Goal: Information Seeking & Learning: Learn about a topic

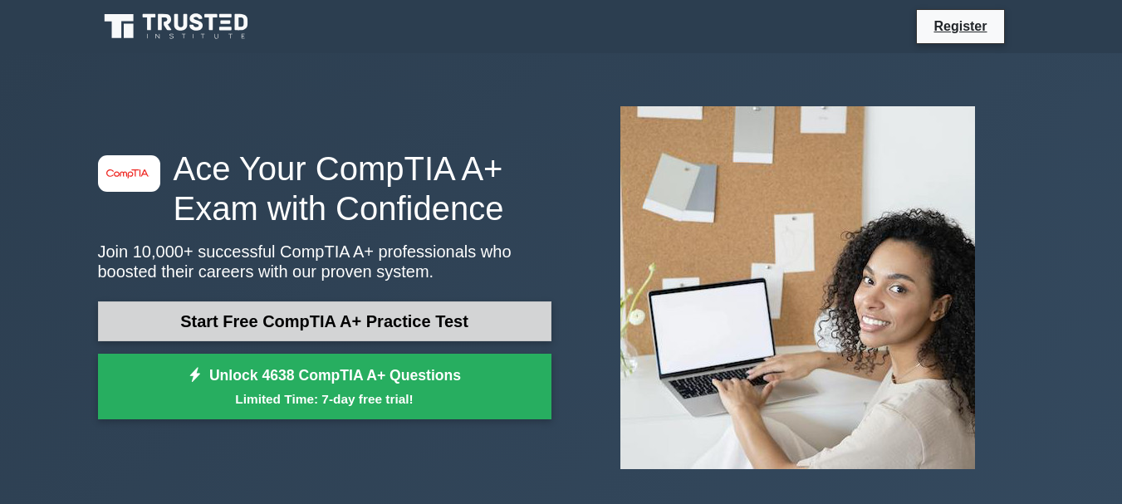
click at [525, 314] on link "Start Free CompTIA A+ Practice Test" at bounding box center [324, 321] width 453 height 40
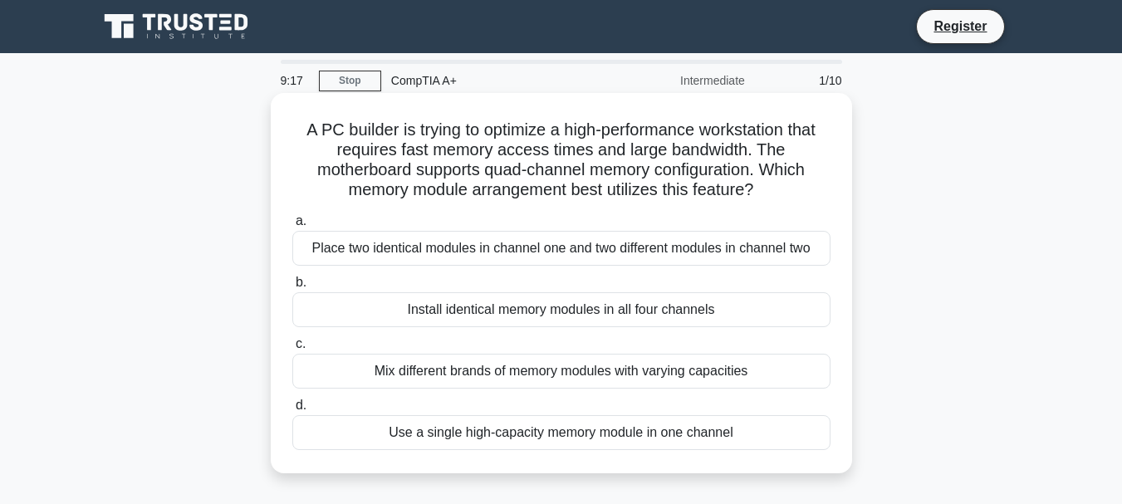
click at [507, 434] on div "Use a single high-capacity memory module in one channel" at bounding box center [561, 432] width 538 height 35
click at [292, 411] on input "d. Use a single high-capacity memory module in one channel" at bounding box center [292, 405] width 0 height 11
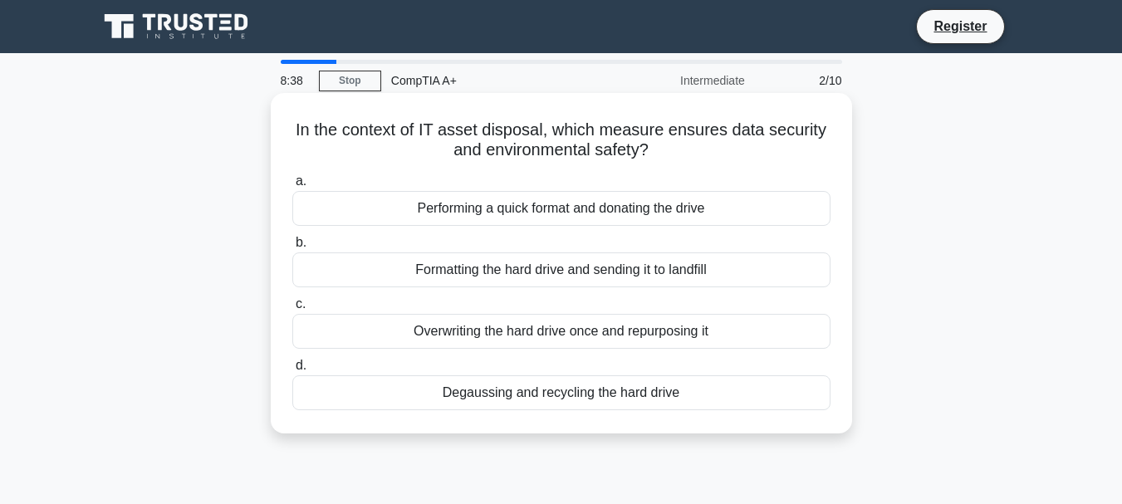
click at [619, 394] on div "Degaussing and recycling the hard drive" at bounding box center [561, 392] width 538 height 35
click at [292, 371] on input "d. Degaussing and recycling the hard drive" at bounding box center [292, 365] width 0 height 11
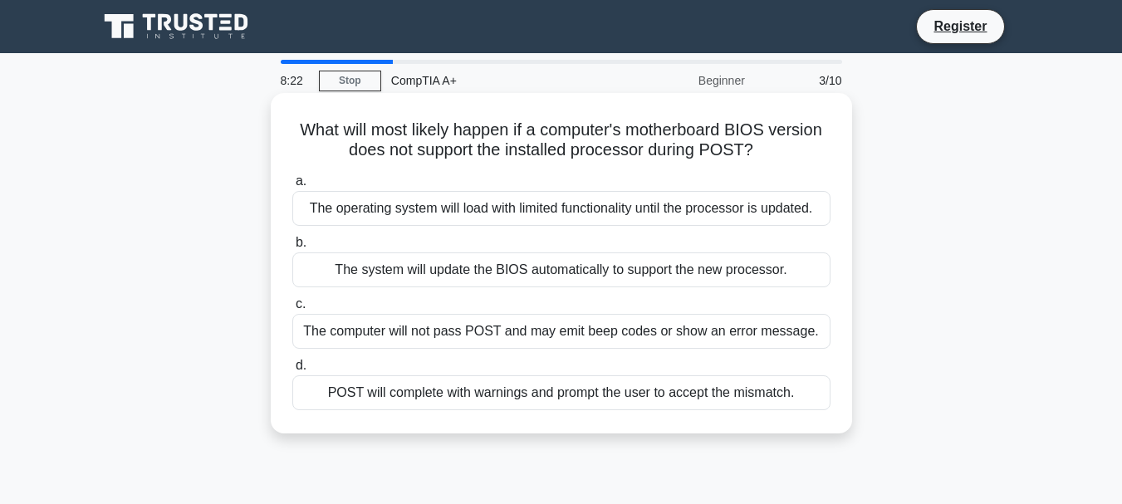
click at [547, 330] on div "The computer will not pass POST and may emit beep codes or show an error messag…" at bounding box center [561, 331] width 538 height 35
click at [292, 310] on input "c. The computer will not pass POST and may emit beep codes or show an error mes…" at bounding box center [292, 304] width 0 height 11
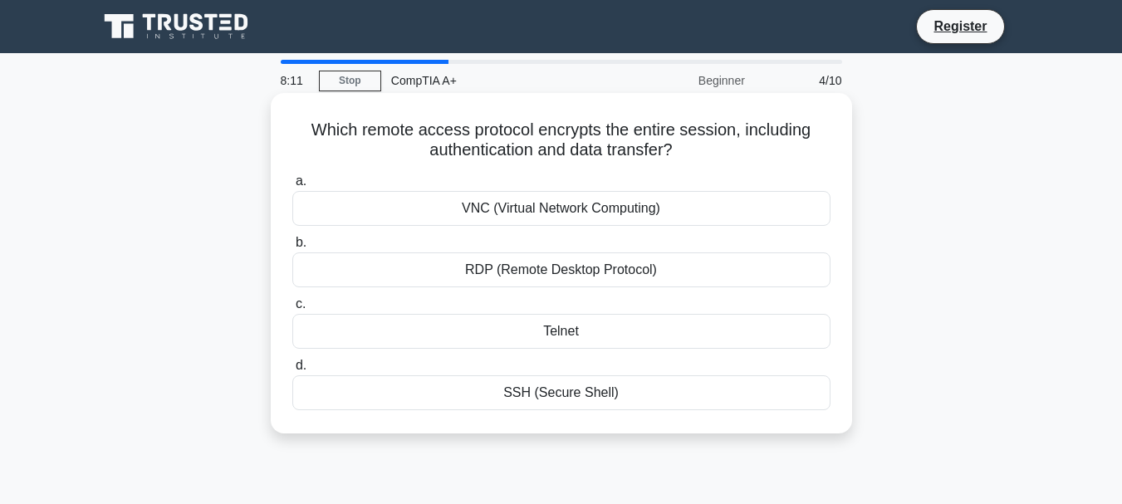
click at [561, 392] on div "SSH (Secure Shell)" at bounding box center [561, 392] width 538 height 35
click at [292, 371] on input "d. SSH (Secure Shell)" at bounding box center [292, 365] width 0 height 11
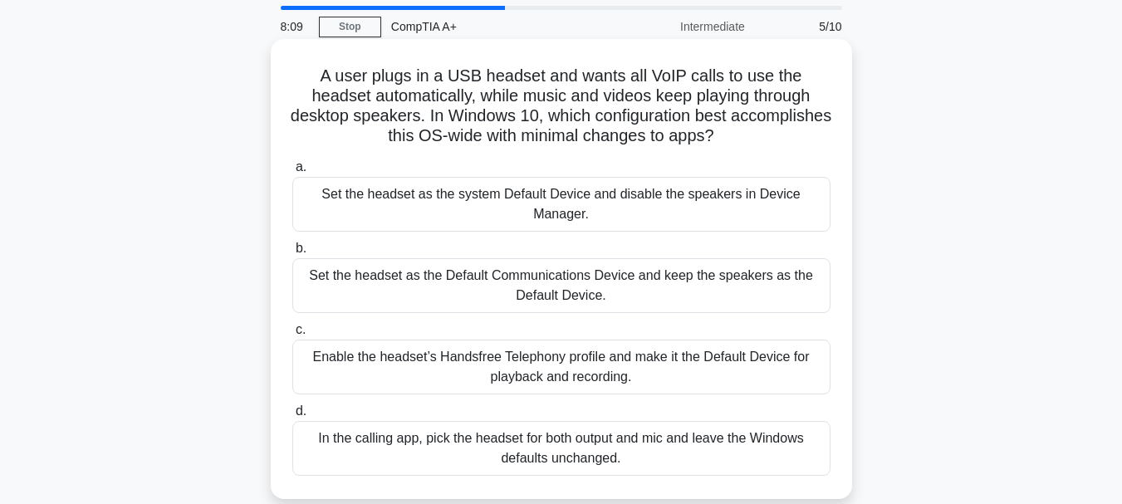
scroll to position [83, 0]
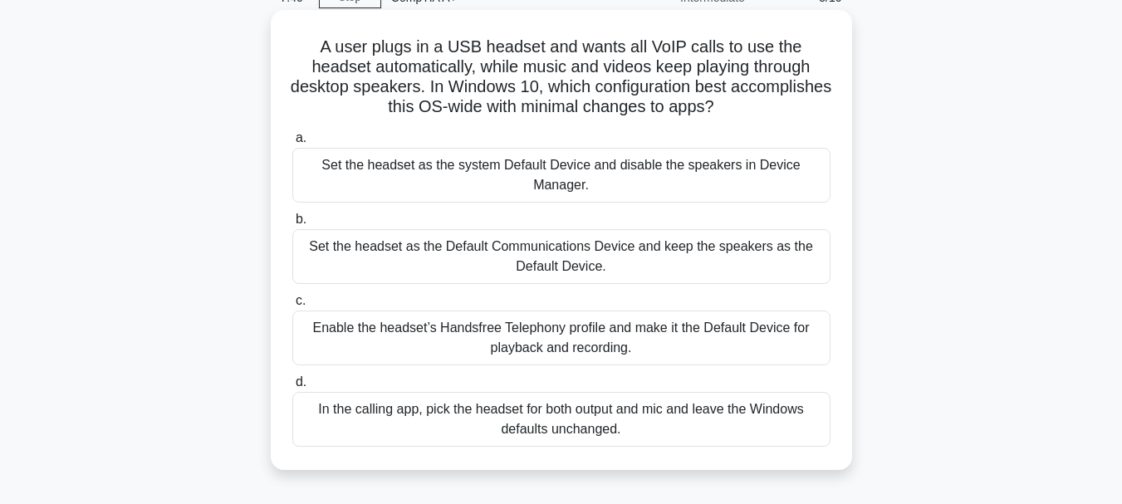
click at [619, 264] on div "Set the headset as the Default Communications Device and keep the speakers as t…" at bounding box center [561, 256] width 538 height 55
click at [292, 225] on input "b. Set the headset as the Default Communications Device and keep the speakers a…" at bounding box center [292, 219] width 0 height 11
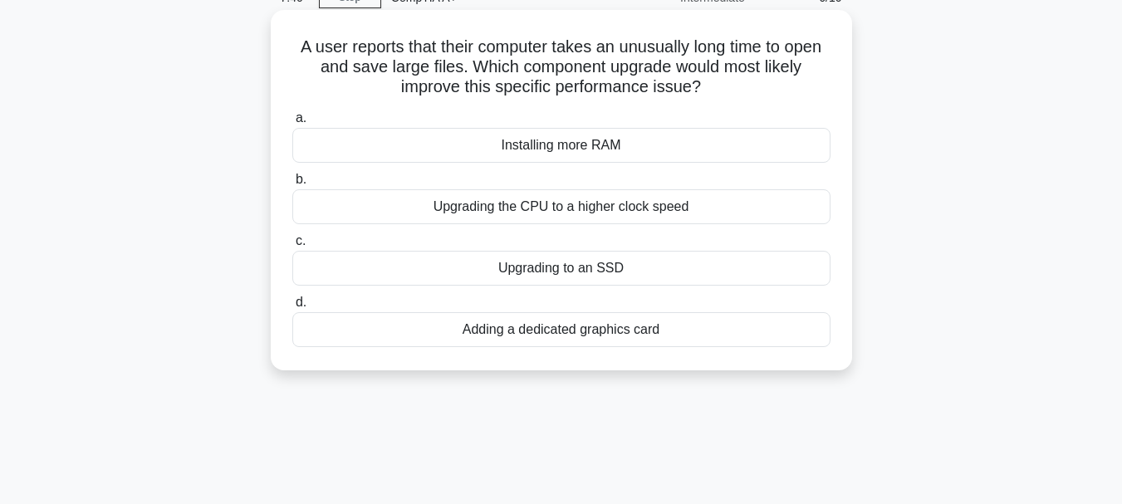
scroll to position [0, 0]
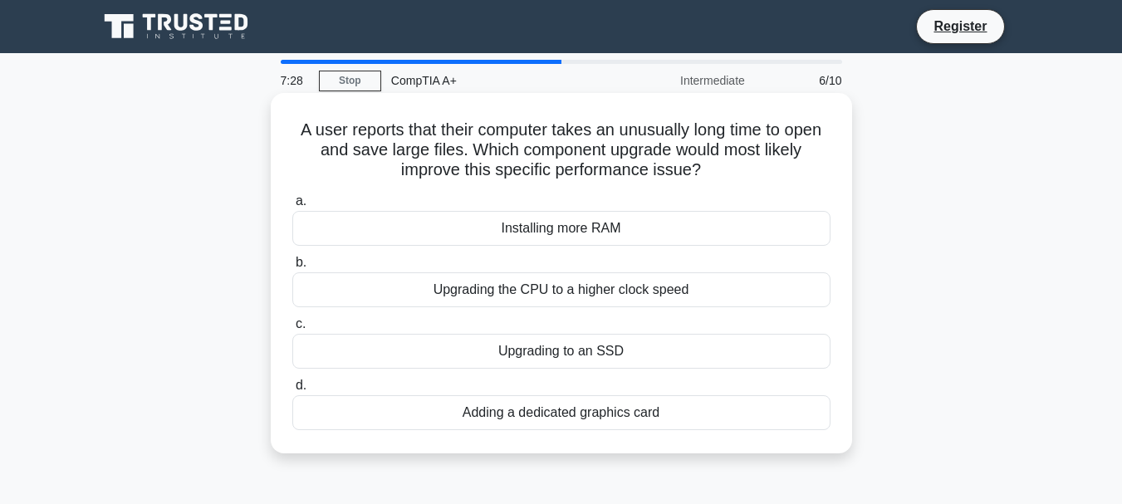
click at [682, 227] on div "Installing more RAM" at bounding box center [561, 228] width 538 height 35
click at [292, 207] on input "a. Installing more RAM" at bounding box center [292, 201] width 0 height 11
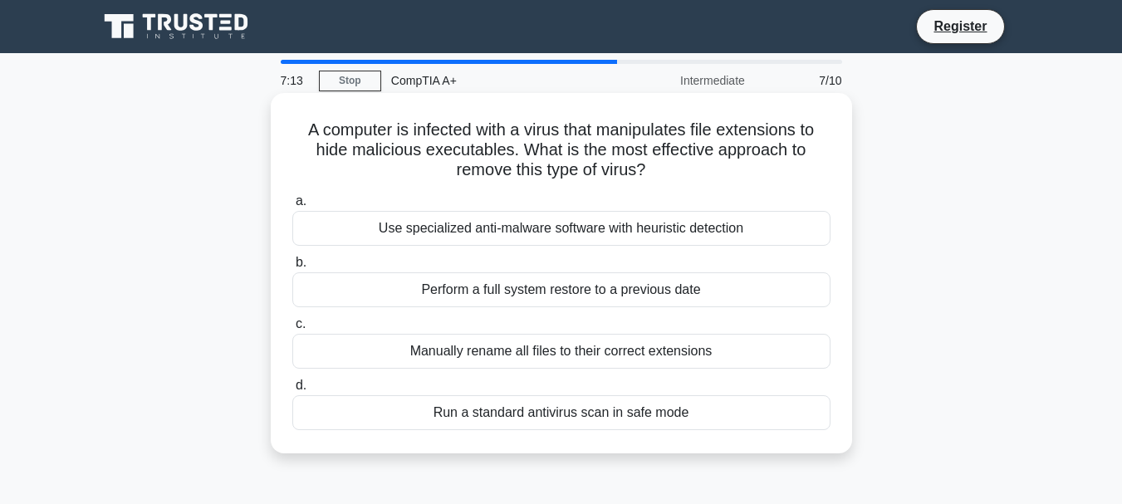
click at [698, 291] on div "Perform a full system restore to a previous date" at bounding box center [561, 289] width 538 height 35
click at [292, 268] on input "b. Perform a full system restore to a previous date" at bounding box center [292, 262] width 0 height 11
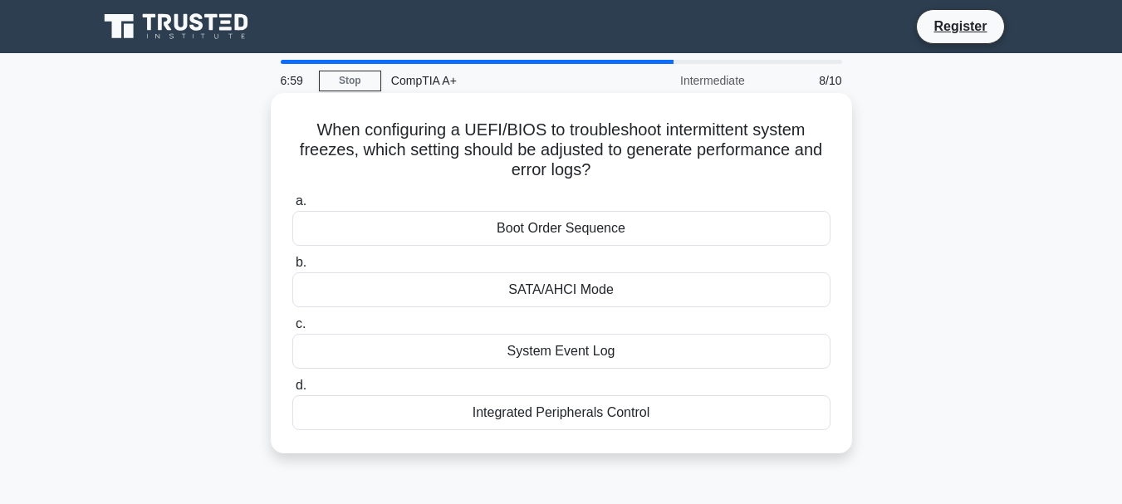
click at [632, 224] on div "Boot Order Sequence" at bounding box center [561, 228] width 538 height 35
click at [292, 207] on input "a. Boot Order Sequence" at bounding box center [292, 201] width 0 height 11
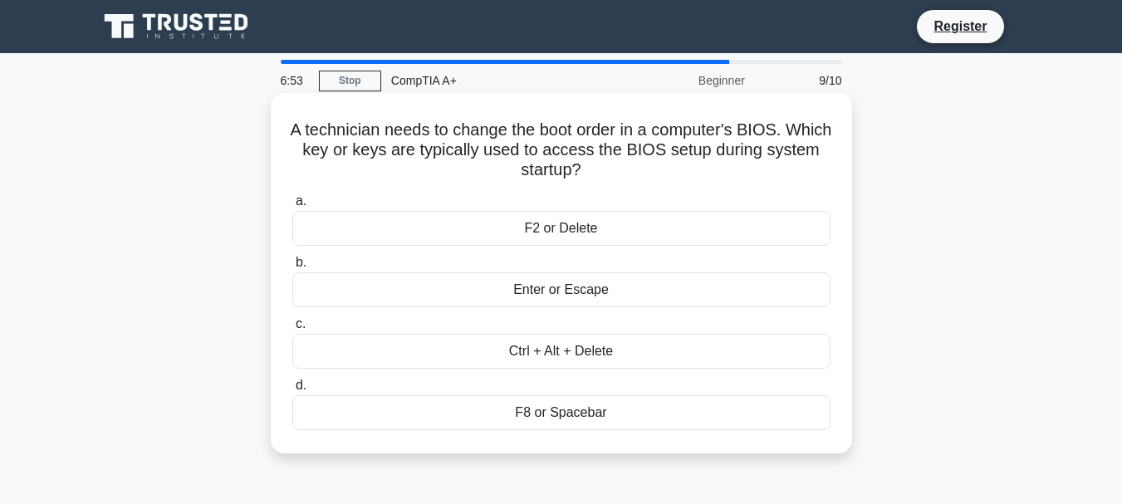
click at [581, 232] on div "F2 or Delete" at bounding box center [561, 228] width 538 height 35
click at [292, 207] on input "a. F2 or Delete" at bounding box center [292, 201] width 0 height 11
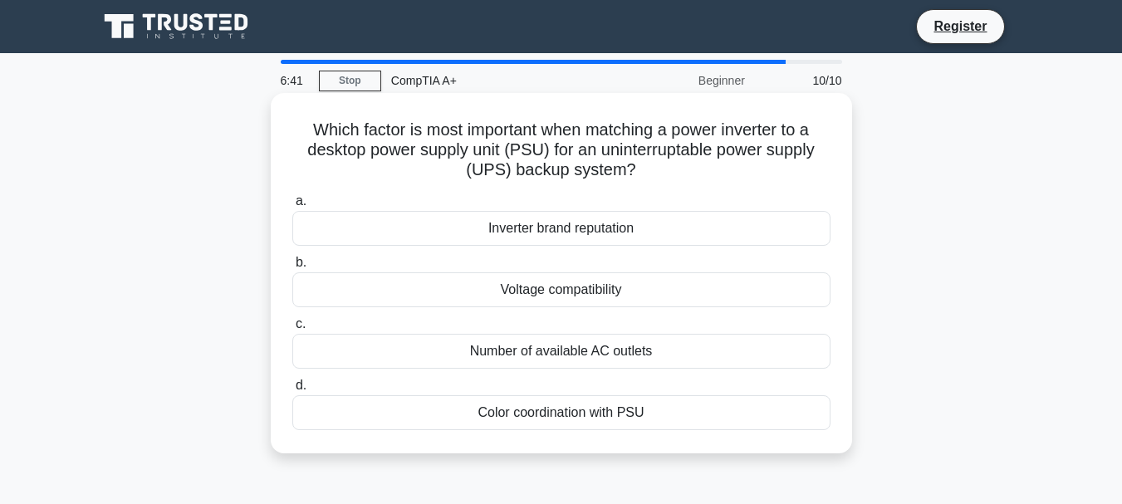
click at [649, 286] on div "Voltage compatibility" at bounding box center [561, 289] width 538 height 35
click at [292, 268] on input "b. Voltage compatibility" at bounding box center [292, 262] width 0 height 11
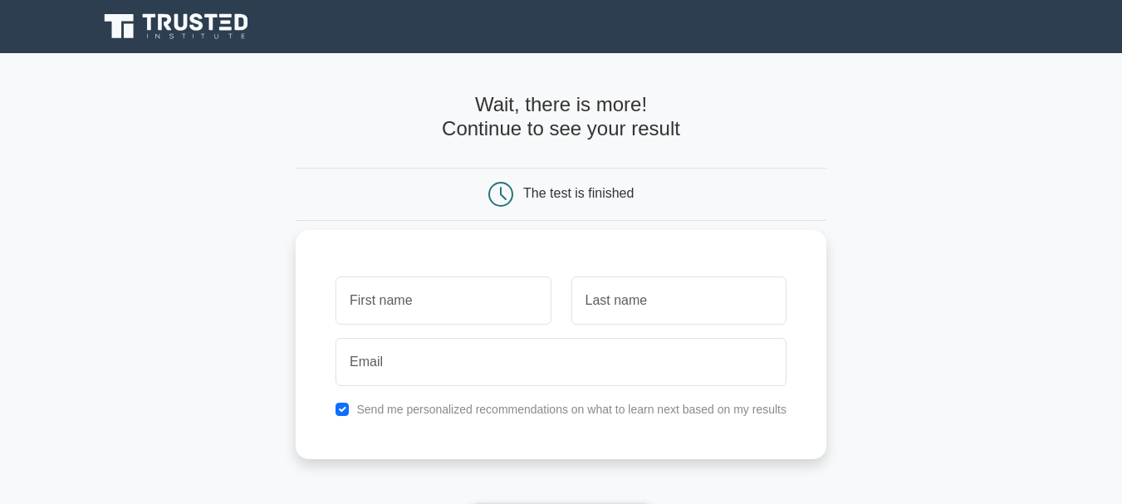
click at [473, 301] on input "text" at bounding box center [442, 300] width 215 height 48
type input "[GEOGRAPHIC_DATA]"
click at [631, 292] on input "text" at bounding box center [678, 300] width 215 height 48
type input "Pieters"
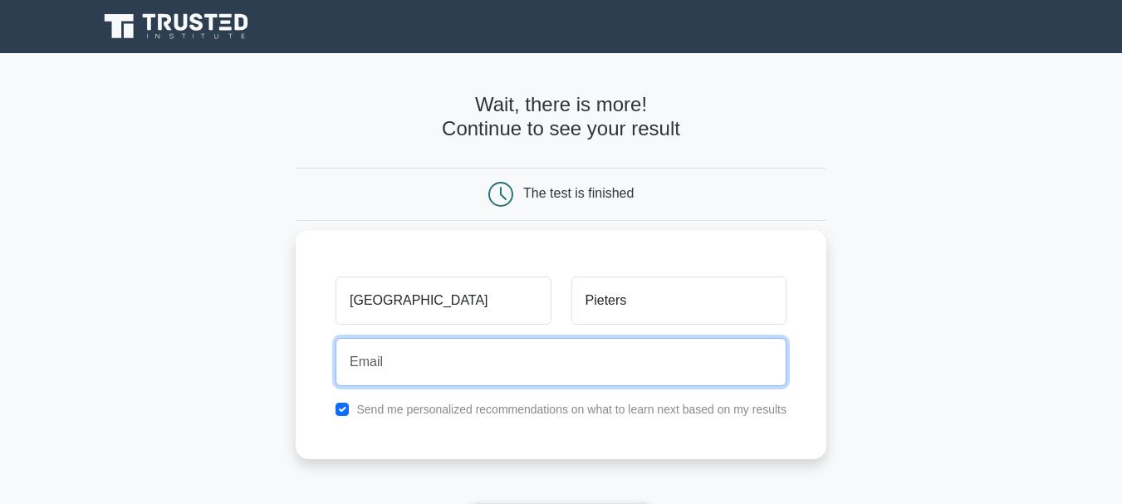
click at [545, 357] on input "email" at bounding box center [560, 362] width 451 height 48
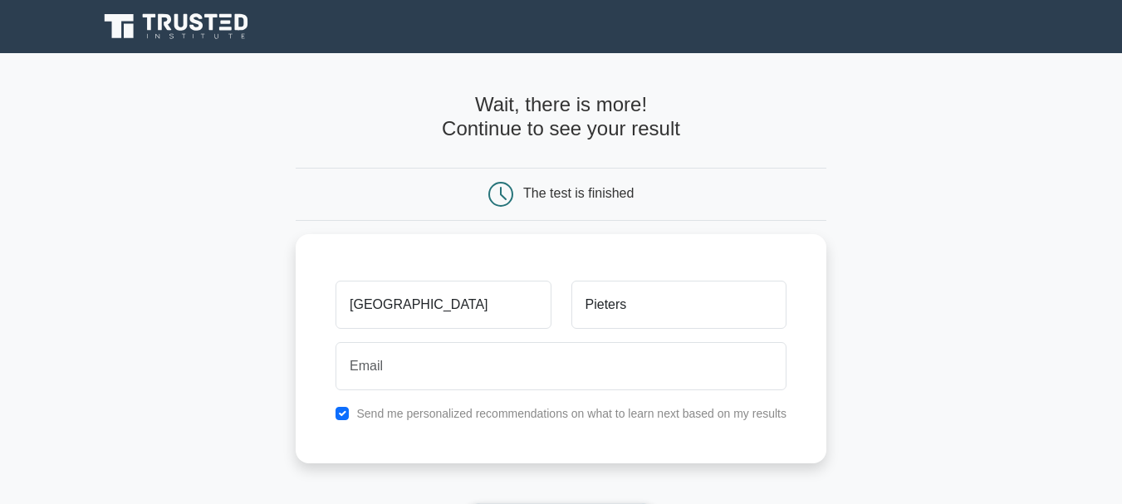
click at [256, 359] on main "Wait, there is more! Continue to see your result The test is finished Aden Piet…" at bounding box center [561, 352] width 1122 height 598
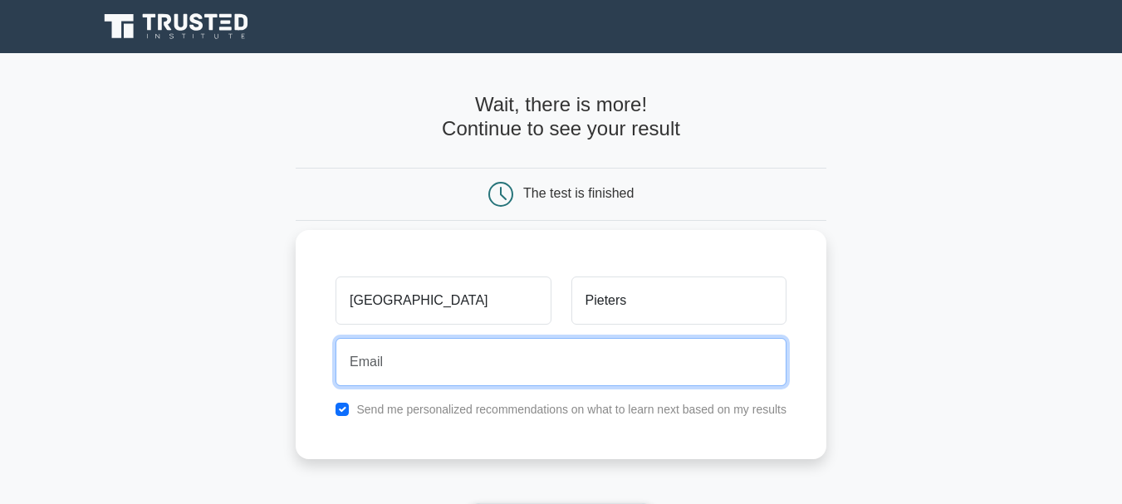
click at [420, 365] on input "email" at bounding box center [560, 362] width 451 height 48
type input "adenpieters21@gmail.com"
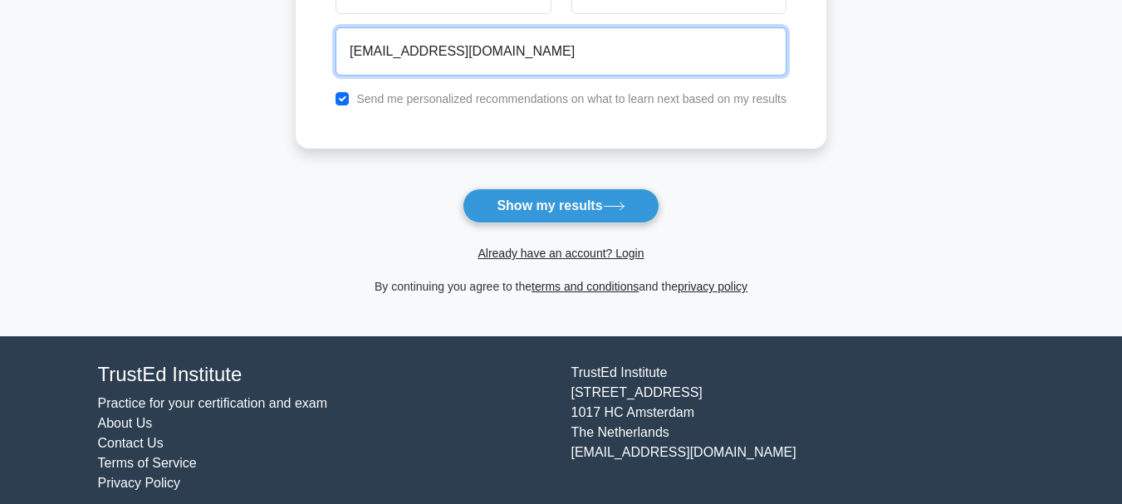
scroll to position [331, 0]
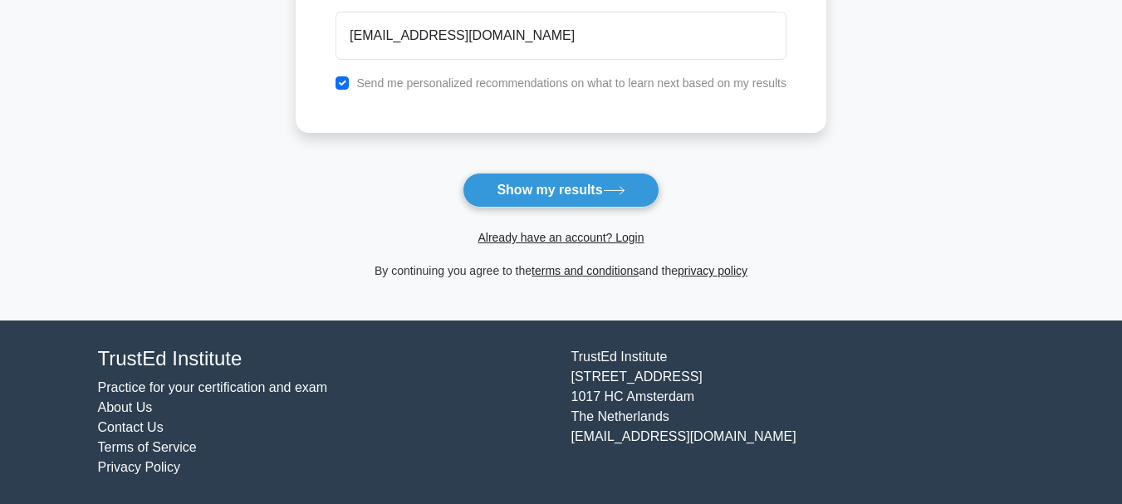
click at [552, 188] on button "Show my results" at bounding box center [560, 190] width 196 height 35
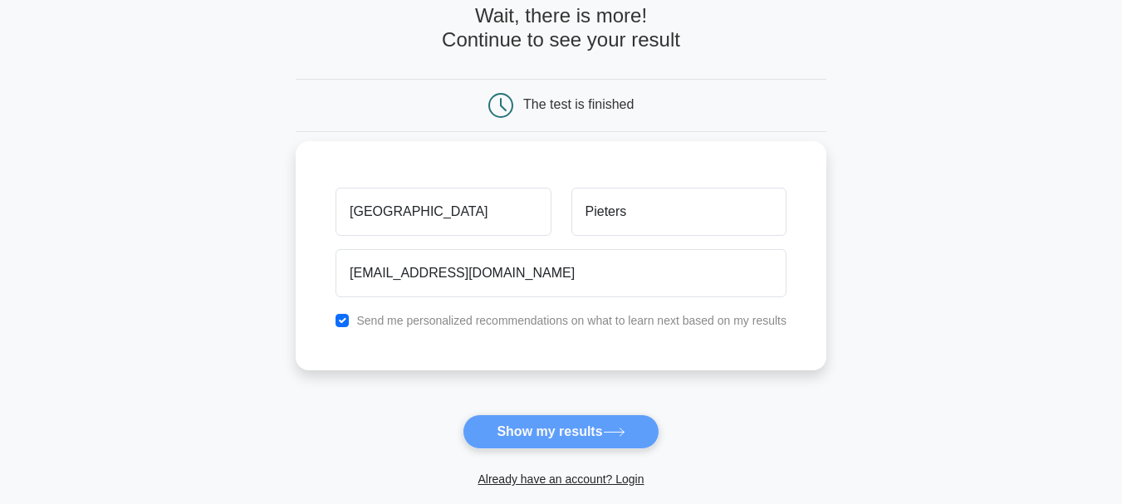
scroll to position [82, 0]
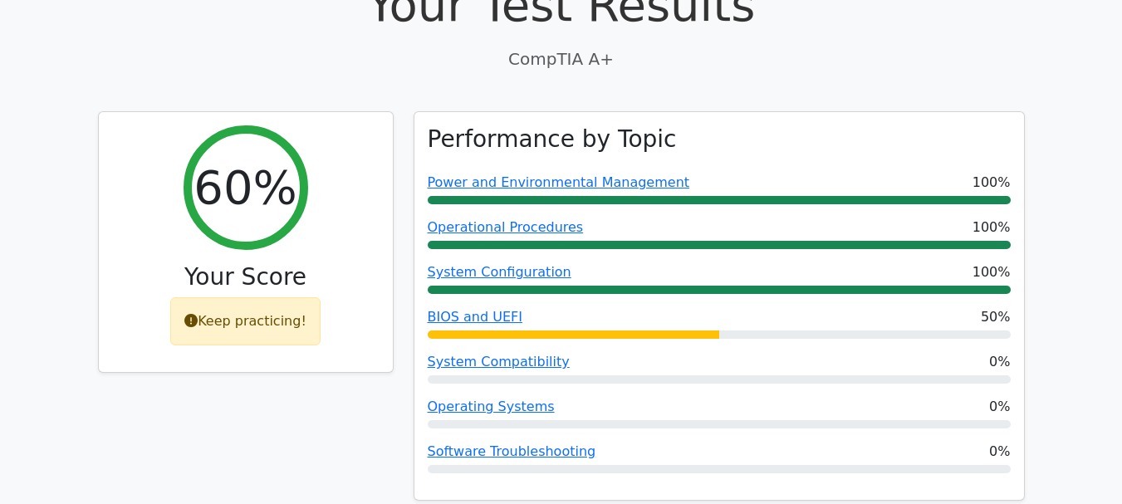
scroll to position [581, 0]
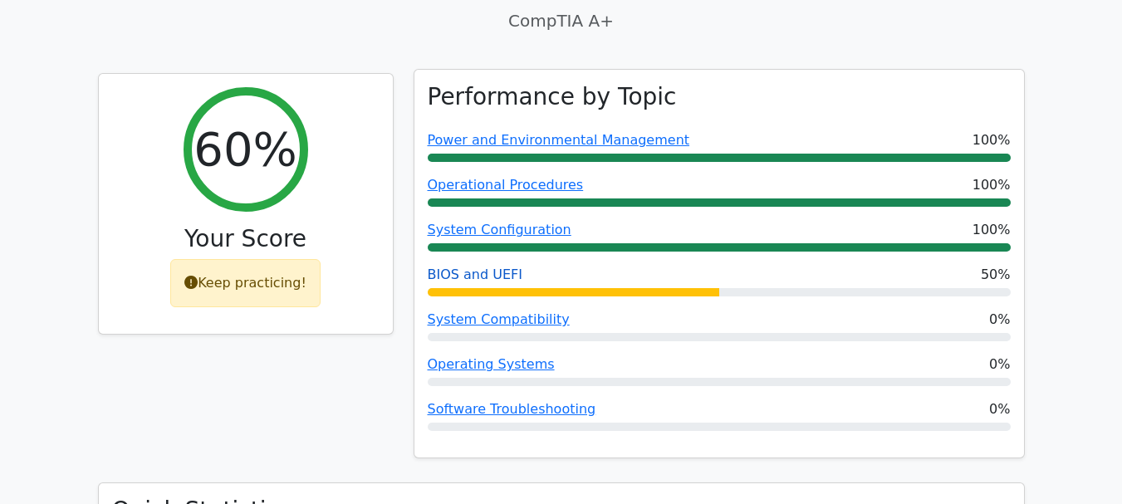
click at [493, 271] on link "BIOS and UEFI" at bounding box center [475, 274] width 95 height 16
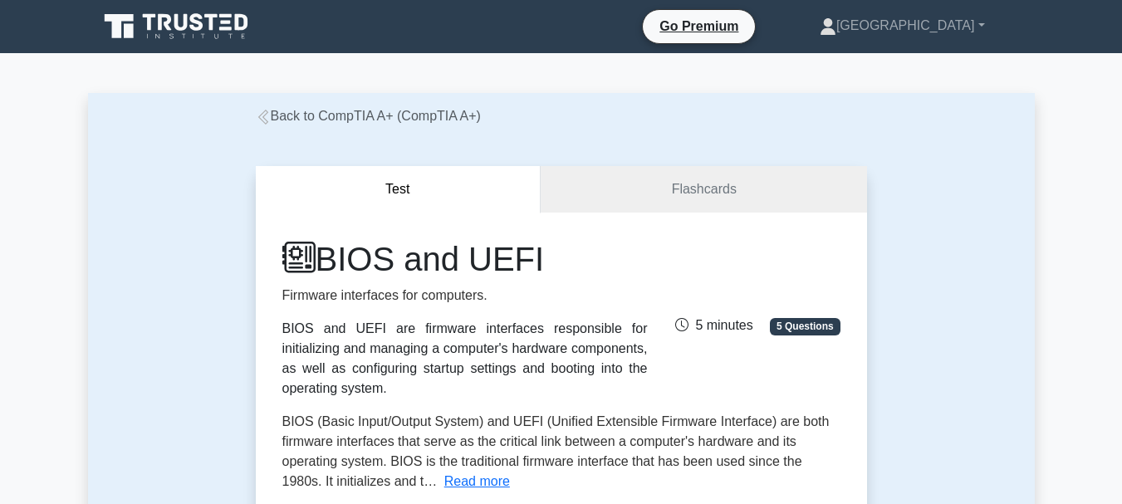
click at [304, 117] on link "Back to CompTIA A+ (CompTIA A+)" at bounding box center [368, 116] width 225 height 14
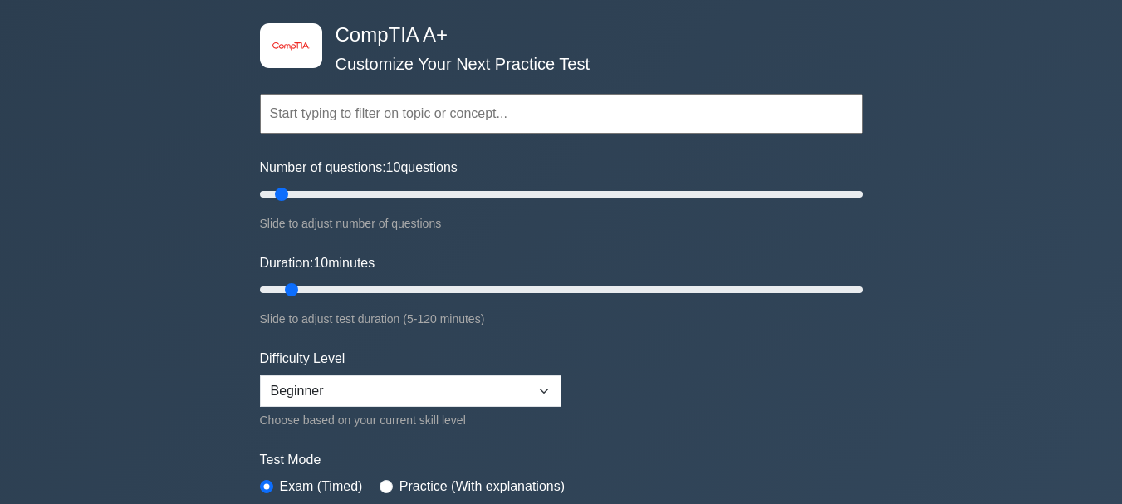
scroll to position [166, 0]
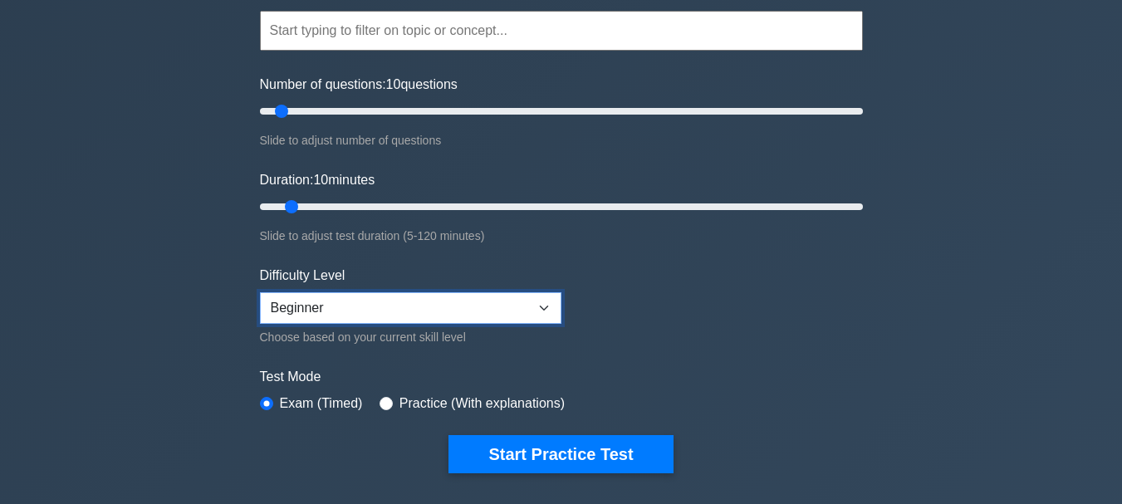
click at [496, 298] on select "Beginner Intermediate Expert" at bounding box center [410, 308] width 301 height 32
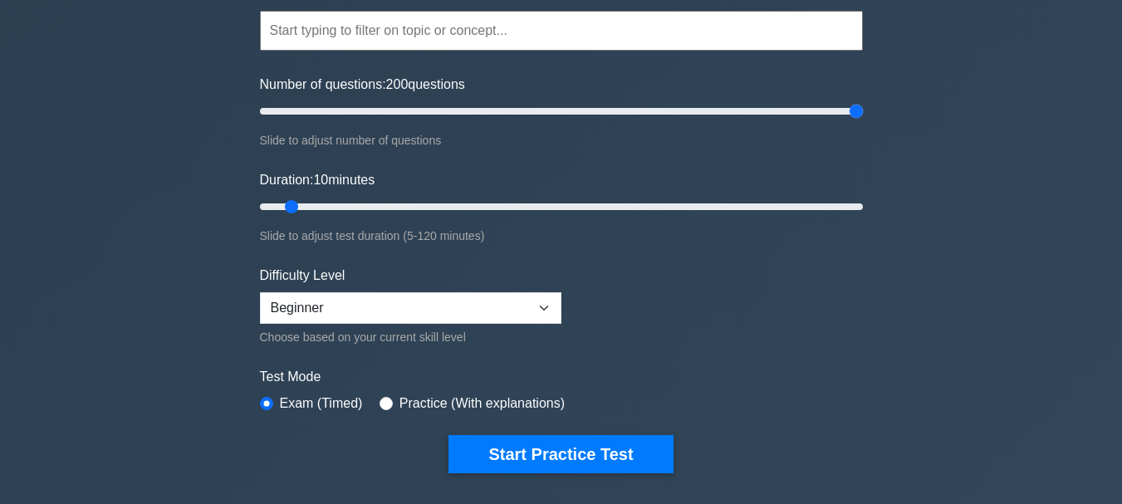
drag, startPoint x: 281, startPoint y: 108, endPoint x: 921, endPoint y: 130, distance: 640.5
type input "200"
click at [863, 121] on input "Number of questions: 200 questions" at bounding box center [561, 111] width 603 height 20
drag, startPoint x: 292, startPoint y: 201, endPoint x: 870, endPoint y: 218, distance: 578.1
type input "120"
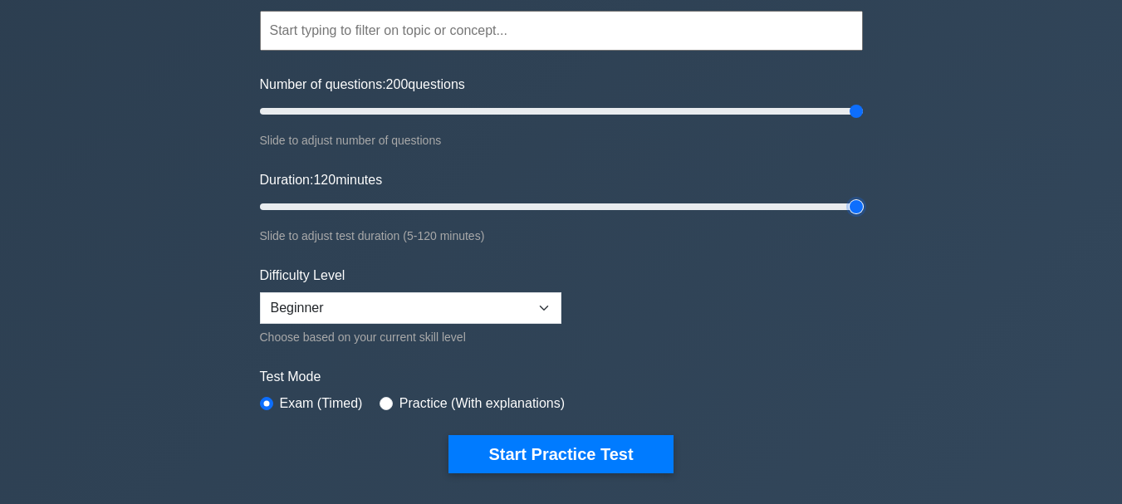
click at [863, 217] on input "Duration: 120 minutes" at bounding box center [561, 207] width 603 height 20
click at [509, 303] on select "Beginner Intermediate Expert" at bounding box center [410, 308] width 301 height 32
click at [512, 303] on select "Beginner Intermediate Expert" at bounding box center [410, 308] width 301 height 32
click at [382, 399] on input "radio" at bounding box center [385, 403] width 13 height 13
radio input "true"
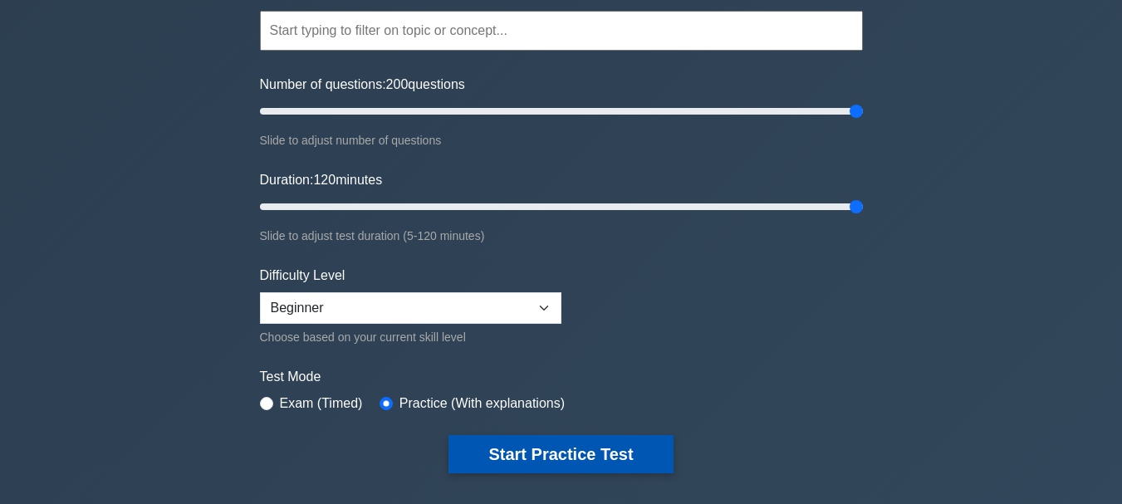
click at [522, 447] on button "Start Practice Test" at bounding box center [560, 454] width 224 height 38
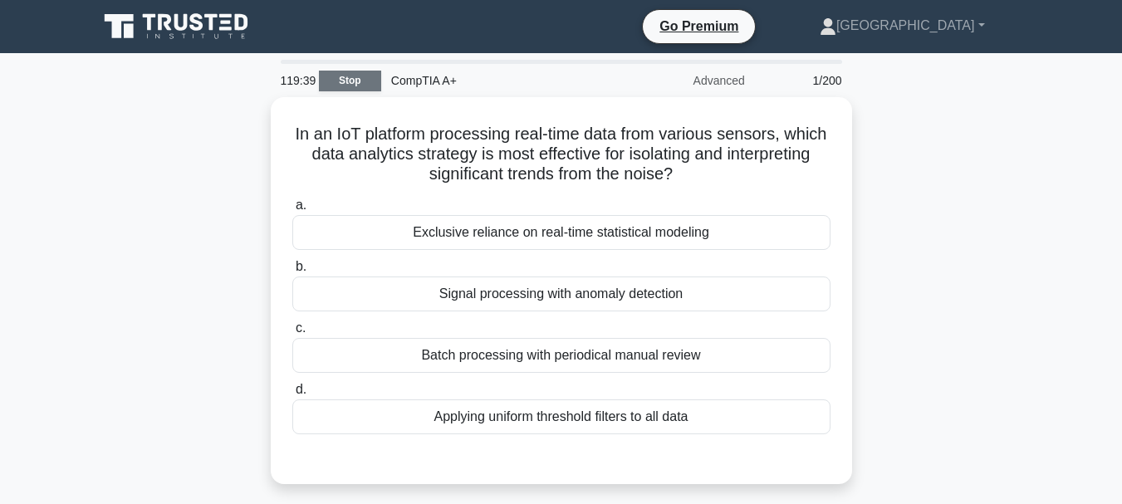
click at [351, 80] on link "Stop" at bounding box center [350, 81] width 62 height 21
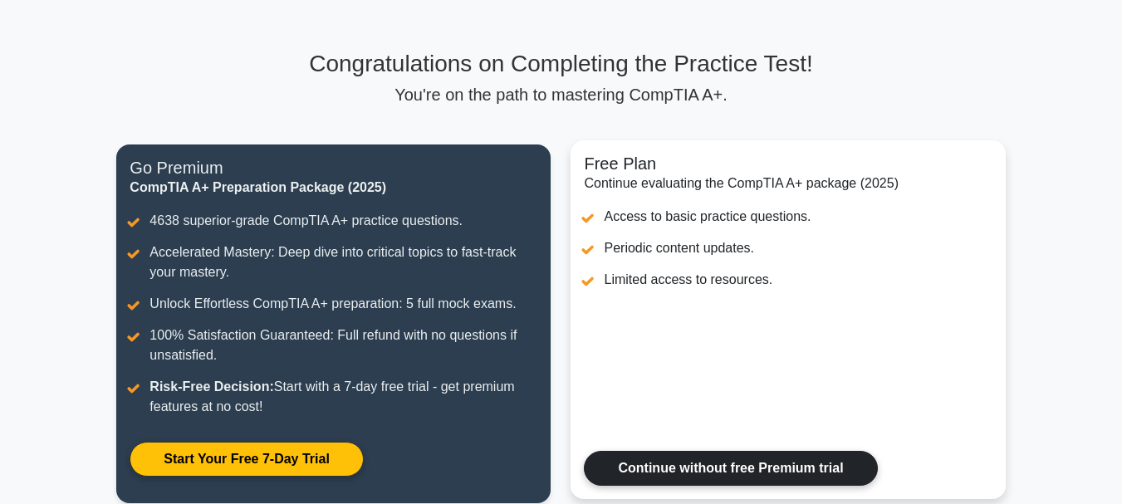
scroll to position [249, 0]
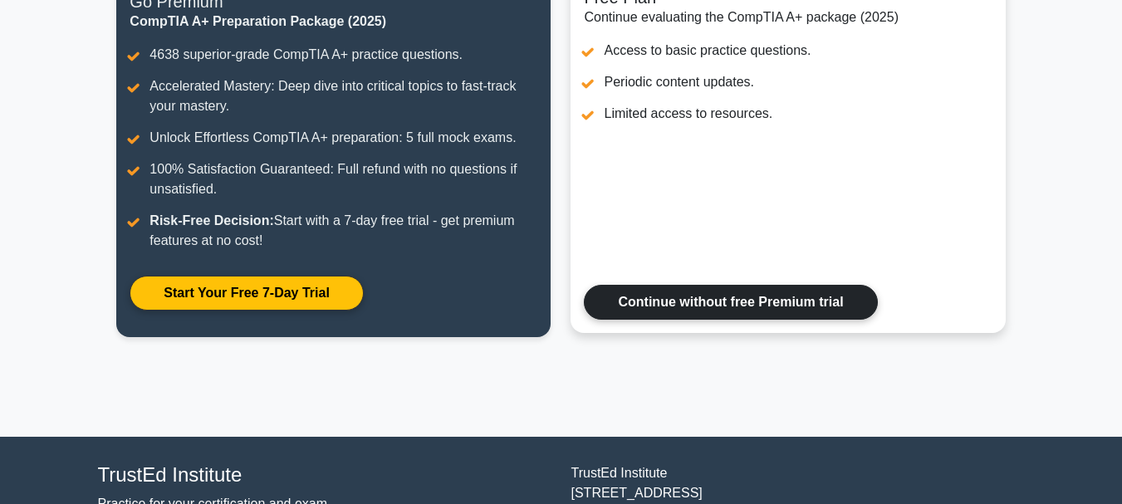
click at [697, 291] on link "Continue without free Premium trial" at bounding box center [730, 302] width 293 height 35
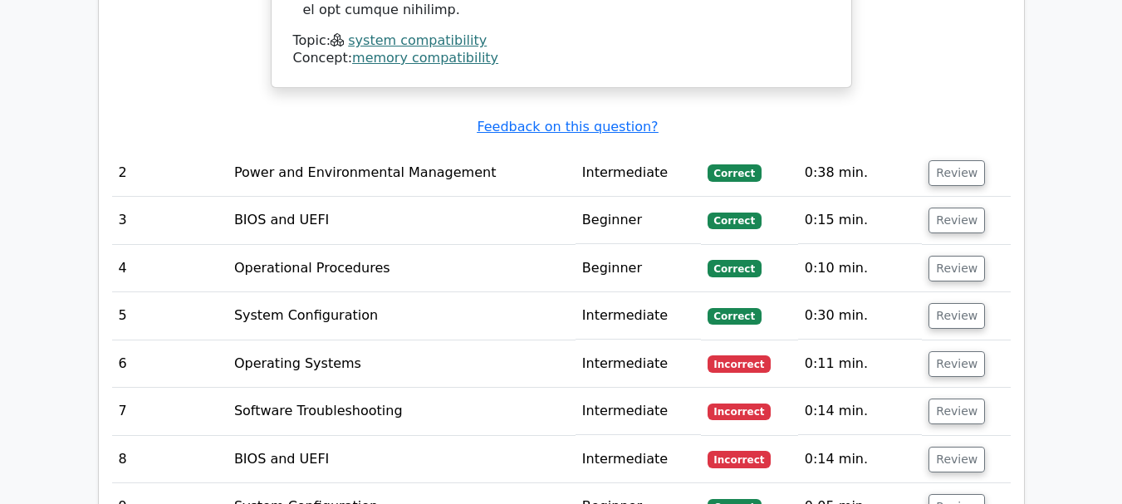
scroll to position [2325, 0]
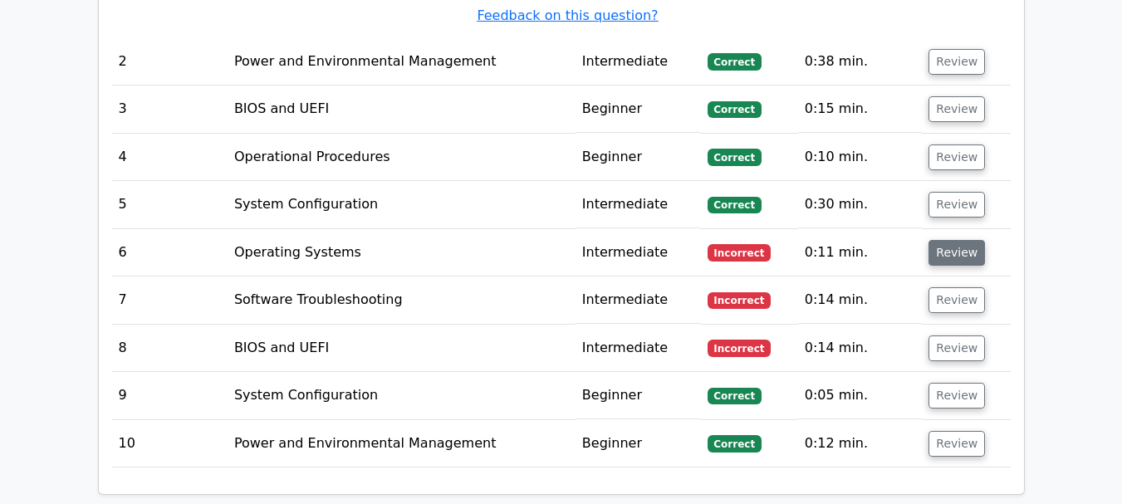
click at [954, 240] on button "Review" at bounding box center [956, 253] width 56 height 26
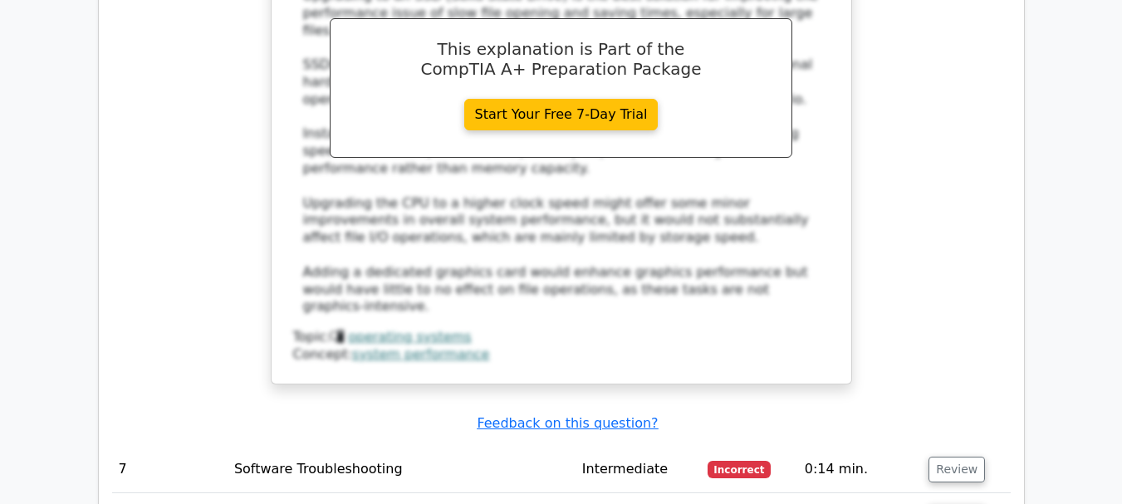
scroll to position [3072, 0]
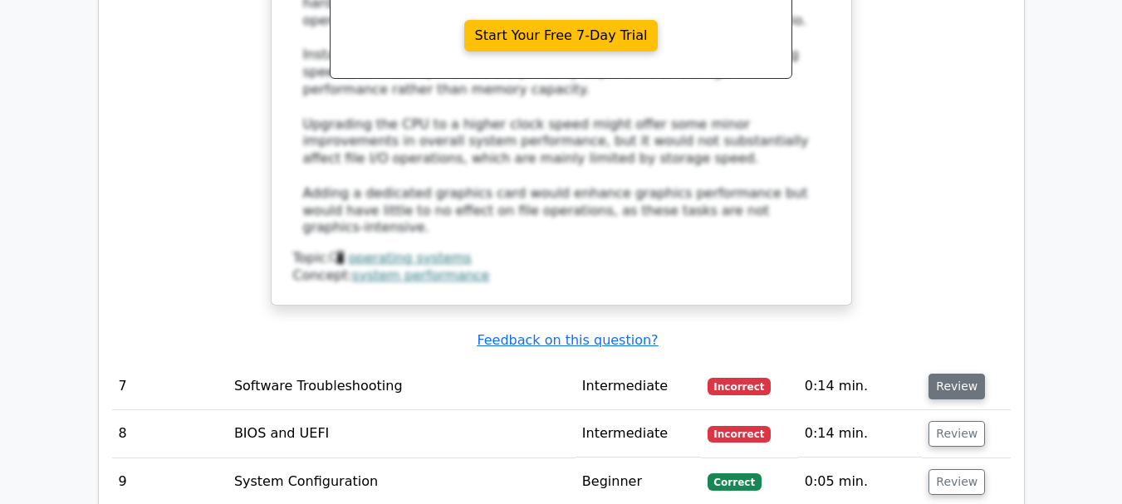
click at [948, 374] on button "Review" at bounding box center [956, 387] width 56 height 26
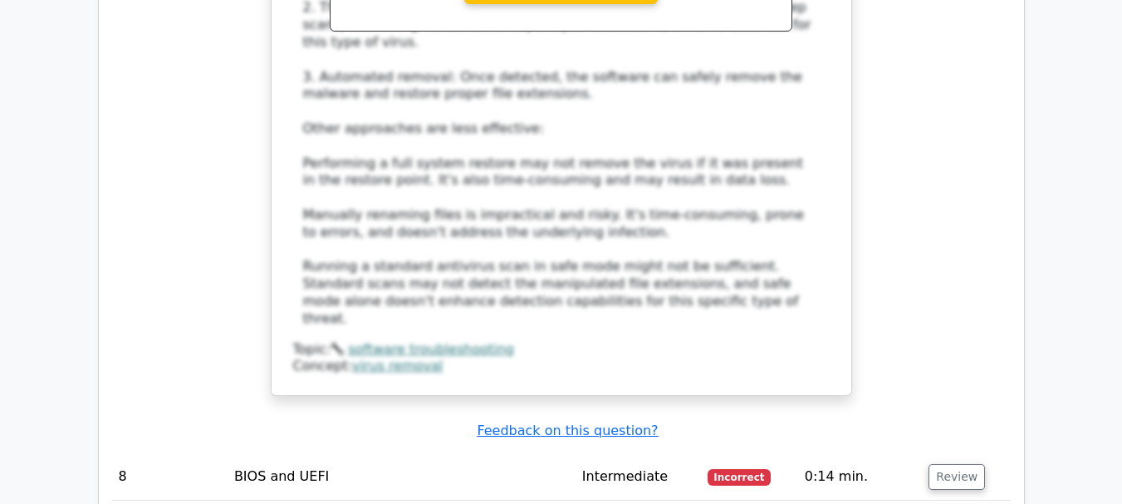
scroll to position [4151, 0]
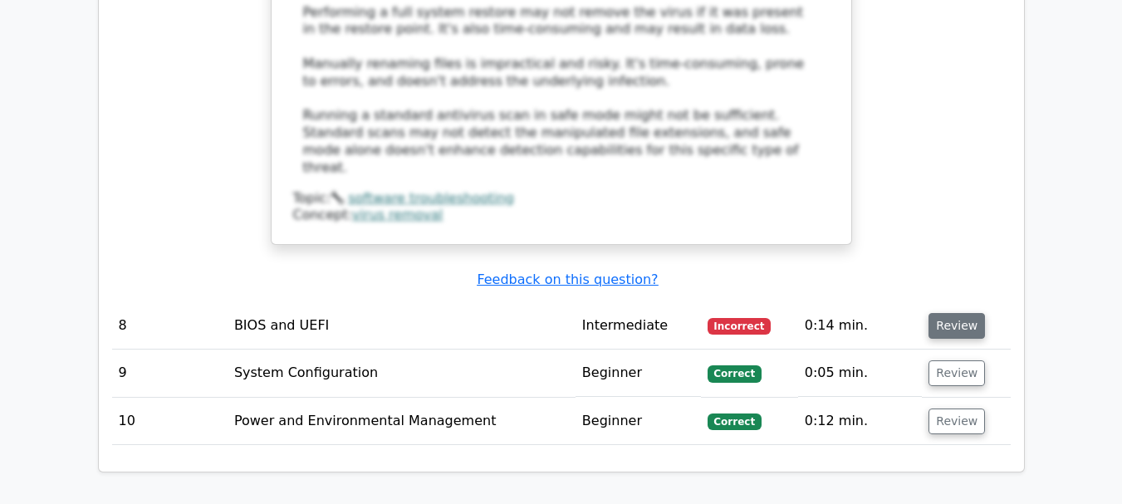
click at [931, 313] on button "Review" at bounding box center [956, 326] width 56 height 26
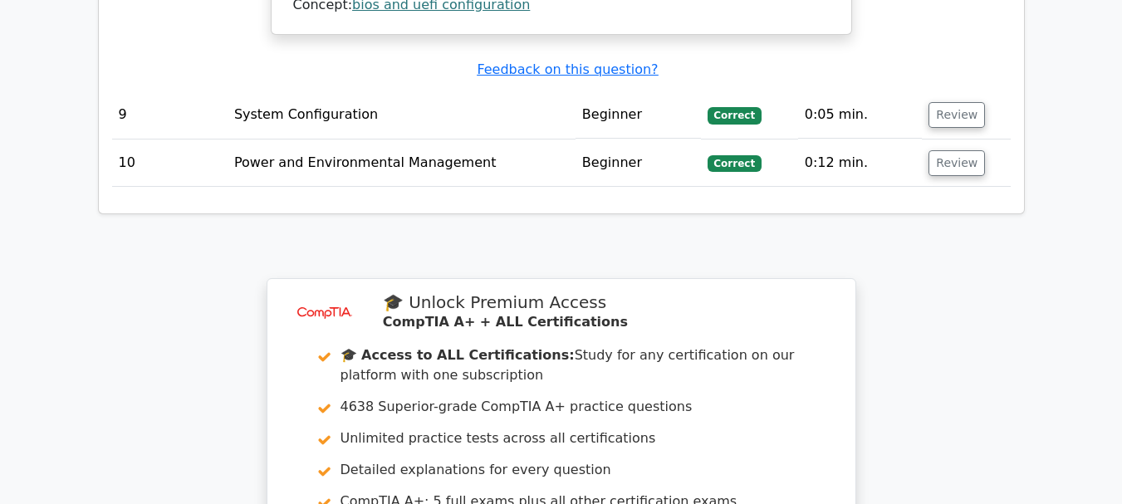
scroll to position [5396, 0]
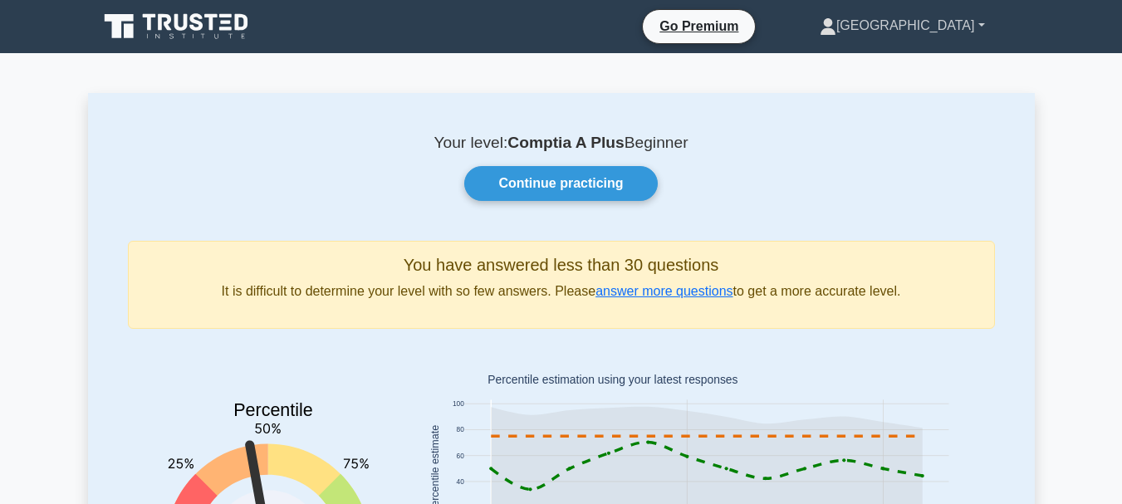
click at [941, 27] on link "[GEOGRAPHIC_DATA]" at bounding box center [902, 25] width 245 height 33
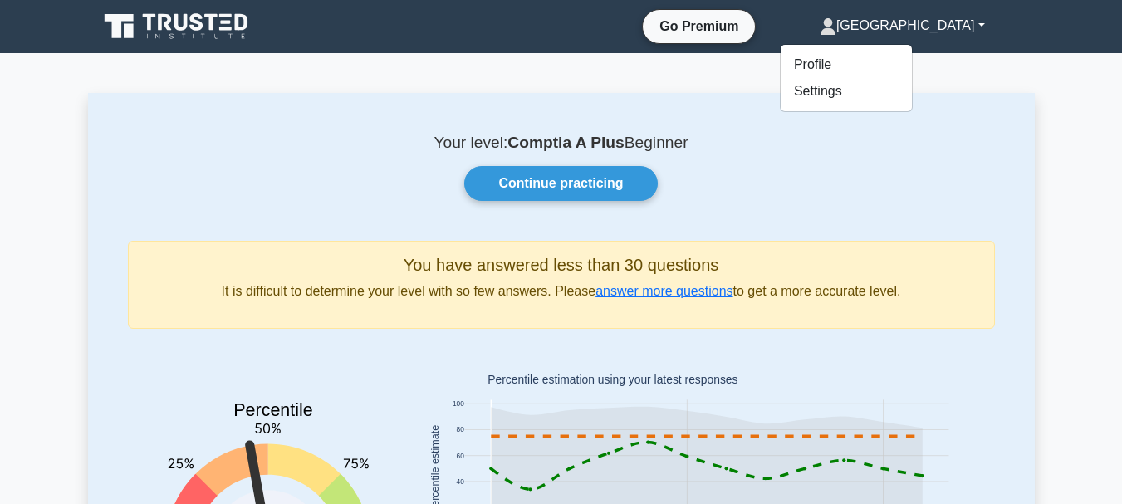
click at [823, 127] on div "Your level: Comptia A Plus Beginner Continue practicing You have answered less …" at bounding box center [561, 393] width 946 height 601
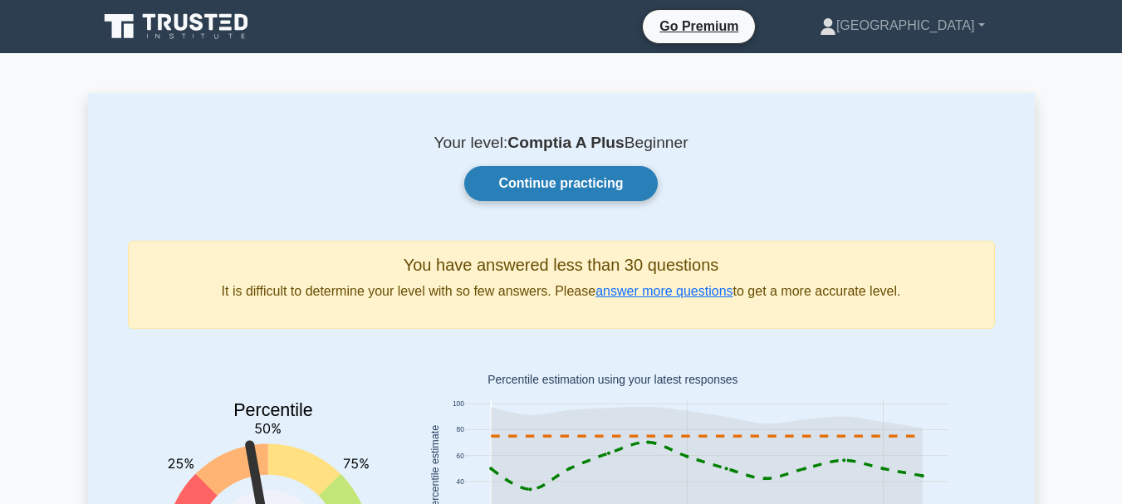
click at [609, 184] on link "Continue practicing" at bounding box center [560, 183] width 193 height 35
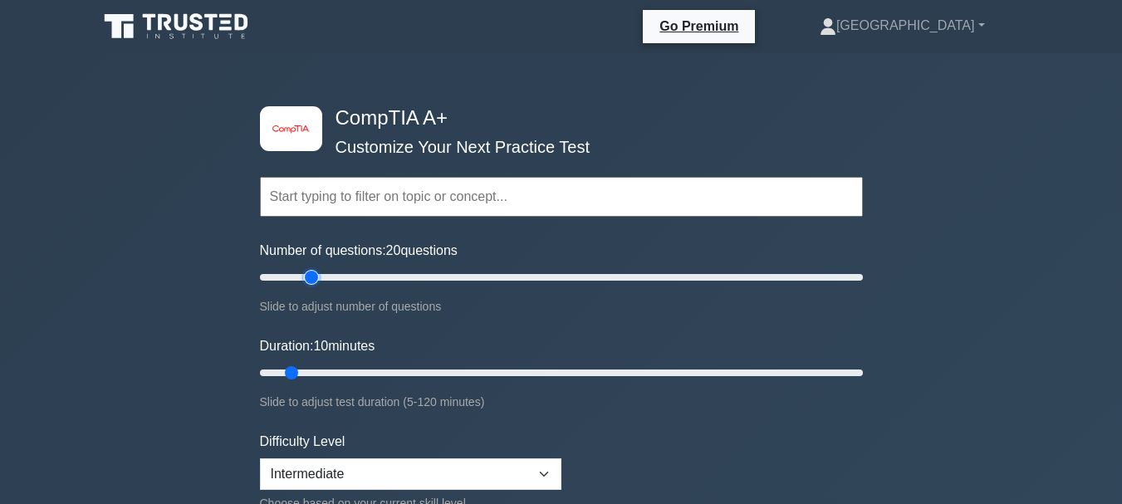
drag, startPoint x: 284, startPoint y: 274, endPoint x: 313, endPoint y: 272, distance: 29.1
type input "20"
click at [313, 272] on input "Number of questions: 20 questions" at bounding box center [561, 277] width 603 height 20
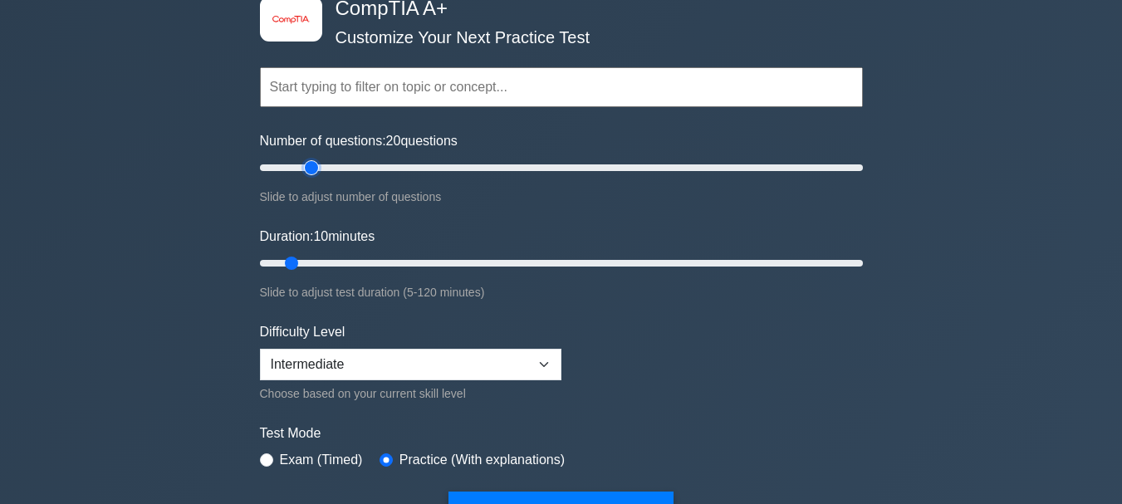
scroll to position [166, 0]
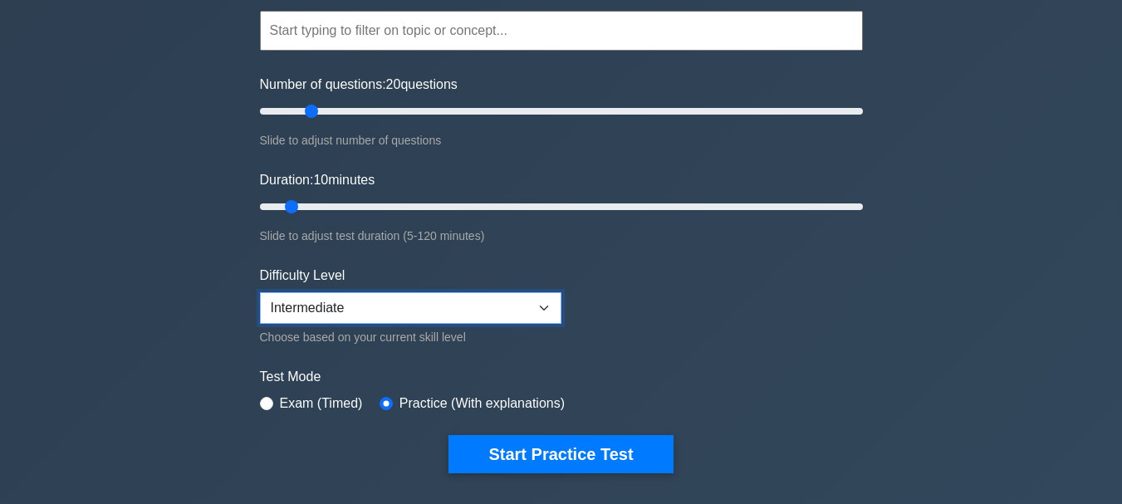
click at [376, 299] on select "Beginner Intermediate Expert" at bounding box center [410, 308] width 301 height 32
select select "beginner"
click at [260, 292] on select "Beginner Intermediate Expert" at bounding box center [410, 308] width 301 height 32
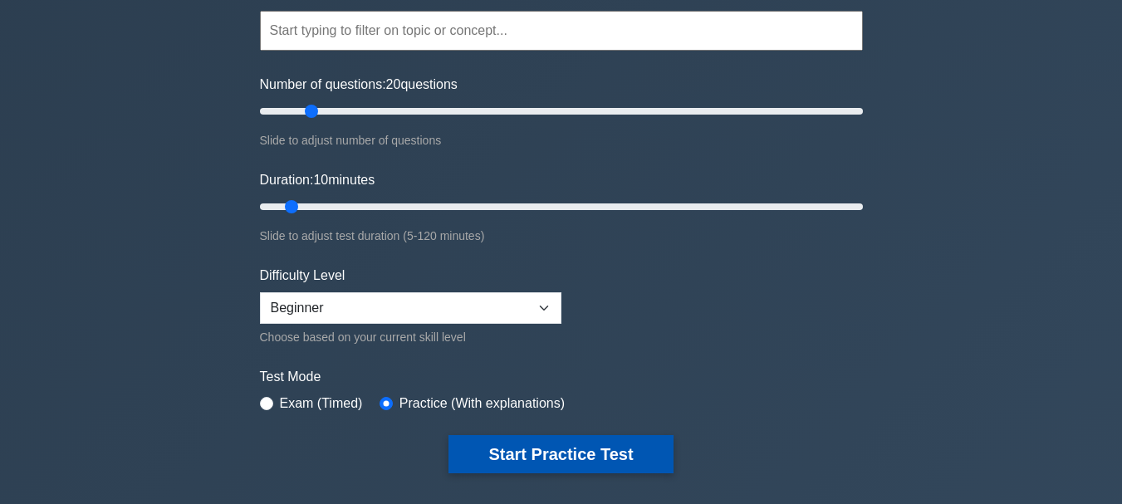
click at [561, 452] on button "Start Practice Test" at bounding box center [560, 454] width 224 height 38
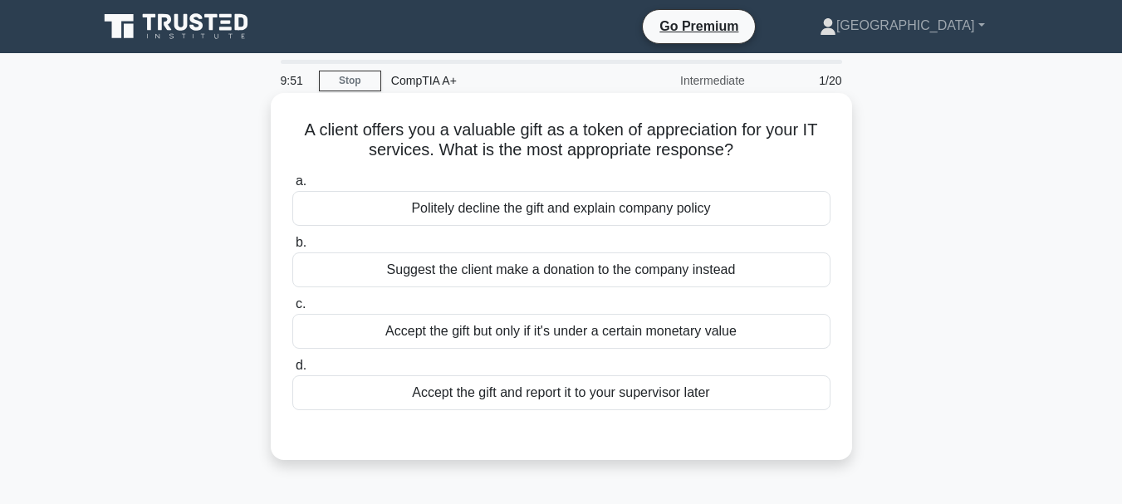
click at [589, 208] on div "Politely decline the gift and explain company policy" at bounding box center [561, 208] width 538 height 35
click at [292, 187] on input "a. Politely decline the gift and explain company policy" at bounding box center [292, 181] width 0 height 11
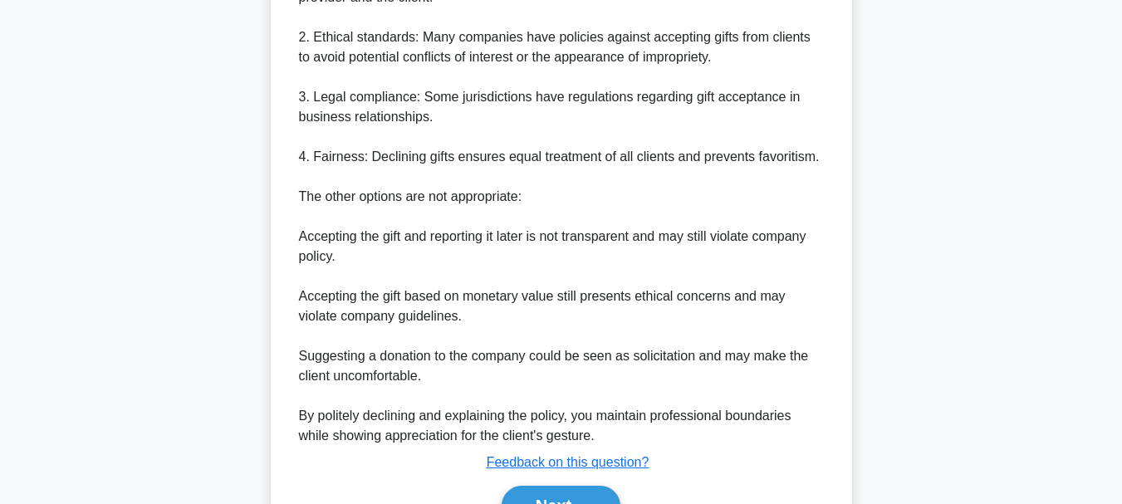
scroll to position [664, 0]
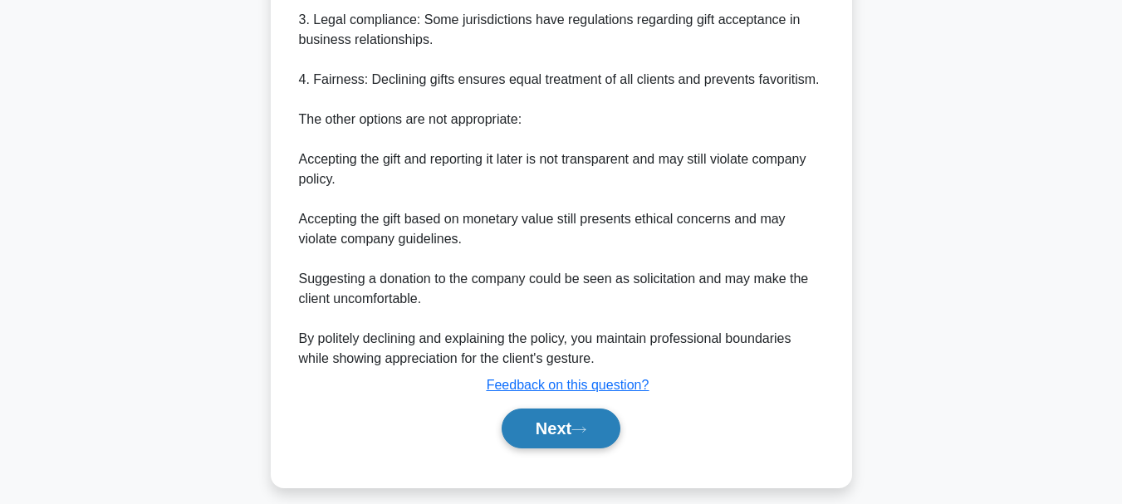
click at [584, 434] on icon at bounding box center [578, 429] width 15 height 9
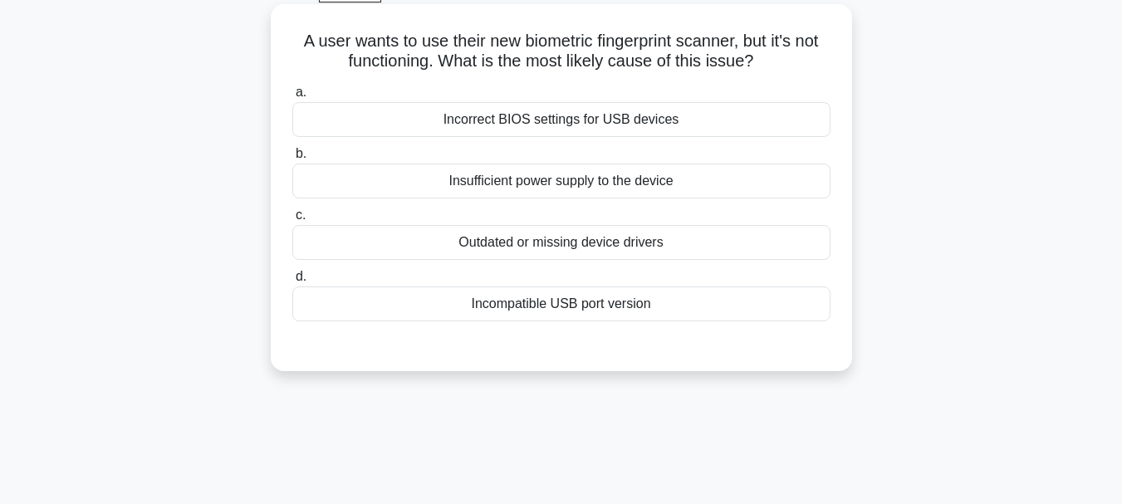
scroll to position [0, 0]
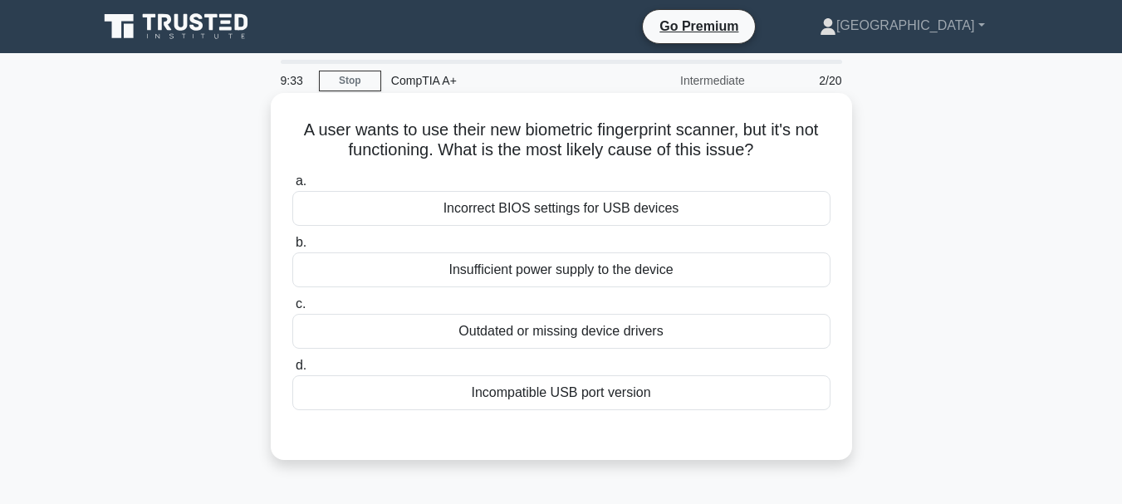
click at [638, 399] on div "Incompatible USB port version" at bounding box center [561, 392] width 538 height 35
click at [292, 371] on input "d. Incompatible USB port version" at bounding box center [292, 365] width 0 height 11
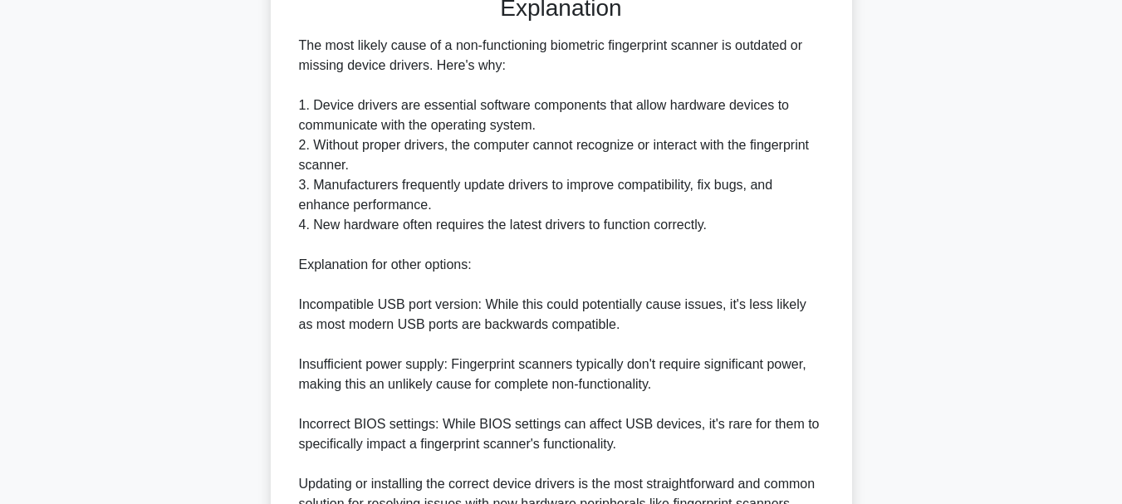
scroll to position [581, 0]
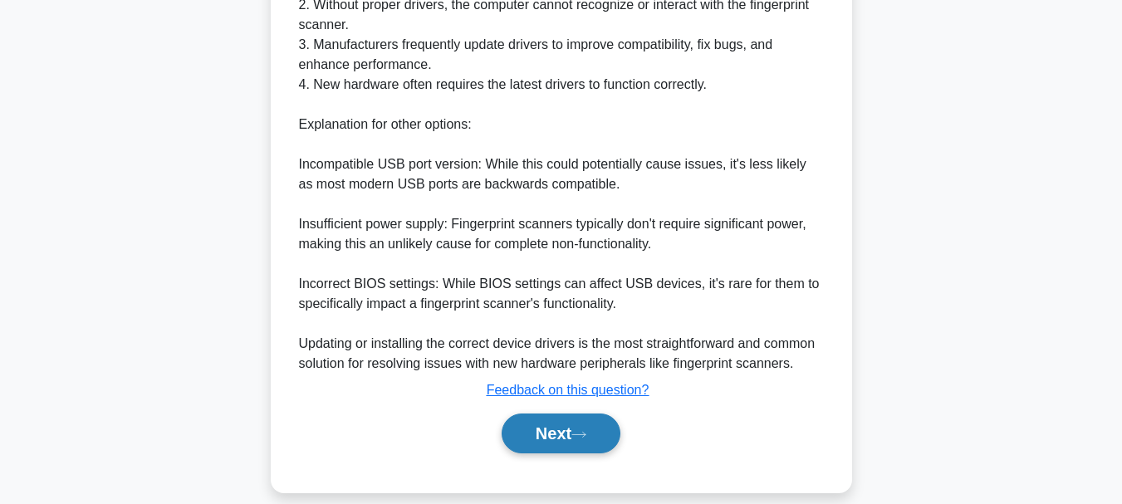
click at [579, 433] on icon at bounding box center [578, 434] width 15 height 9
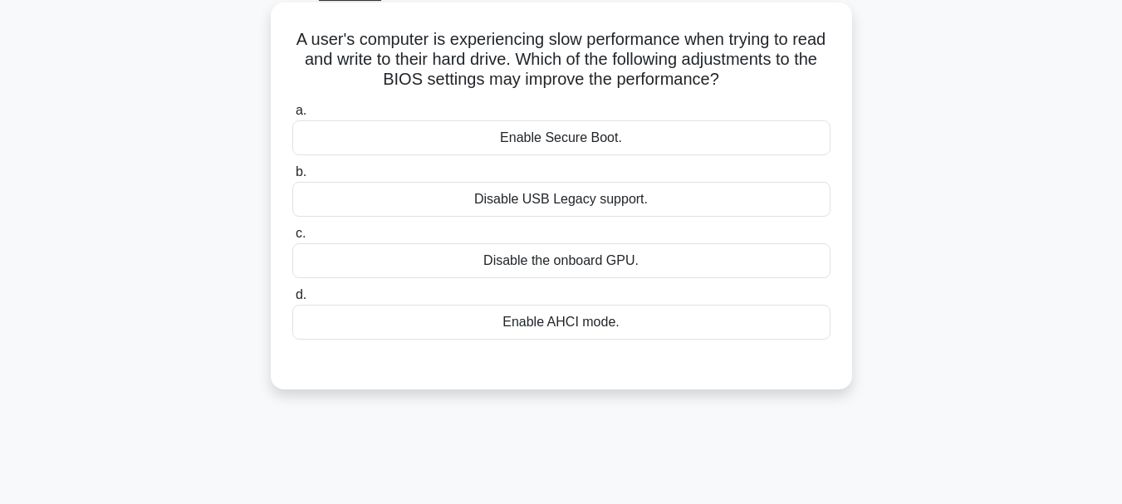
scroll to position [61, 0]
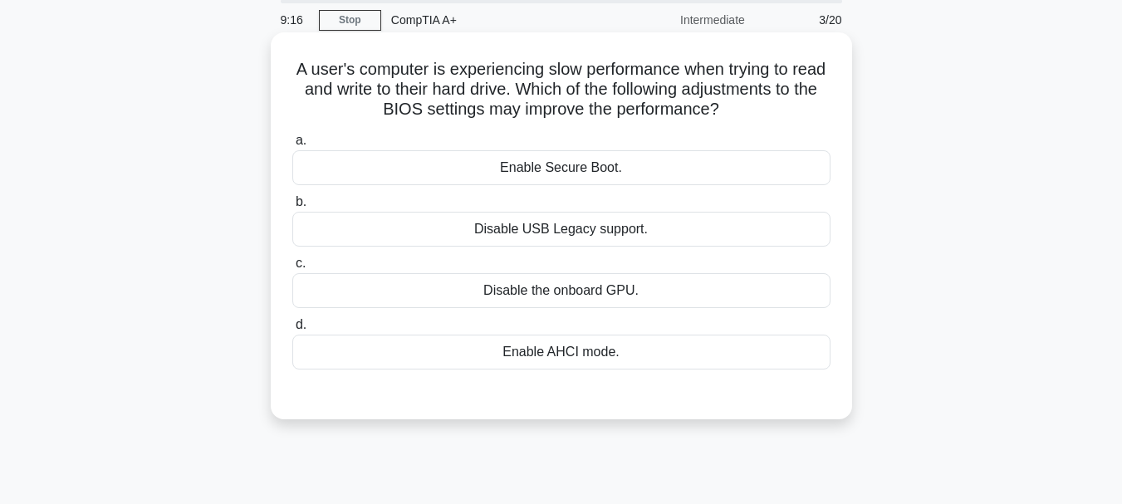
click at [636, 232] on div "Disable USB Legacy support." at bounding box center [561, 229] width 538 height 35
click at [292, 208] on input "b. Disable USB Legacy support." at bounding box center [292, 202] width 0 height 11
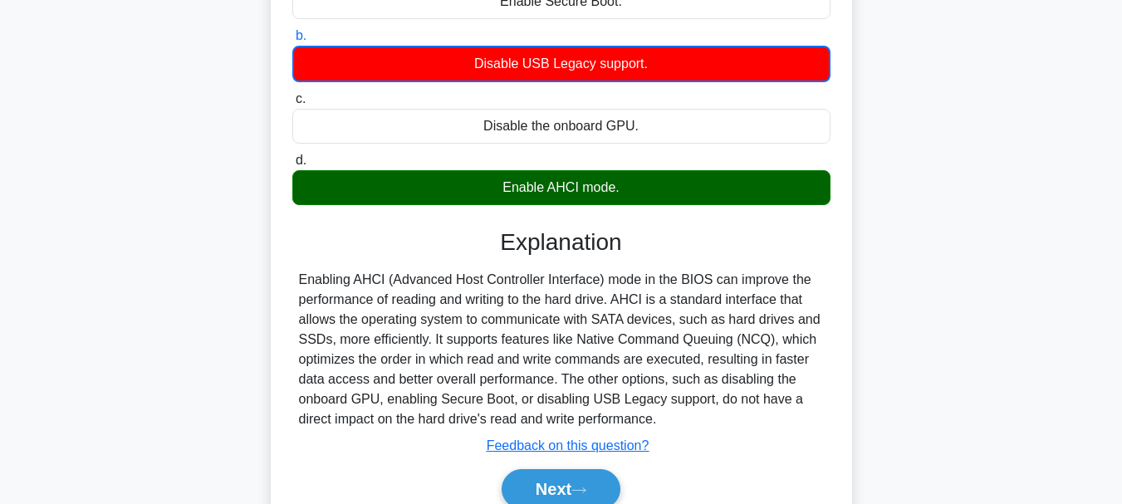
scroll to position [310, 0]
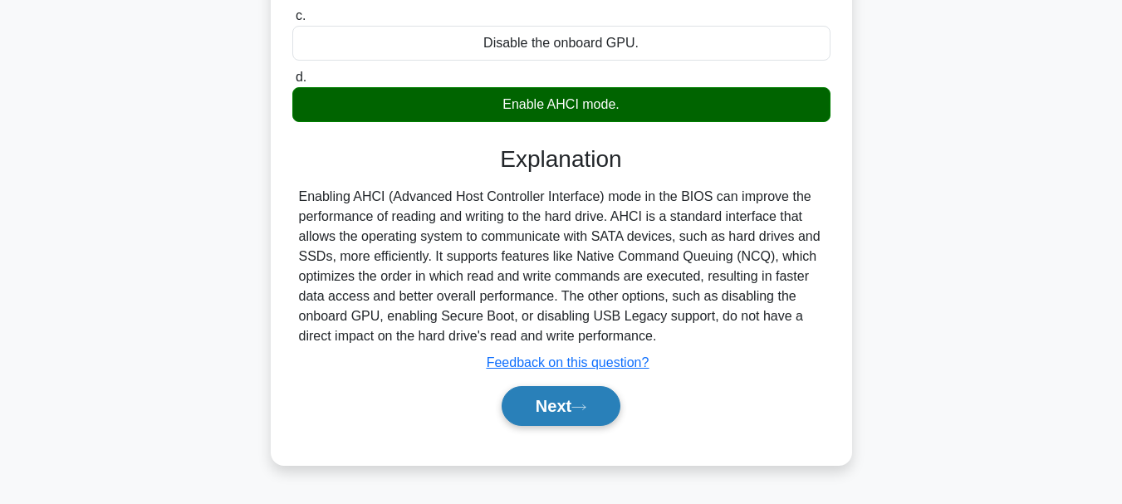
click at [579, 402] on button "Next" at bounding box center [560, 406] width 119 height 40
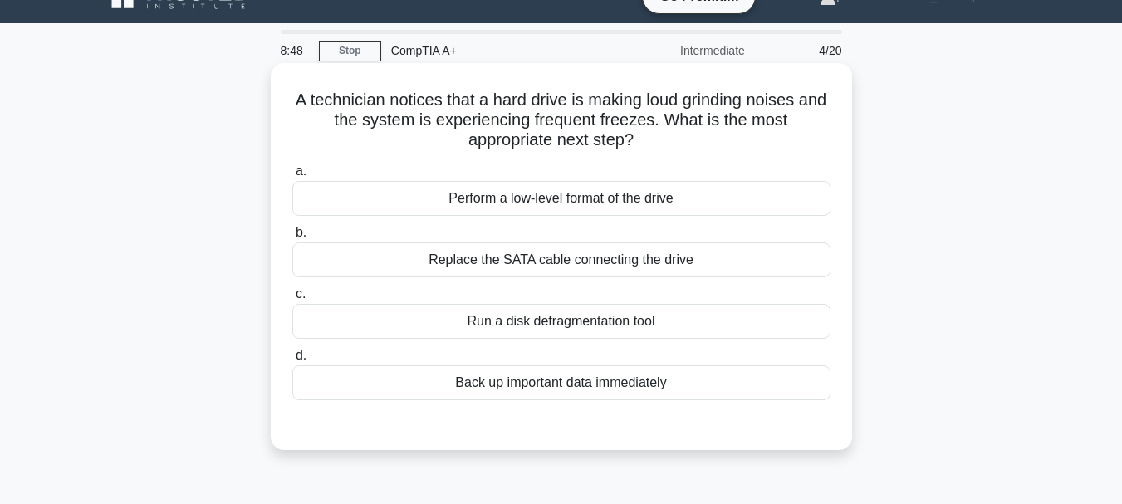
scroll to position [0, 0]
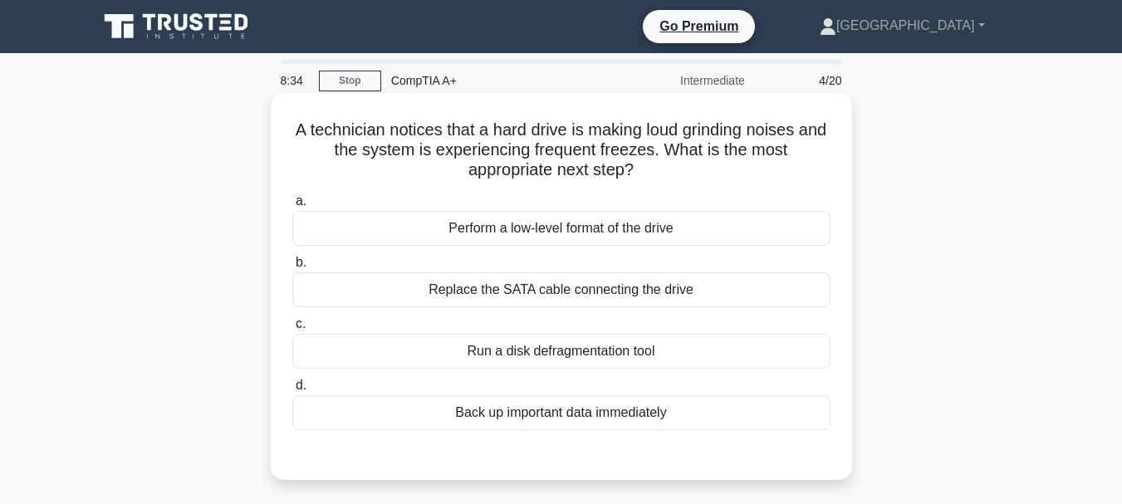
click at [649, 410] on div "Back up important data immediately" at bounding box center [561, 412] width 538 height 35
click at [292, 391] on input "d. Back up important data immediately" at bounding box center [292, 385] width 0 height 11
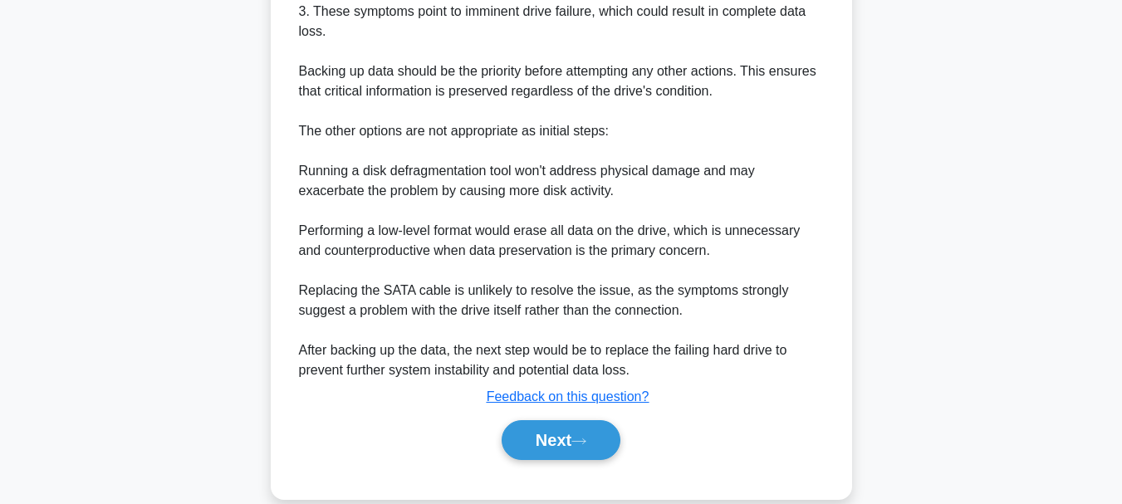
scroll to position [660, 0]
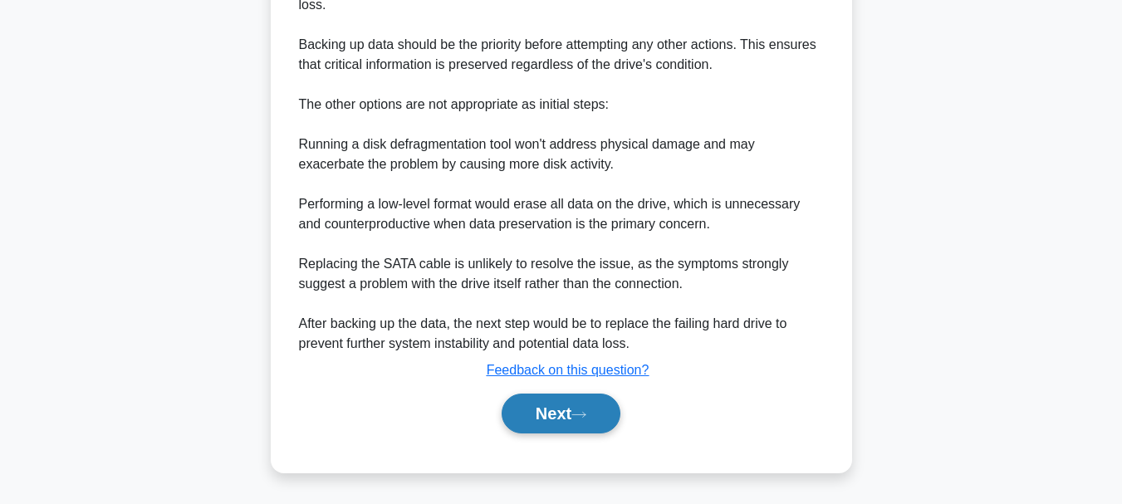
click at [568, 407] on button "Next" at bounding box center [560, 414] width 119 height 40
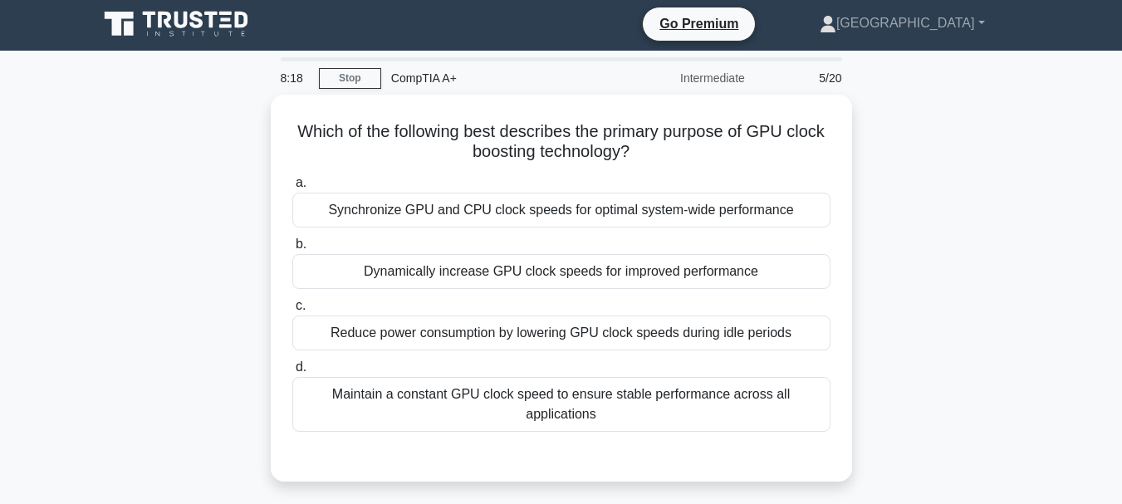
scroll to position [0, 0]
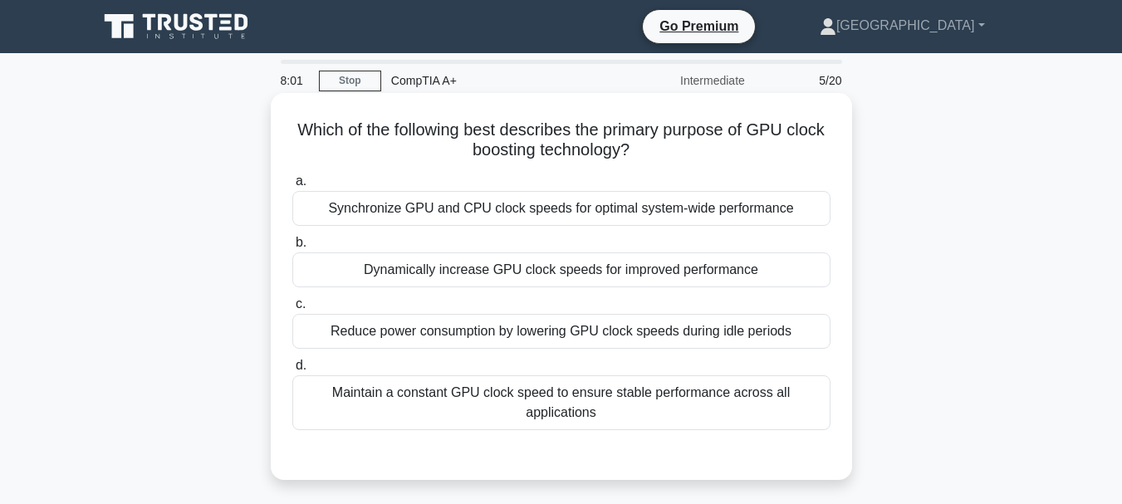
click at [531, 272] on div "Dynamically increase GPU clock speeds for improved performance" at bounding box center [561, 269] width 538 height 35
click at [292, 248] on input "b. Dynamically increase GPU clock speeds for improved performance" at bounding box center [292, 242] width 0 height 11
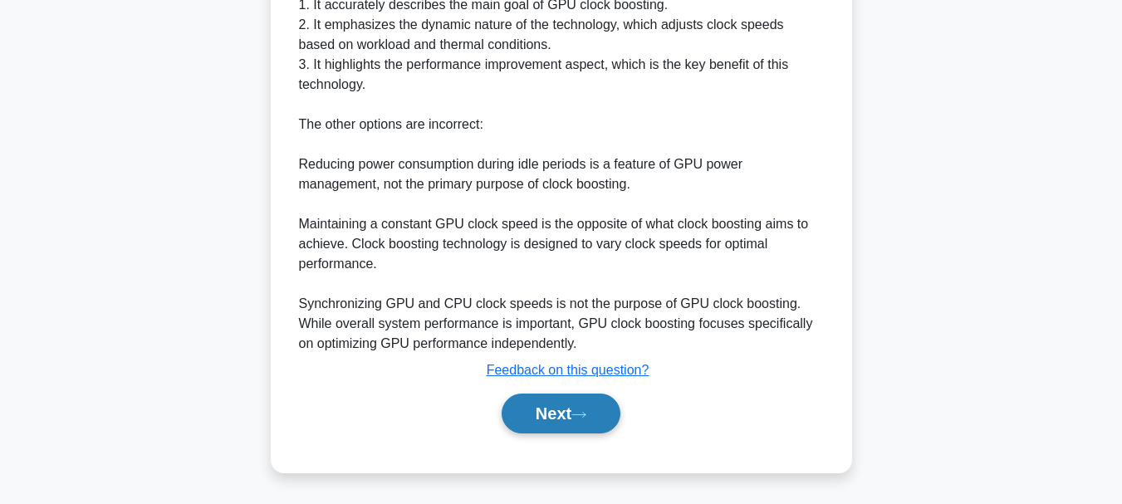
click at [591, 421] on button "Next" at bounding box center [560, 414] width 119 height 40
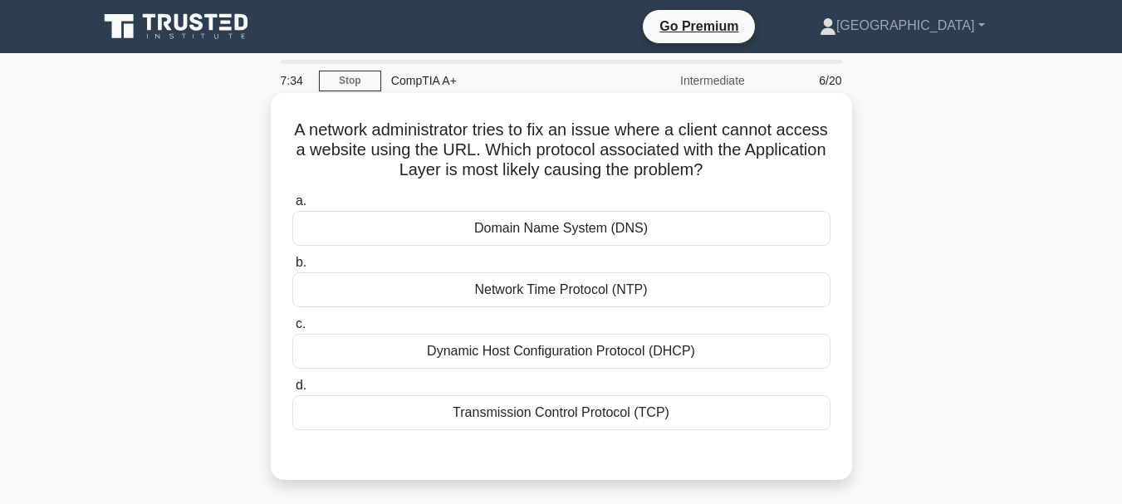
click at [637, 229] on div "Domain Name System (DNS)" at bounding box center [561, 228] width 538 height 35
click at [292, 207] on input "a. Domain Name System (DNS)" at bounding box center [292, 201] width 0 height 11
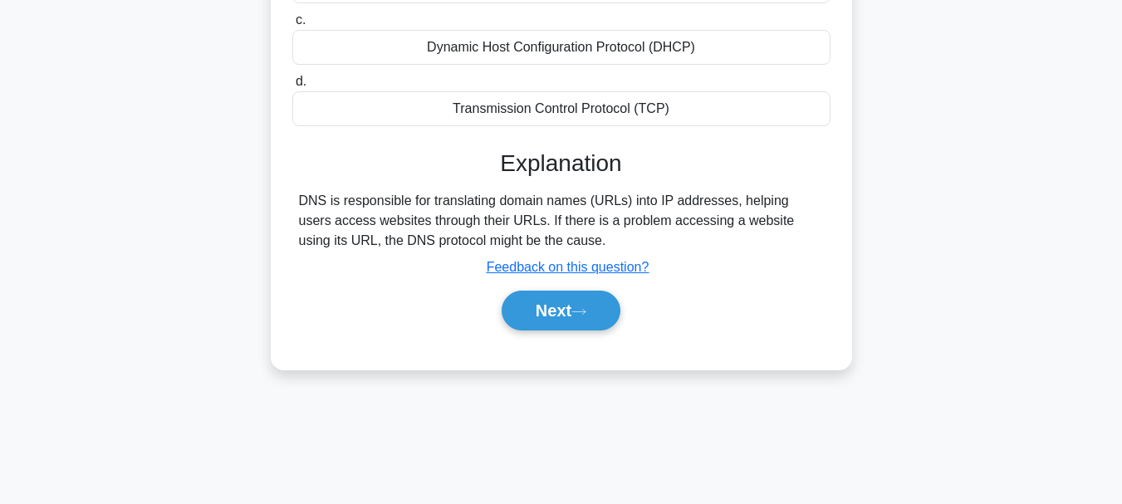
scroll to position [393, 0]
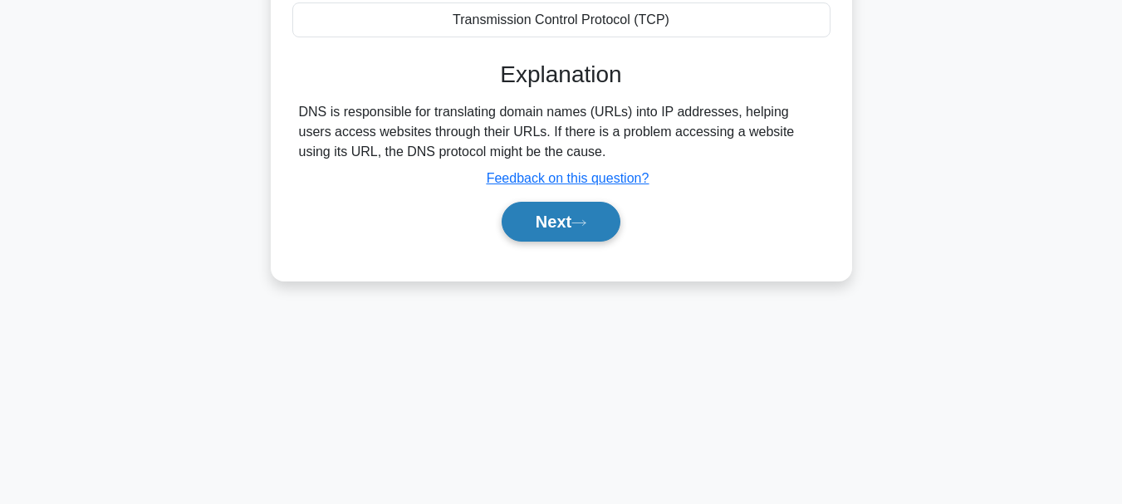
click at [561, 227] on button "Next" at bounding box center [560, 222] width 119 height 40
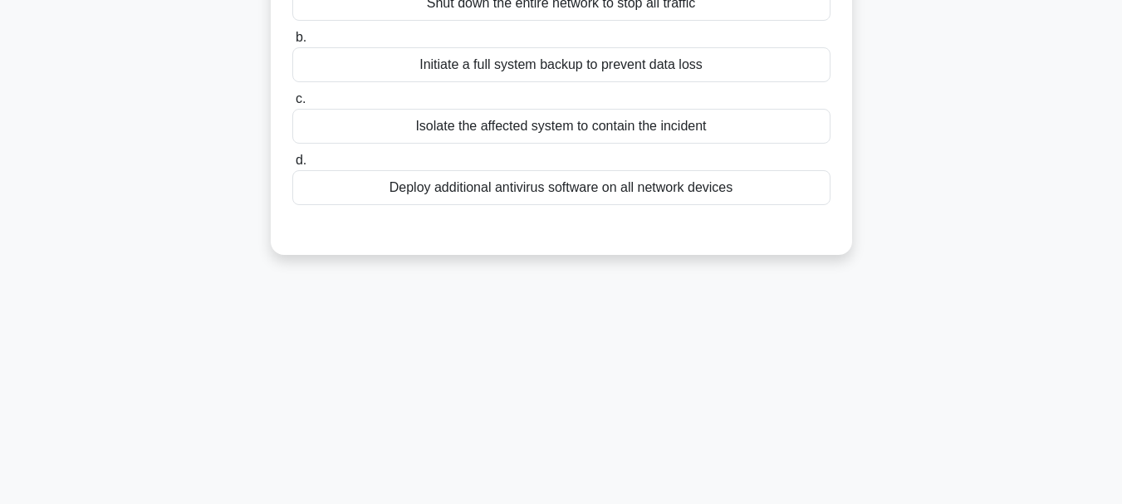
scroll to position [61, 0]
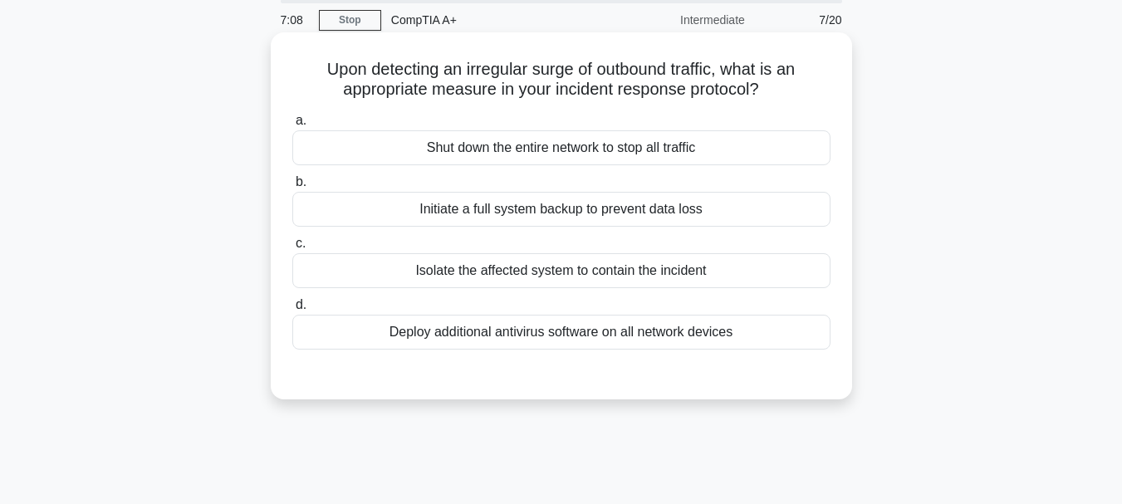
click at [550, 208] on div "Initiate a full system backup to prevent data loss" at bounding box center [561, 209] width 538 height 35
click at [292, 188] on input "b. Initiate a full system backup to prevent data loss" at bounding box center [292, 182] width 0 height 11
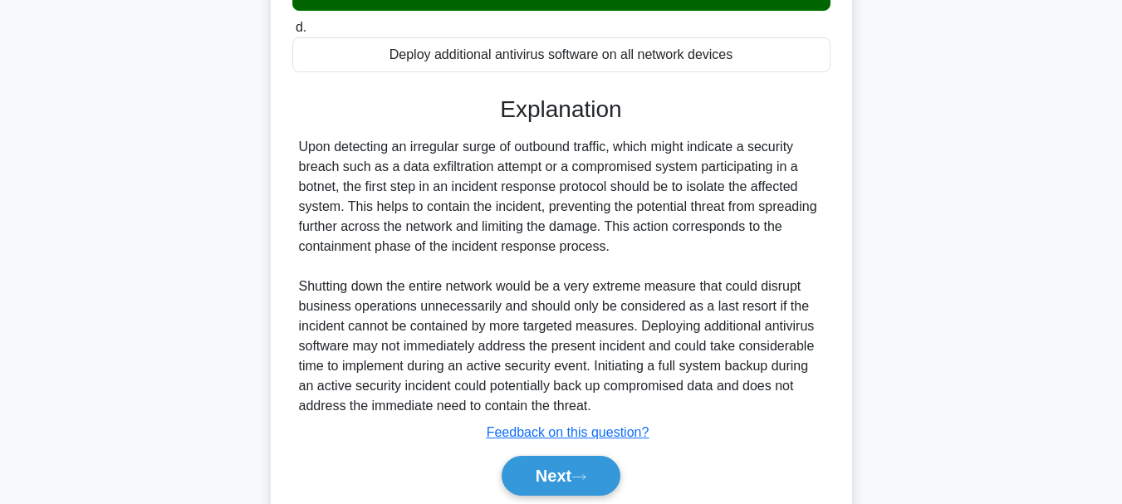
scroll to position [393, 0]
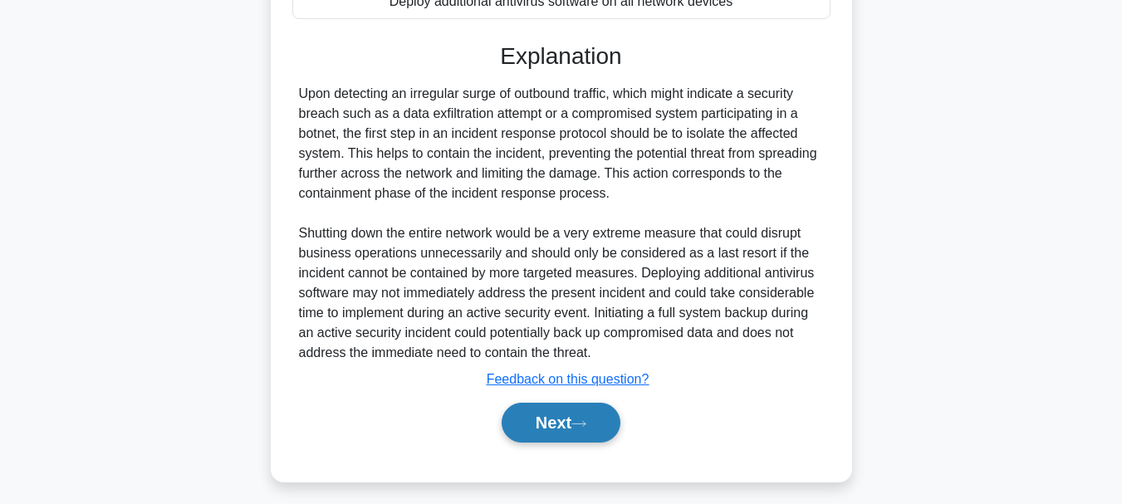
click at [561, 420] on button "Next" at bounding box center [560, 423] width 119 height 40
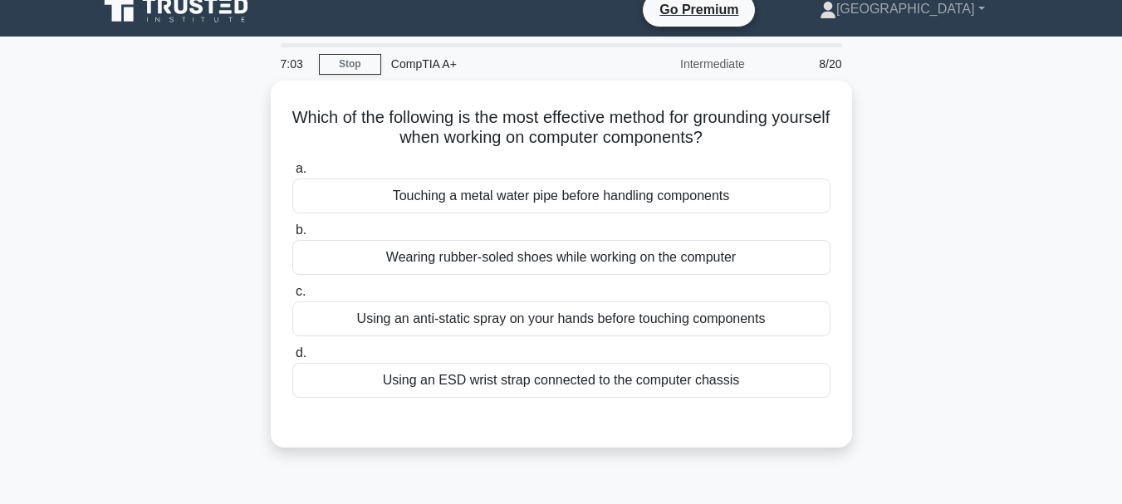
scroll to position [0, 0]
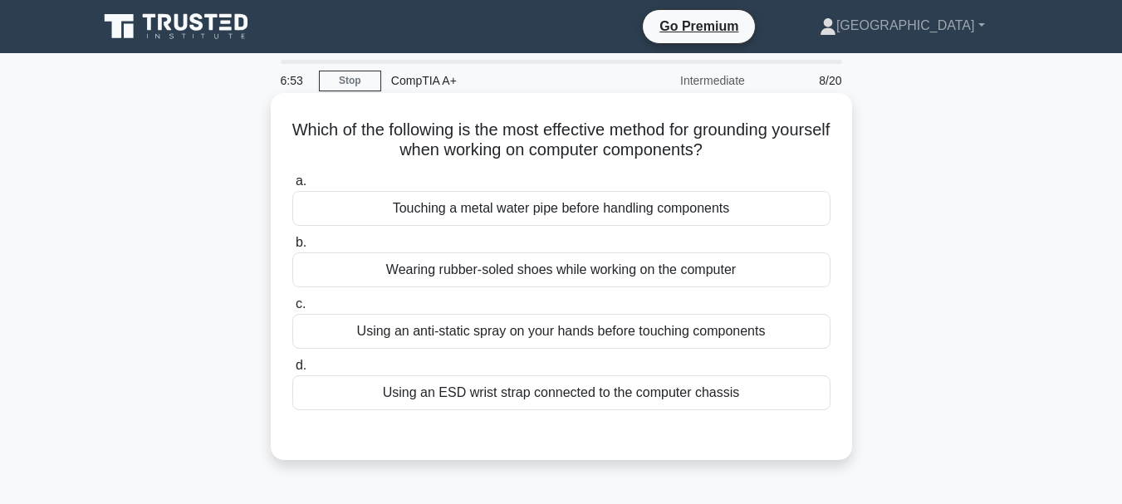
click at [516, 333] on div "Using an anti-static spray on your hands before touching components" at bounding box center [561, 331] width 538 height 35
click at [292, 310] on input "c. Using an anti-static spray on your hands before touching components" at bounding box center [292, 304] width 0 height 11
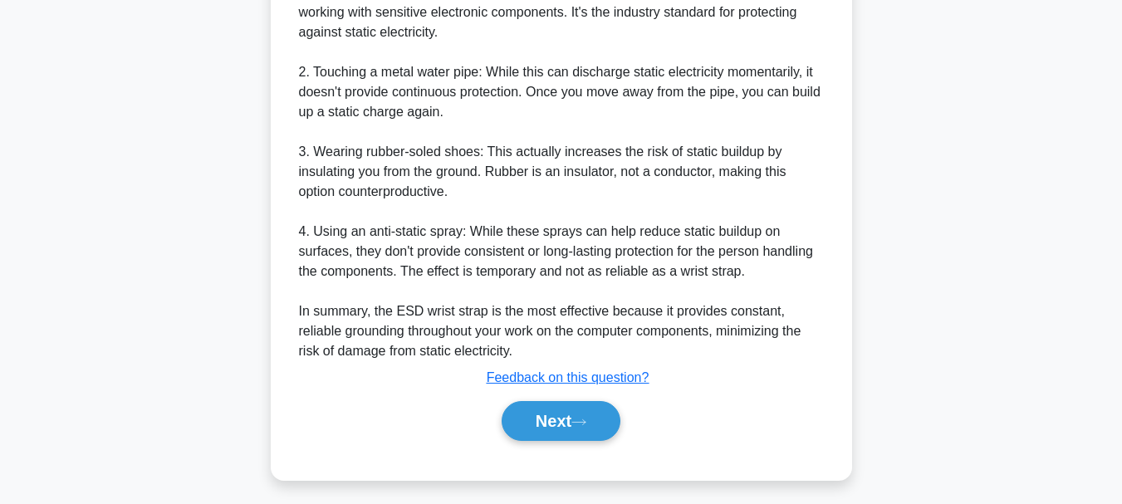
scroll to position [662, 0]
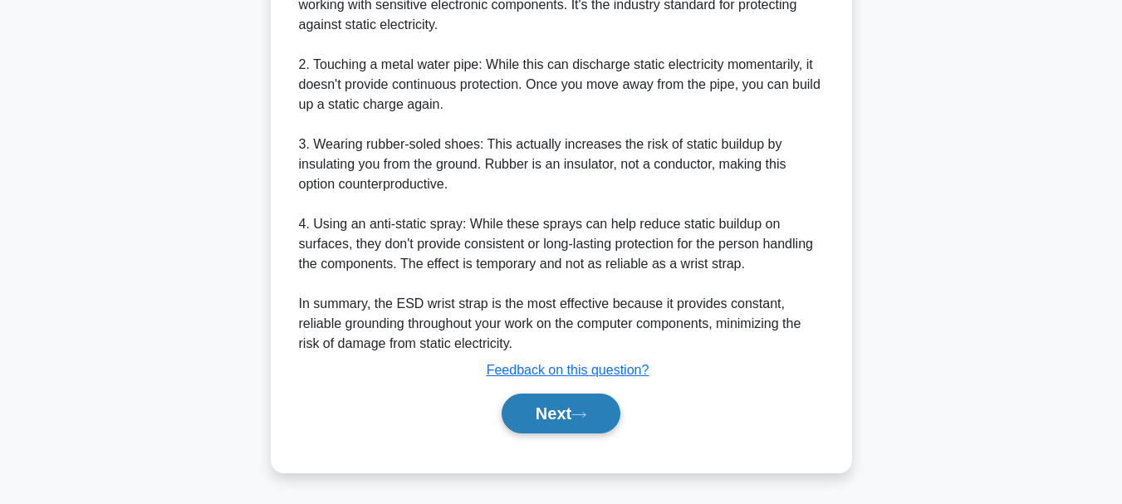
click at [572, 403] on button "Next" at bounding box center [560, 414] width 119 height 40
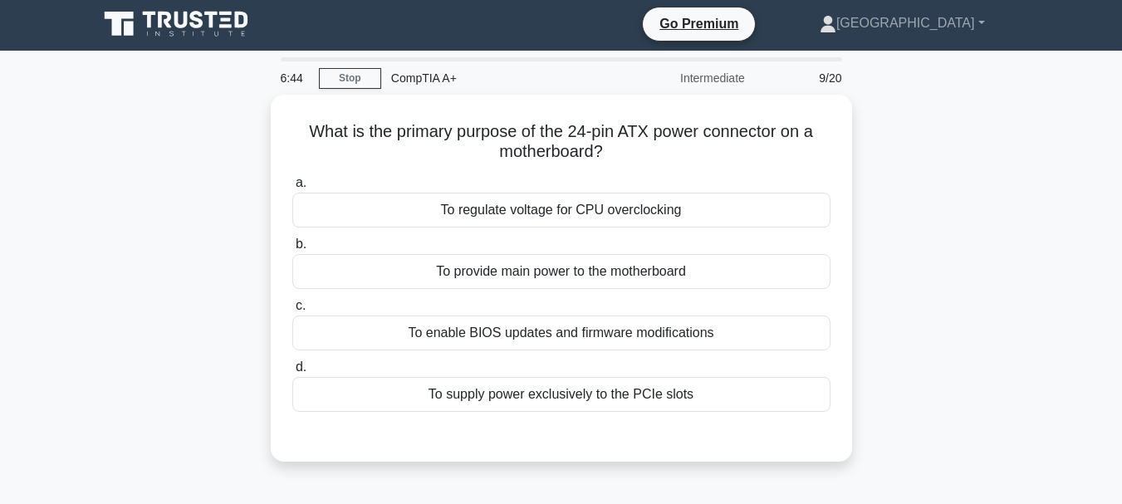
scroll to position [0, 0]
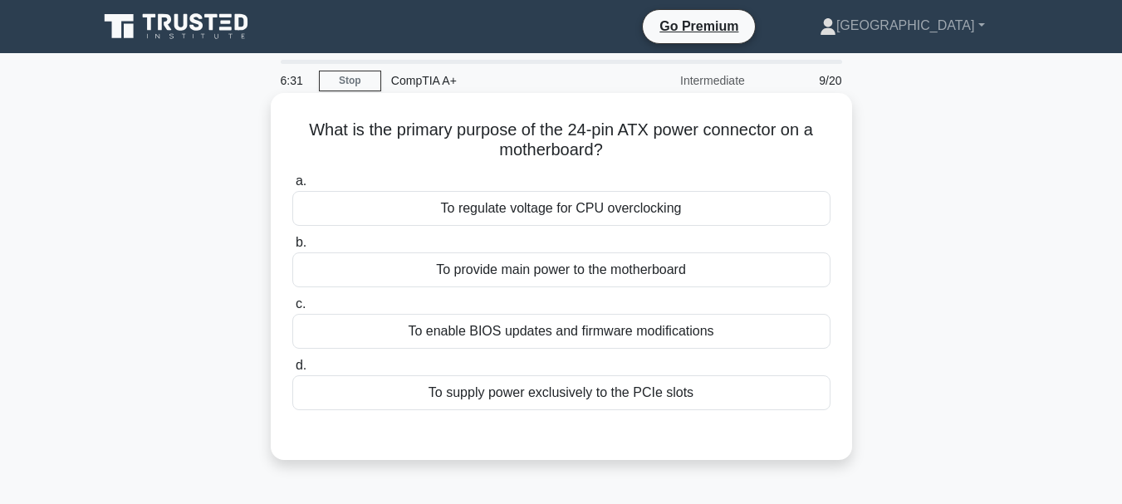
click at [649, 266] on div "To provide main power to the motherboard" at bounding box center [561, 269] width 538 height 35
click at [292, 248] on input "b. To provide main power to the motherboard" at bounding box center [292, 242] width 0 height 11
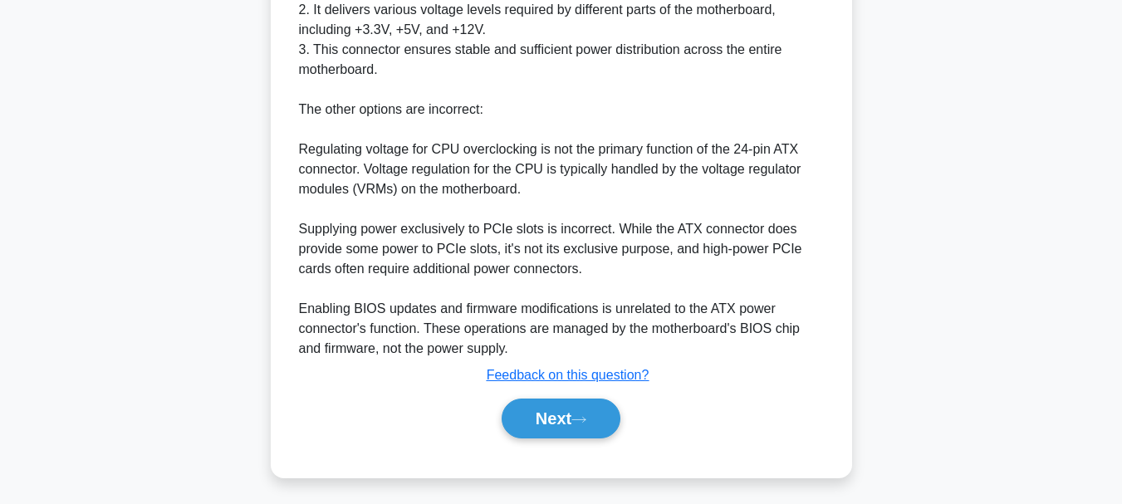
scroll to position [580, 0]
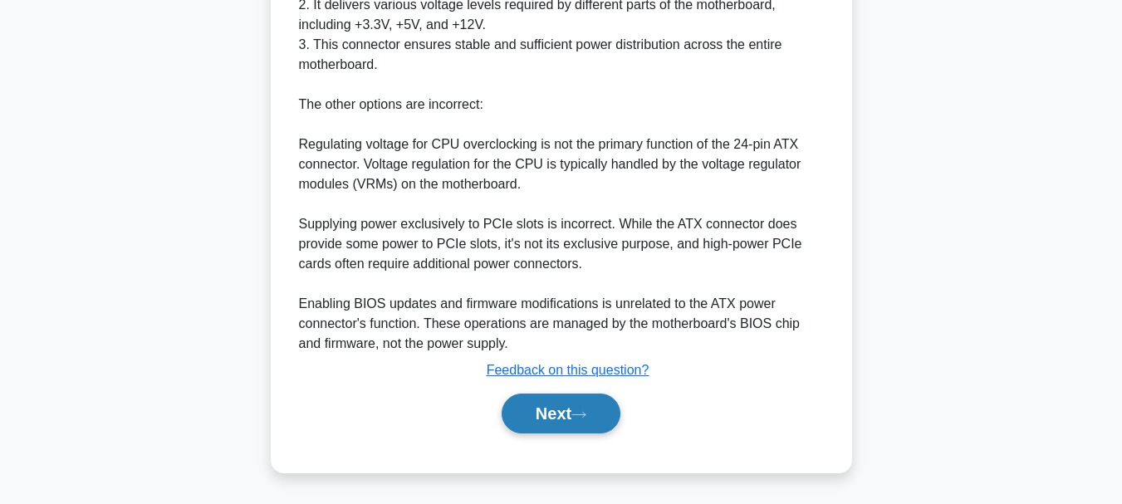
click at [584, 413] on icon at bounding box center [578, 414] width 15 height 9
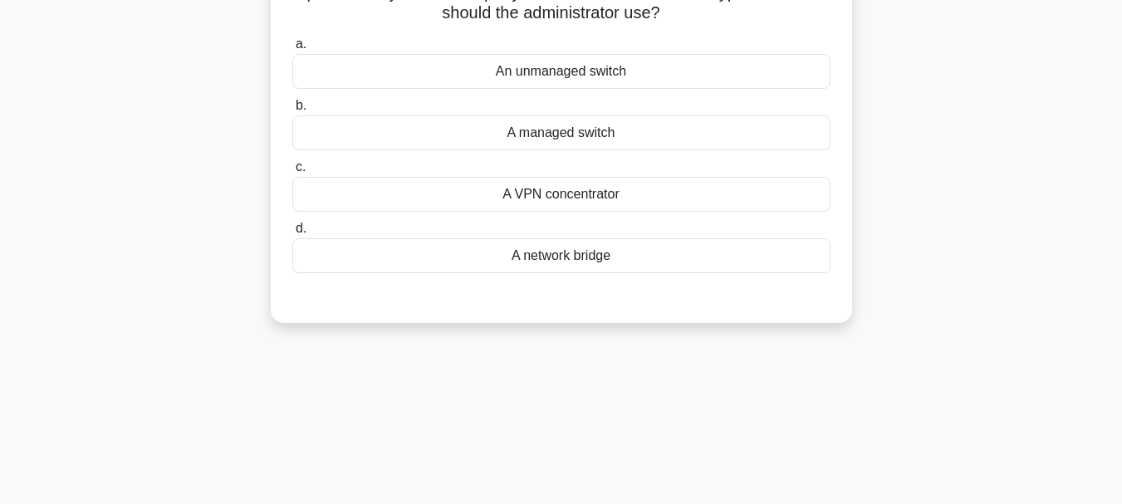
scroll to position [0, 0]
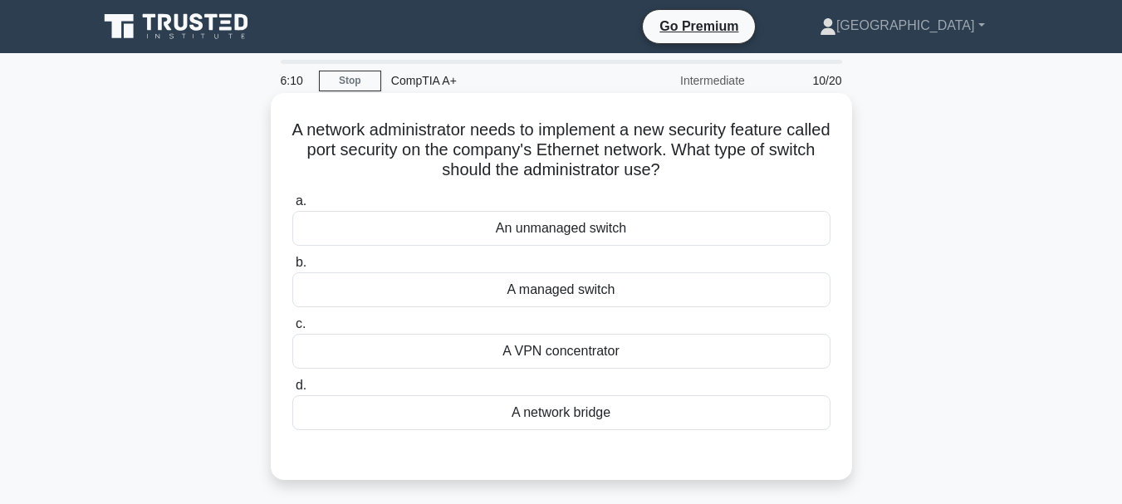
click at [662, 291] on div "A managed switch" at bounding box center [561, 289] width 538 height 35
click at [292, 268] on input "b. A managed switch" at bounding box center [292, 262] width 0 height 11
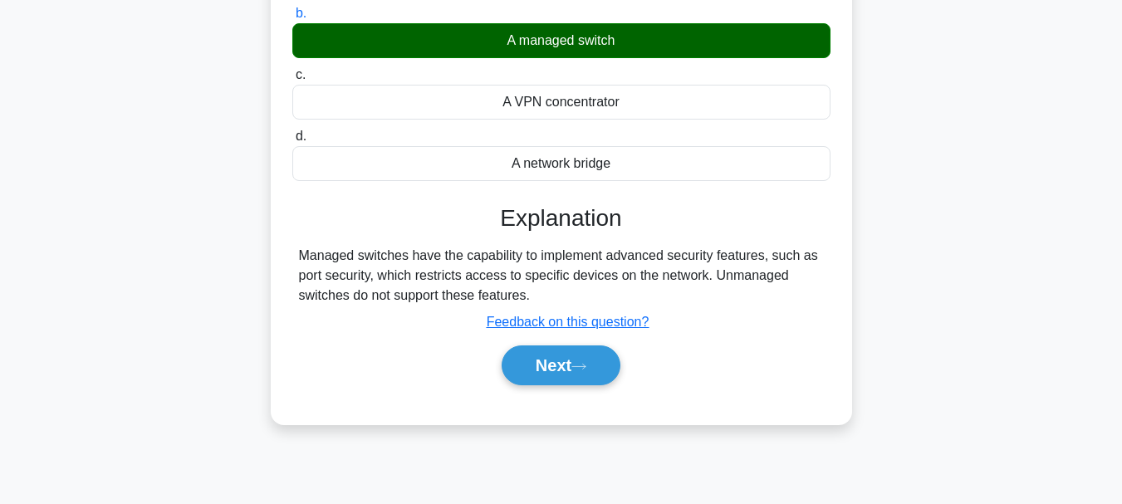
scroll to position [332, 0]
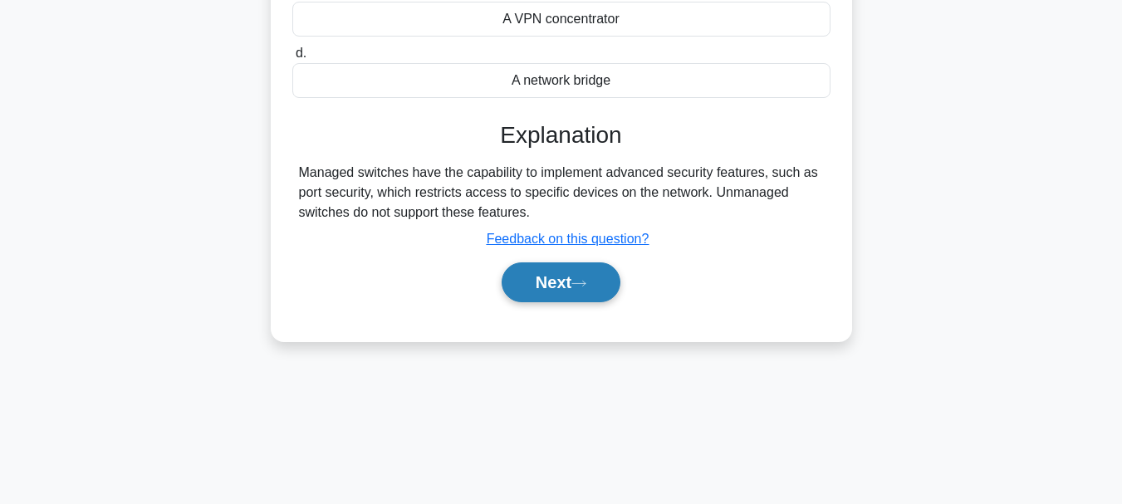
click at [560, 286] on button "Next" at bounding box center [560, 282] width 119 height 40
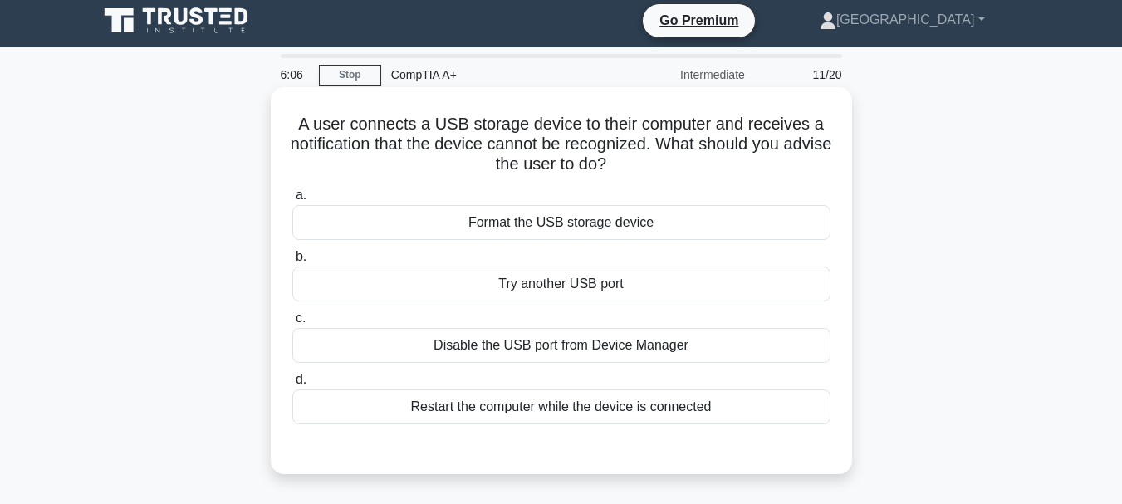
scroll to position [0, 0]
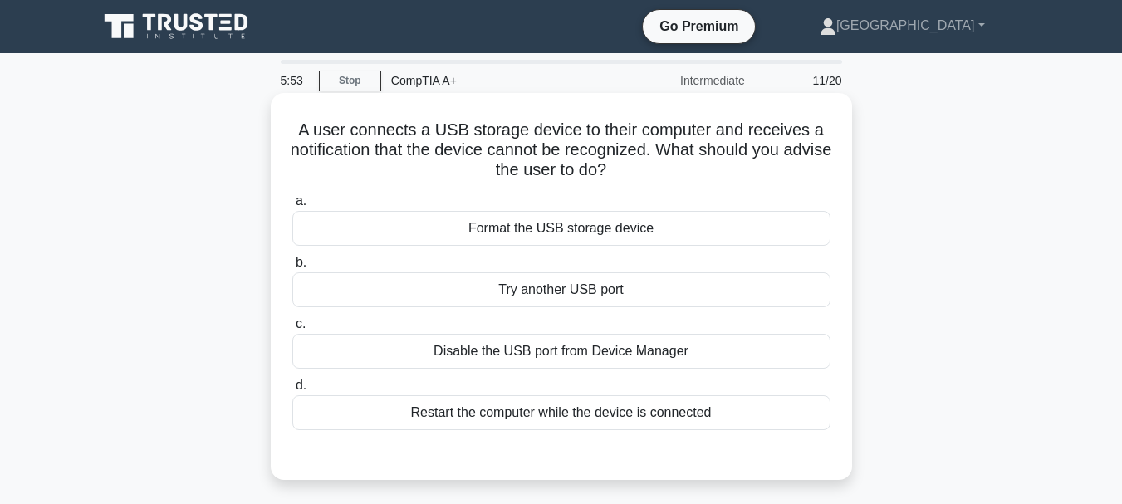
click at [588, 229] on div "Format the USB storage device" at bounding box center [561, 228] width 538 height 35
click at [292, 207] on input "a. Format the USB storage device" at bounding box center [292, 201] width 0 height 11
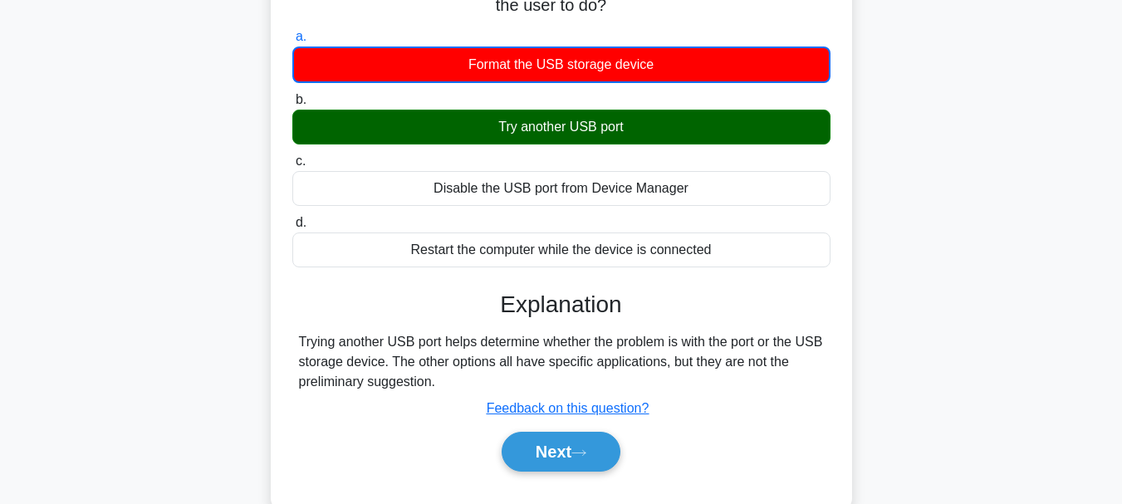
scroll to position [166, 0]
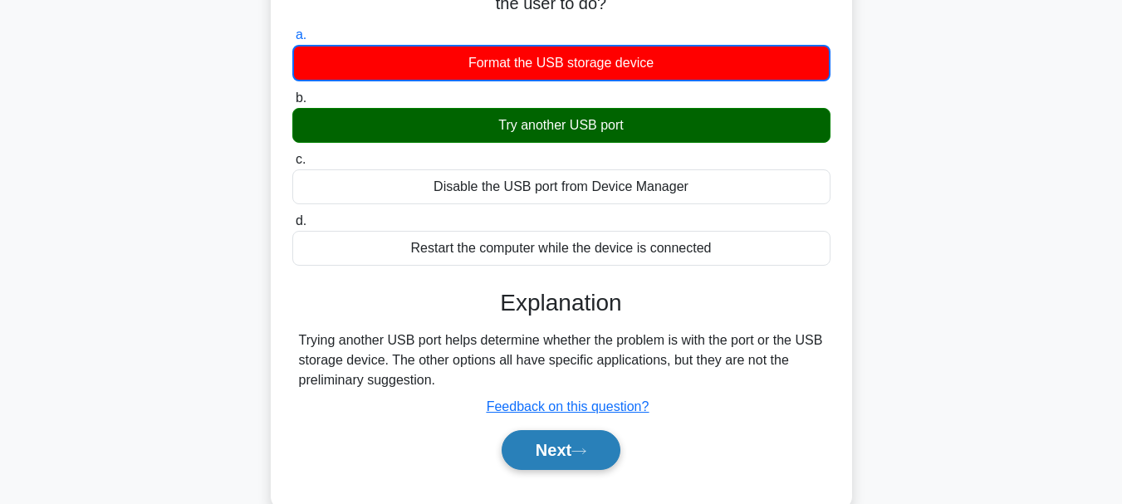
click at [564, 439] on button "Next" at bounding box center [560, 450] width 119 height 40
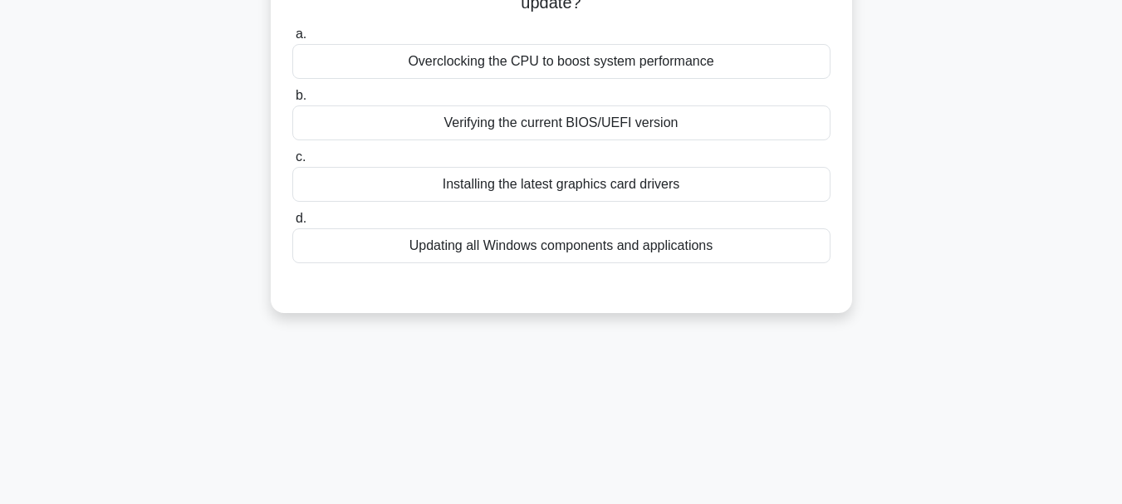
scroll to position [83, 0]
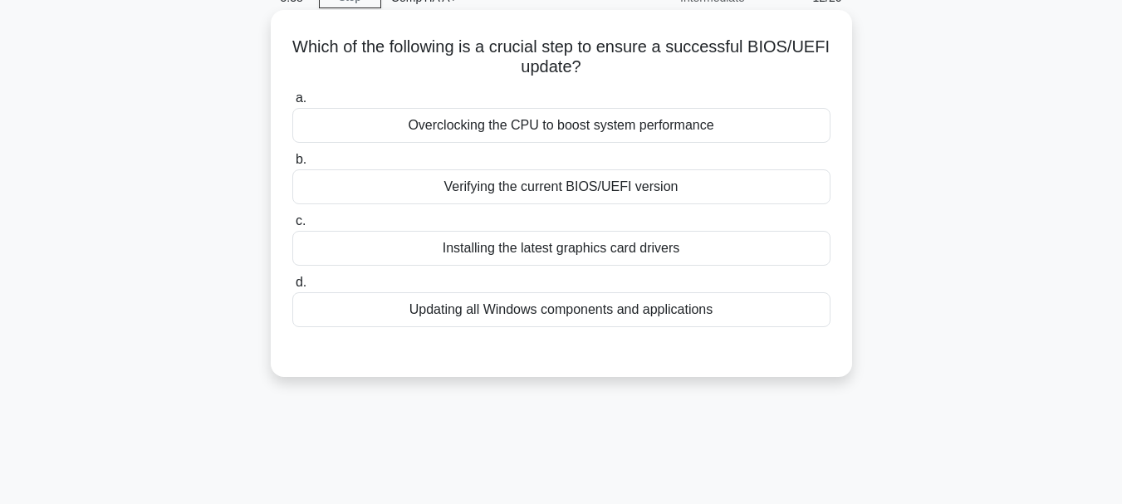
click at [618, 185] on div "Verifying the current BIOS/UEFI version" at bounding box center [561, 186] width 538 height 35
click at [292, 165] on input "b. Verifying the current BIOS/UEFI version" at bounding box center [292, 159] width 0 height 11
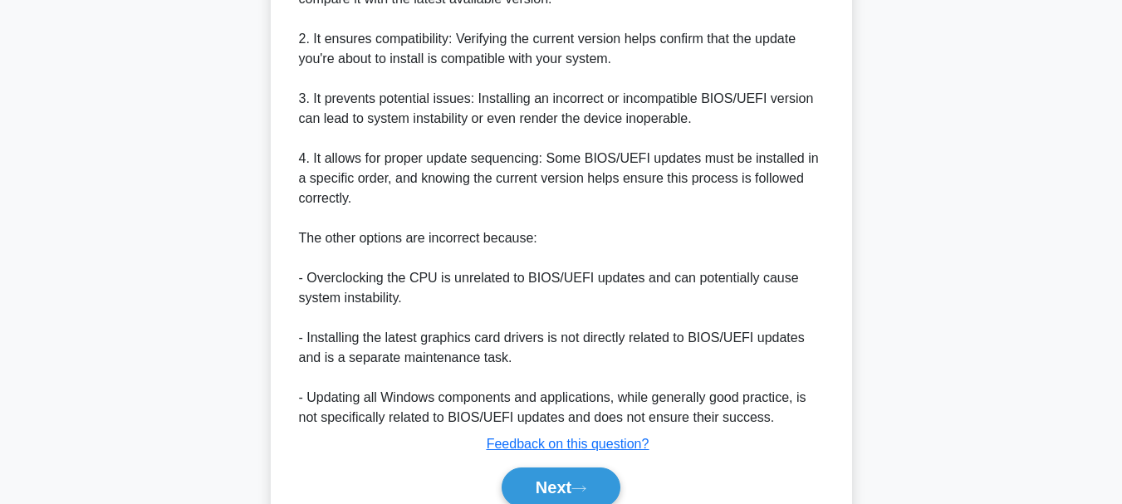
scroll to position [660, 0]
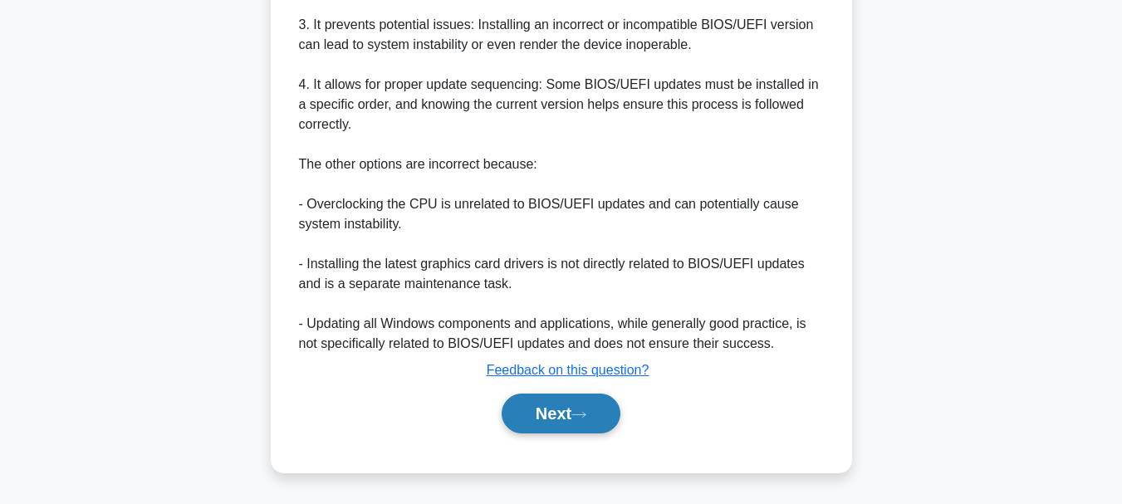
click at [566, 406] on button "Next" at bounding box center [560, 414] width 119 height 40
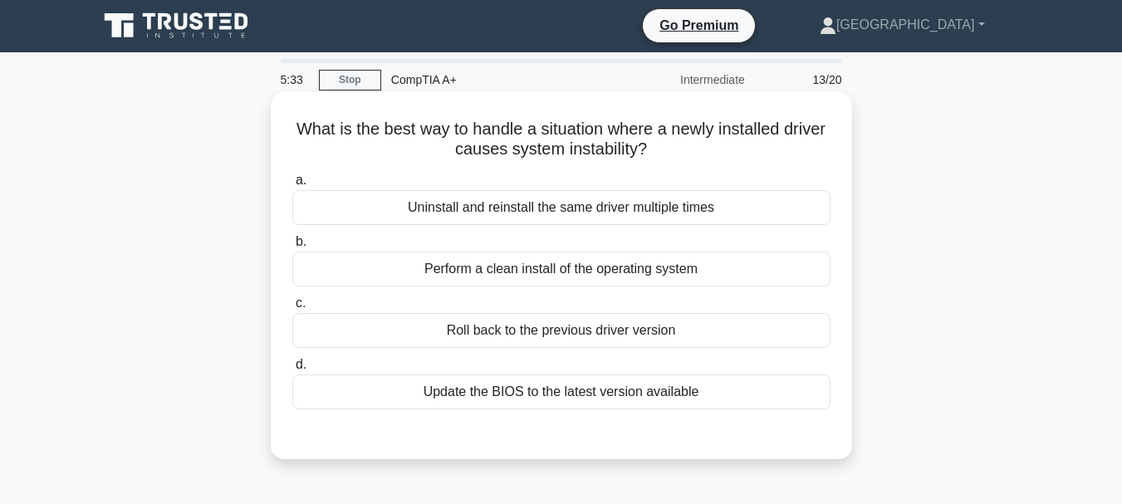
scroll to position [0, 0]
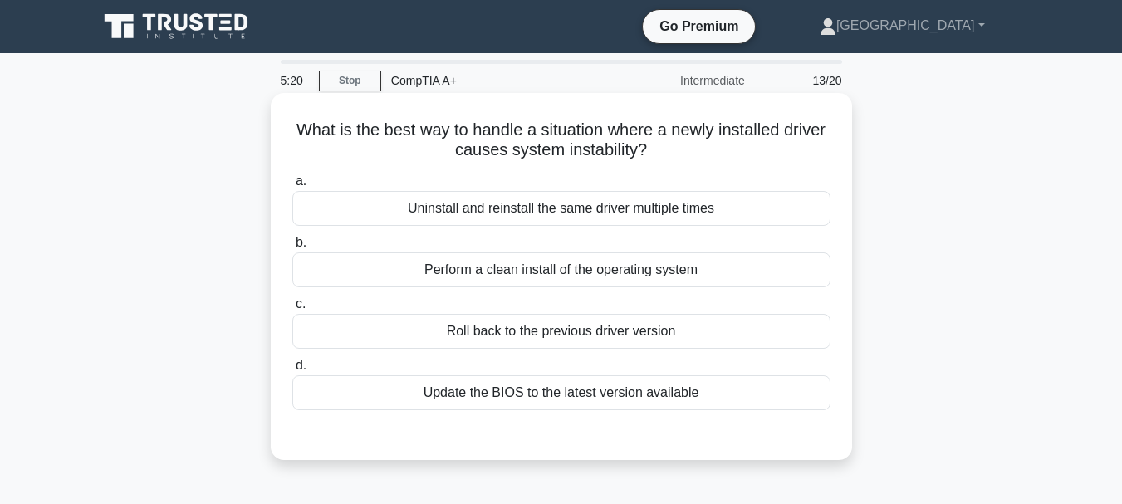
click at [652, 335] on div "Roll back to the previous driver version" at bounding box center [561, 331] width 538 height 35
click at [292, 310] on input "c. Roll back to the previous driver version" at bounding box center [292, 304] width 0 height 11
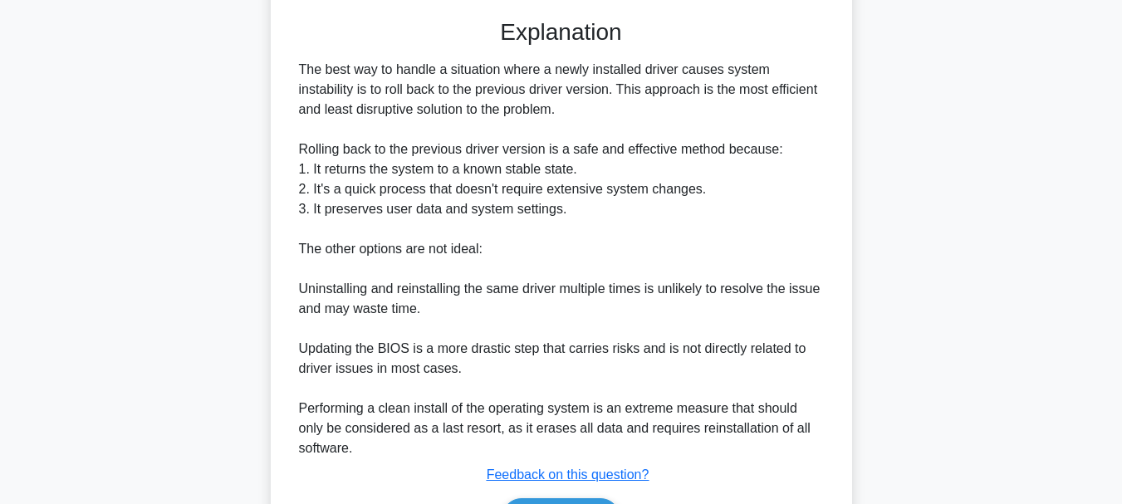
scroll to position [521, 0]
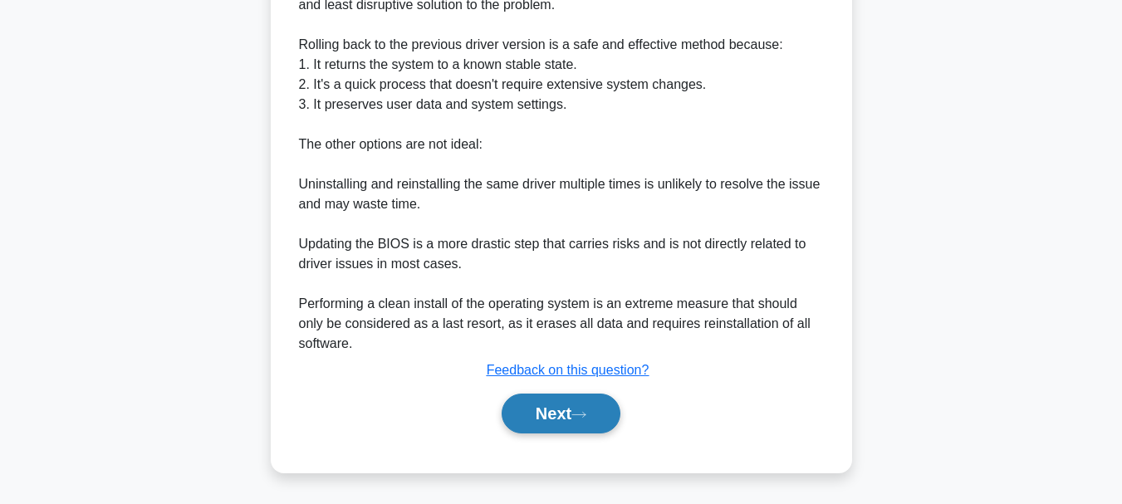
click at [571, 418] on button "Next" at bounding box center [560, 414] width 119 height 40
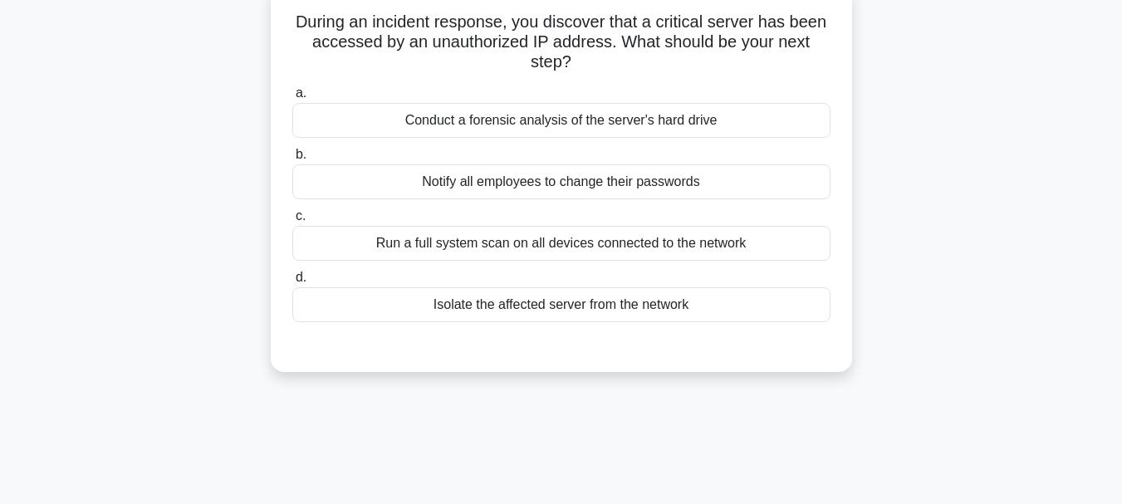
scroll to position [83, 0]
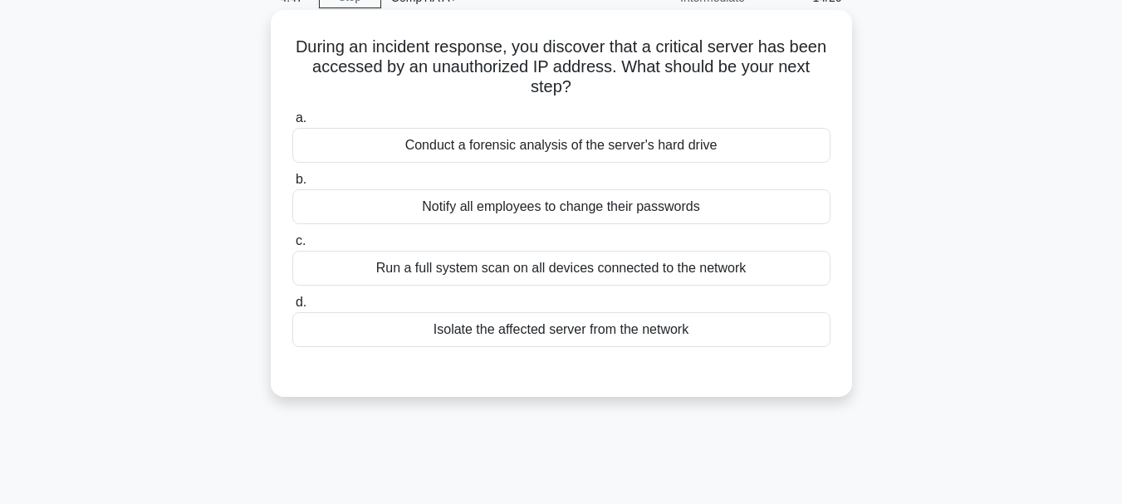
click at [571, 266] on div "Run a full system scan on all devices connected to the network" at bounding box center [561, 268] width 538 height 35
click at [292, 247] on input "c. Run a full system scan on all devices connected to the network" at bounding box center [292, 241] width 0 height 11
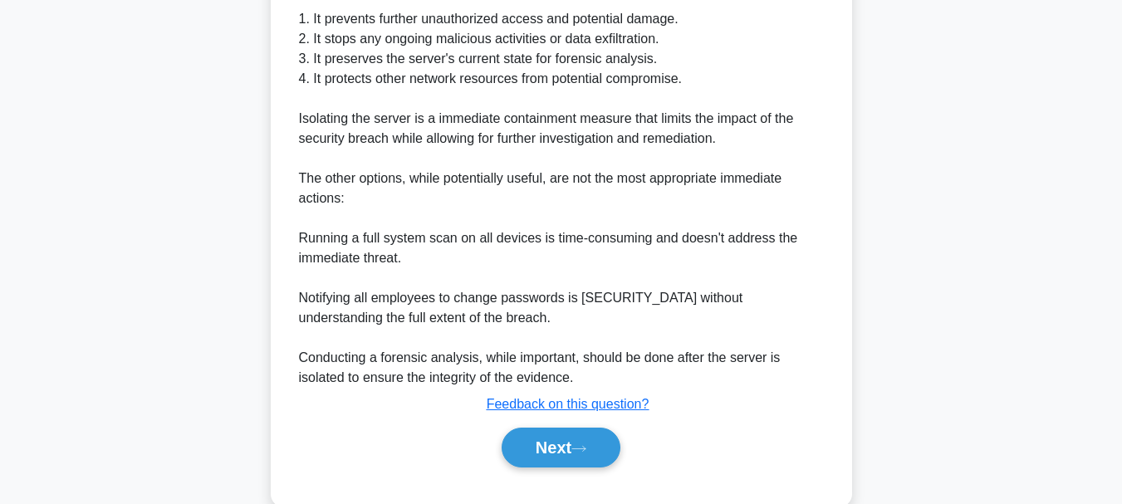
scroll to position [582, 0]
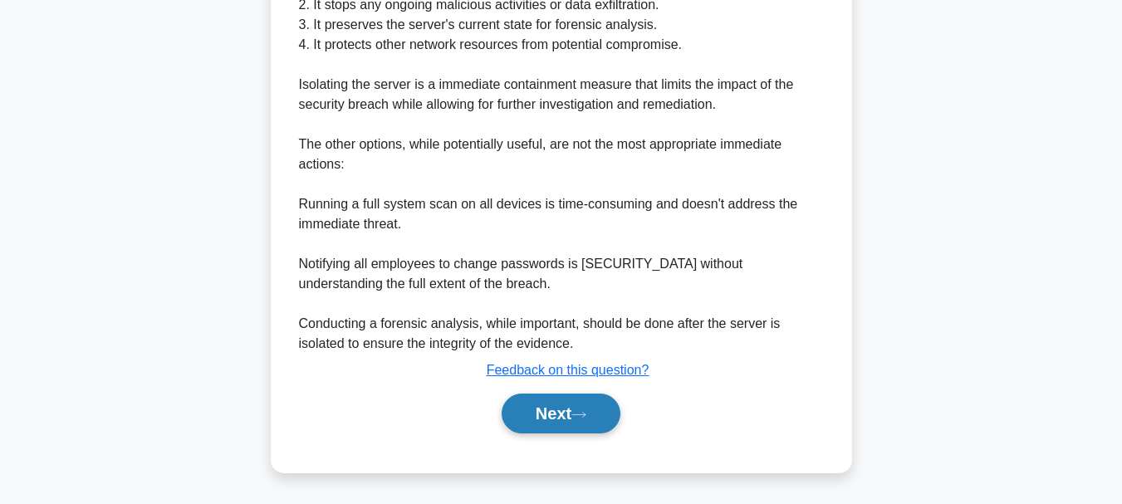
click at [563, 413] on button "Next" at bounding box center [560, 414] width 119 height 40
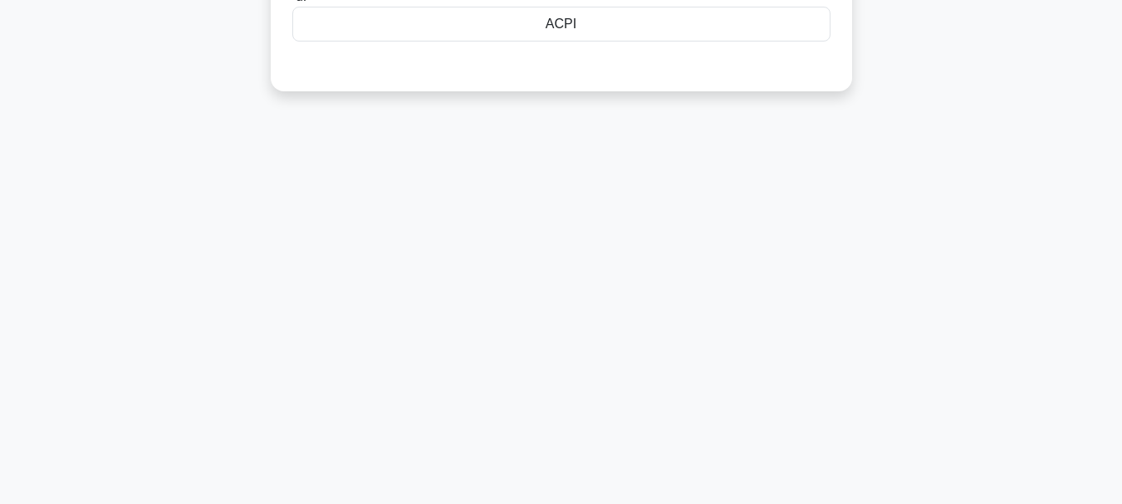
scroll to position [61, 0]
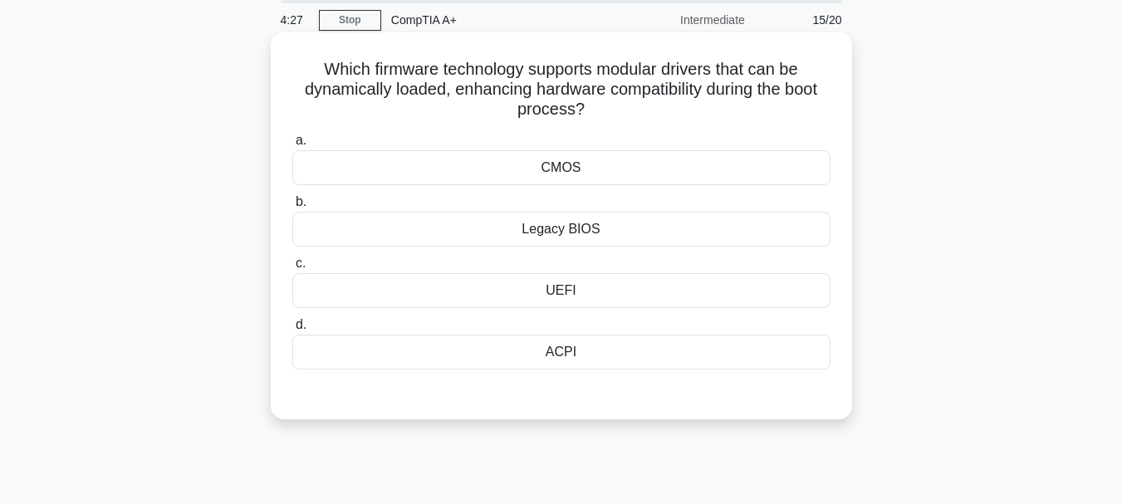
click at [590, 279] on div "UEFI" at bounding box center [561, 290] width 538 height 35
click at [292, 269] on input "c. UEFI" at bounding box center [292, 263] width 0 height 11
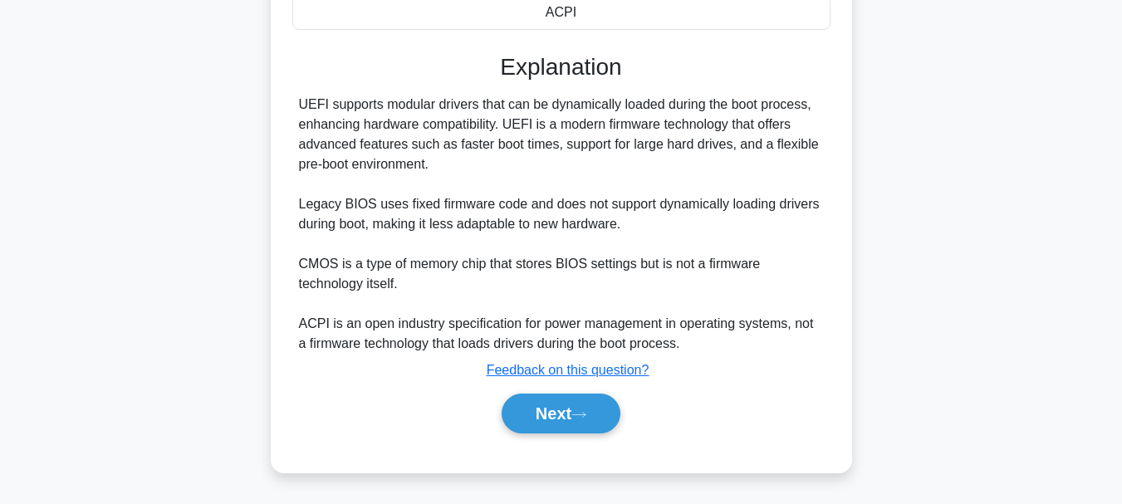
scroll to position [401, 0]
click at [569, 411] on button "Next" at bounding box center [560, 414] width 119 height 40
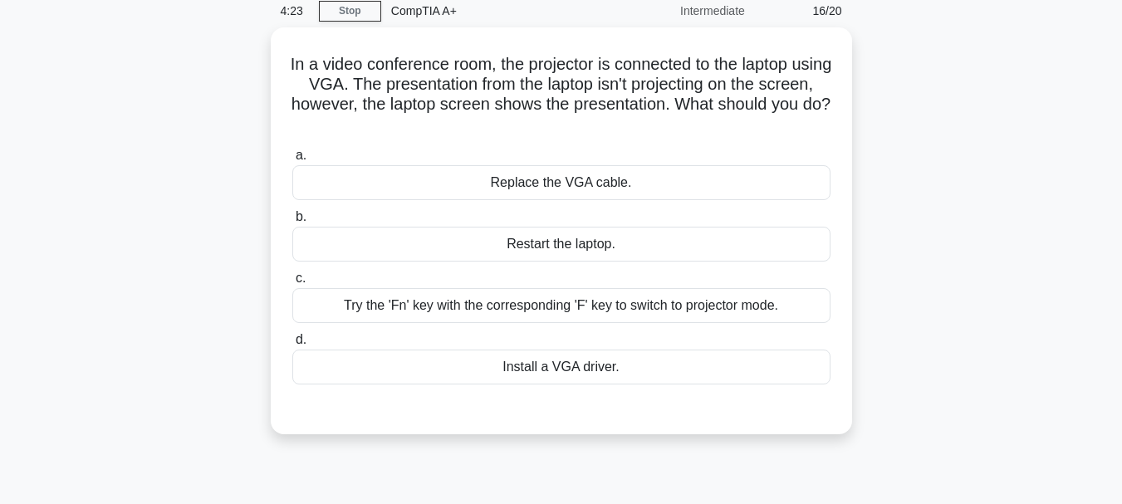
scroll to position [61, 0]
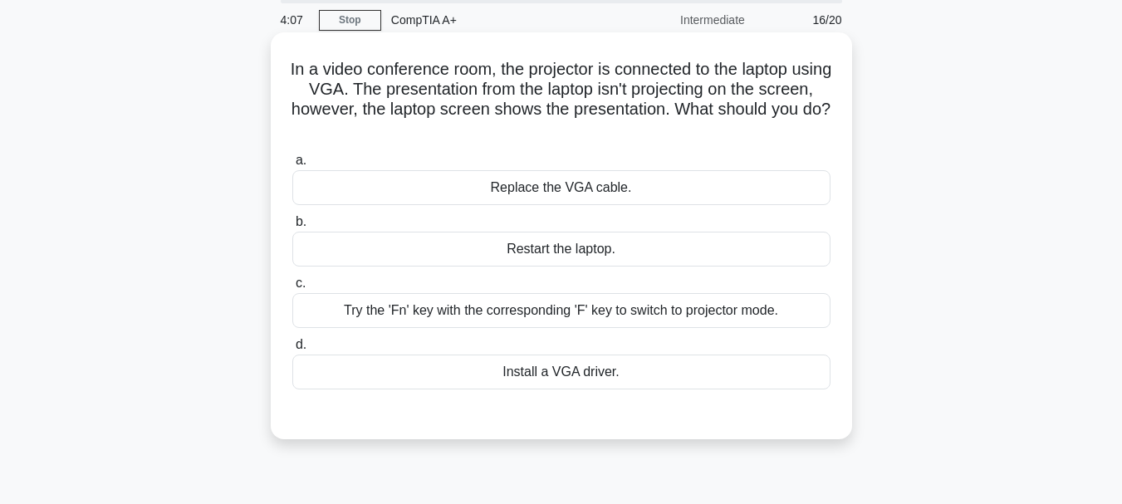
click at [632, 310] on div "Try the 'Fn' key with the corresponding 'F' key to switch to projector mode." at bounding box center [561, 310] width 538 height 35
click at [292, 289] on input "c. Try the 'Fn' key with the corresponding 'F' key to switch to projector mode." at bounding box center [292, 283] width 0 height 11
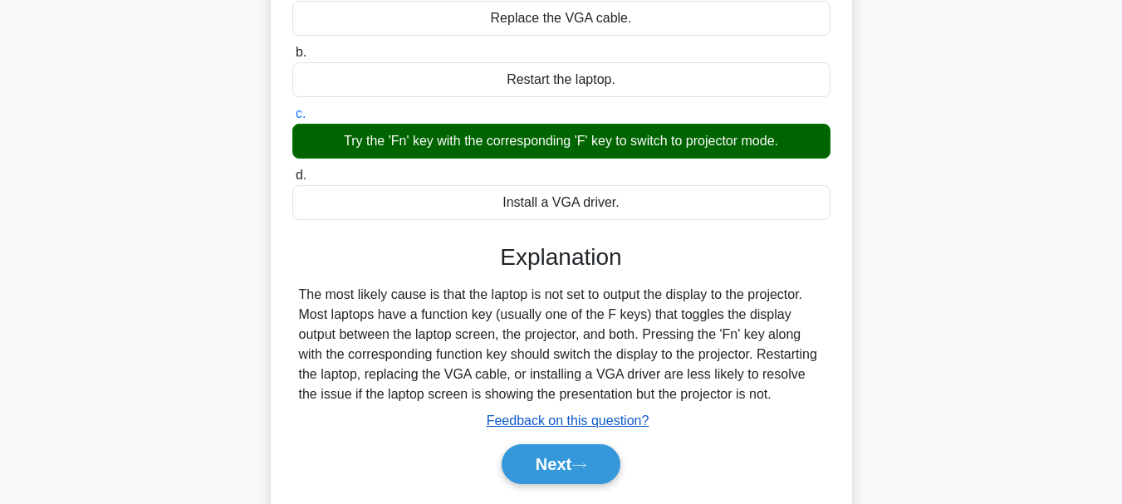
scroll to position [310, 0]
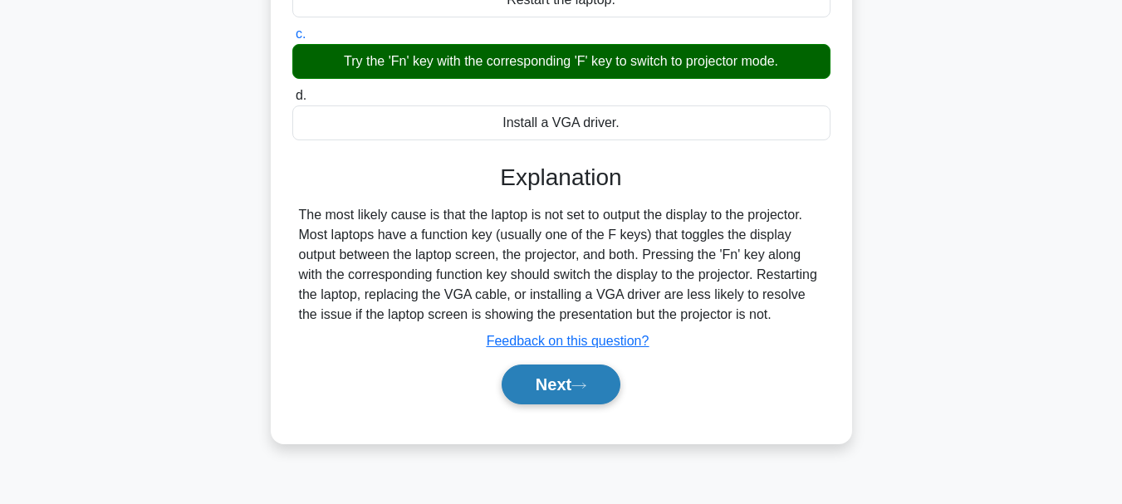
click at [562, 379] on button "Next" at bounding box center [560, 384] width 119 height 40
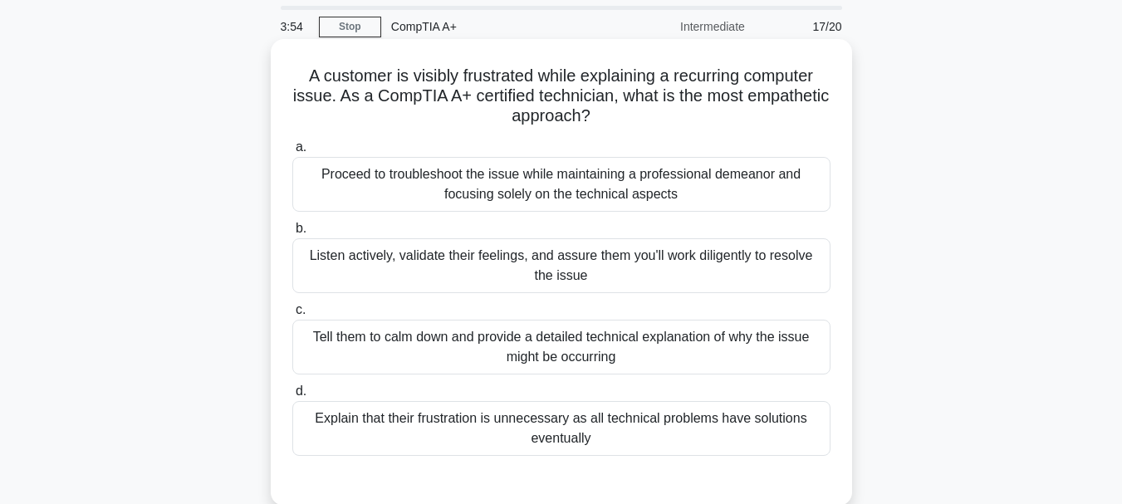
scroll to position [83, 0]
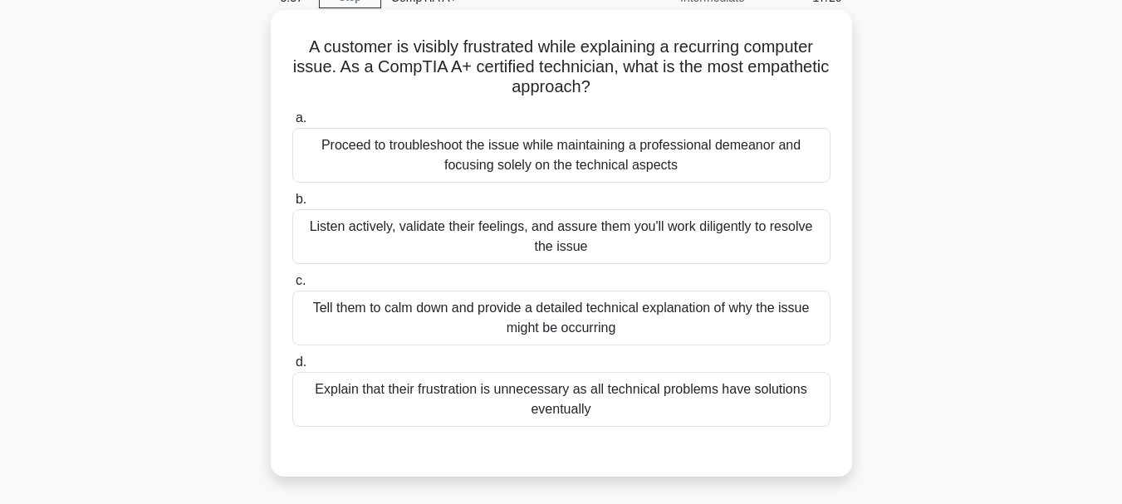
click at [676, 237] on div "Listen actively, validate their feelings, and assure them you'll work diligentl…" at bounding box center [561, 236] width 538 height 55
click at [292, 205] on input "b. Listen actively, validate their feelings, and assure them you'll work dilige…" at bounding box center [292, 199] width 0 height 11
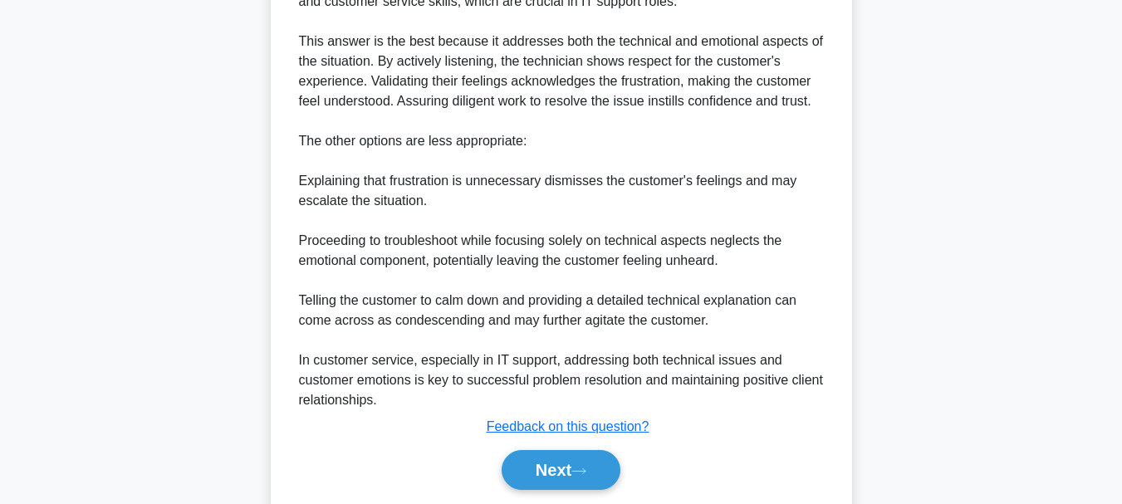
scroll to position [700, 0]
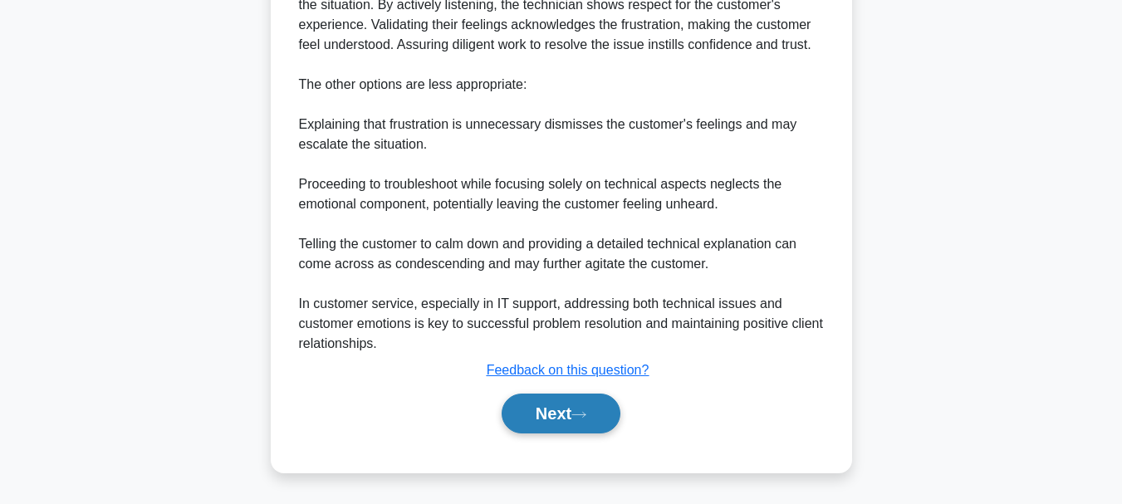
click at [552, 416] on button "Next" at bounding box center [560, 414] width 119 height 40
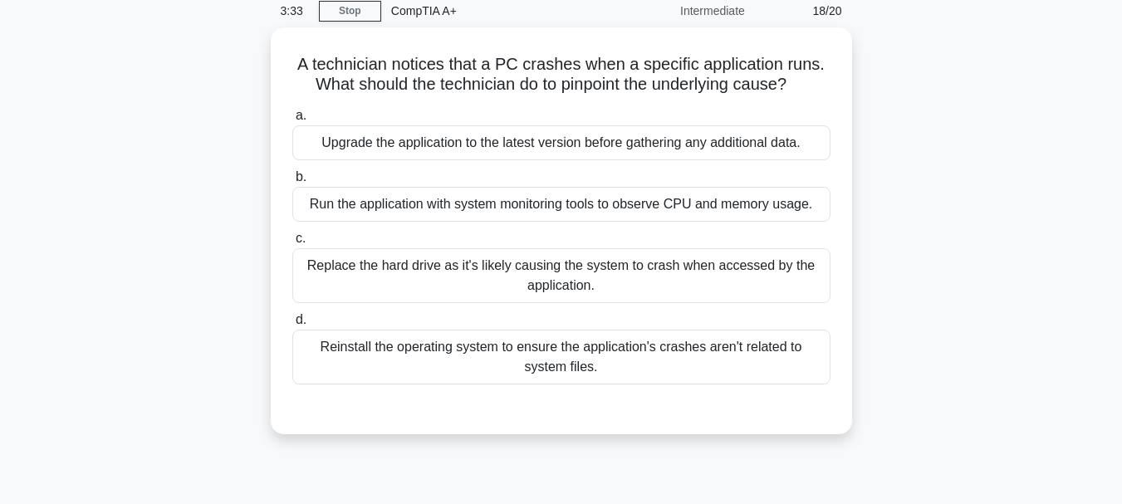
scroll to position [61, 0]
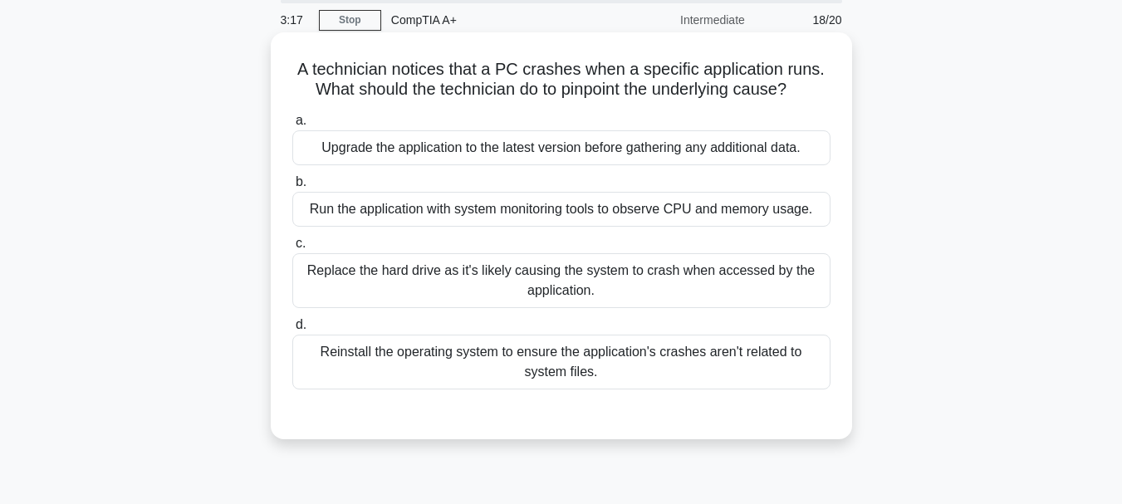
click at [647, 216] on div "Run the application with system monitoring tools to observe CPU and memory usag…" at bounding box center [561, 209] width 538 height 35
click at [292, 188] on input "b. Run the application with system monitoring tools to observe CPU and memory u…" at bounding box center [292, 182] width 0 height 11
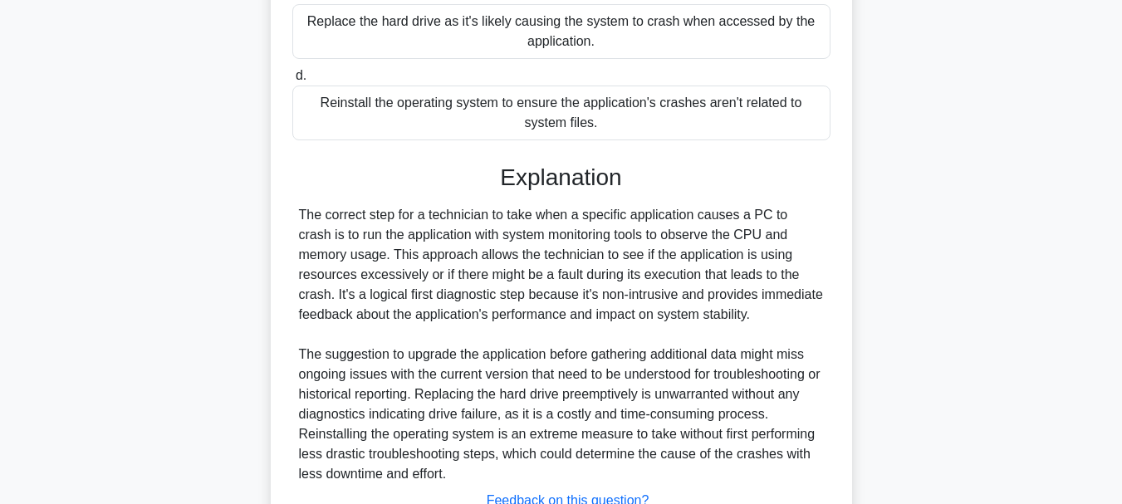
scroll to position [441, 0]
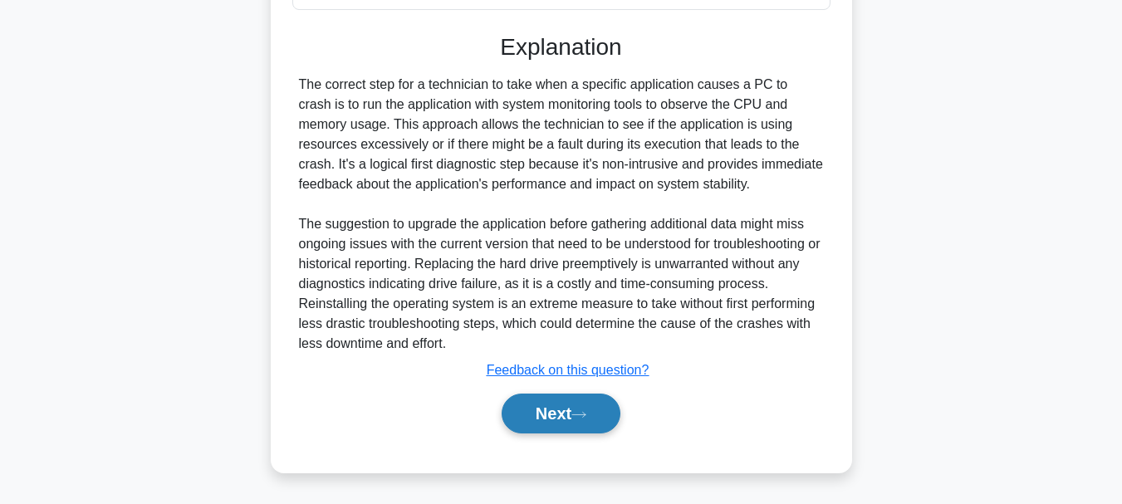
click at [570, 410] on button "Next" at bounding box center [560, 414] width 119 height 40
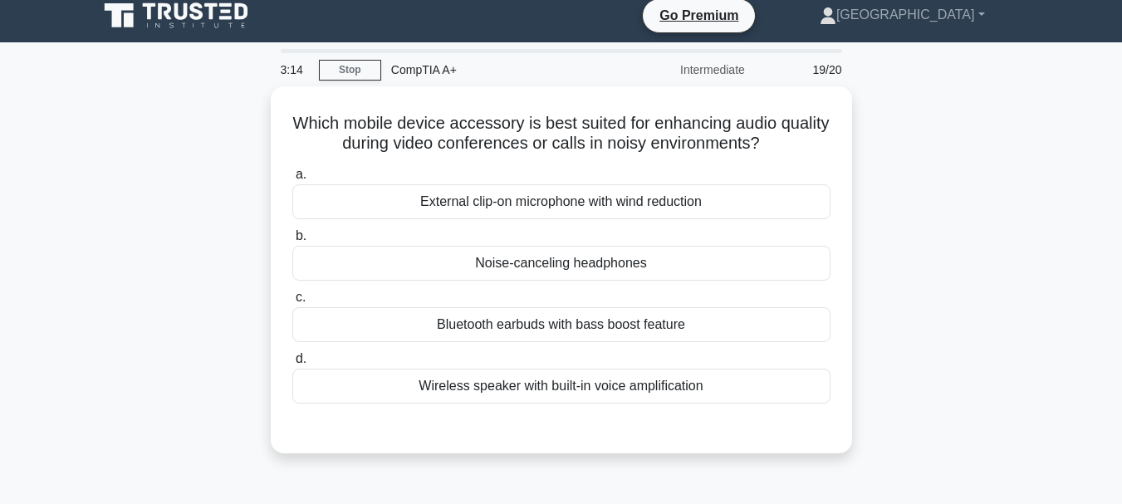
scroll to position [0, 0]
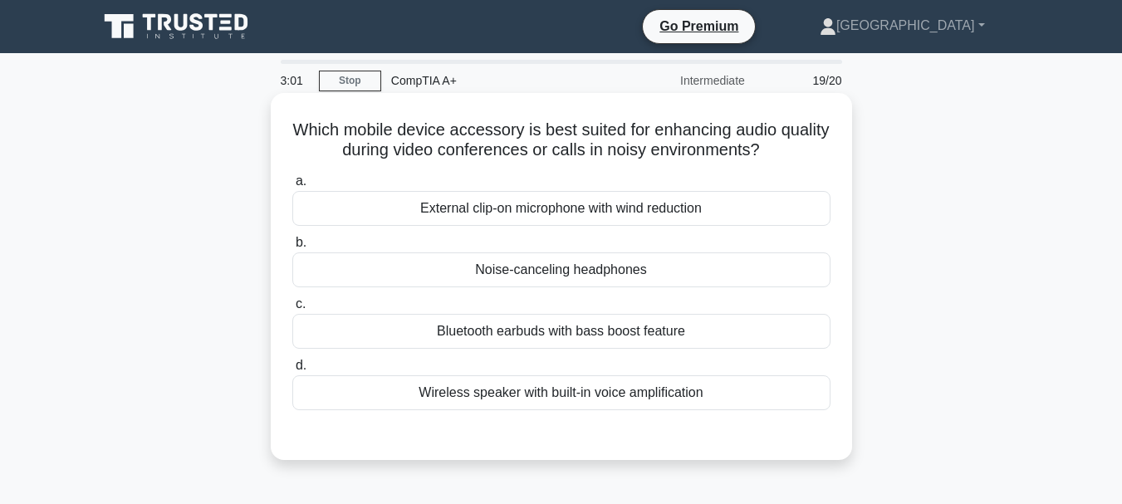
click at [538, 398] on div "Wireless speaker with built-in voice amplification" at bounding box center [561, 392] width 538 height 35
click at [292, 371] on input "d. Wireless speaker with built-in voice amplification" at bounding box center [292, 365] width 0 height 11
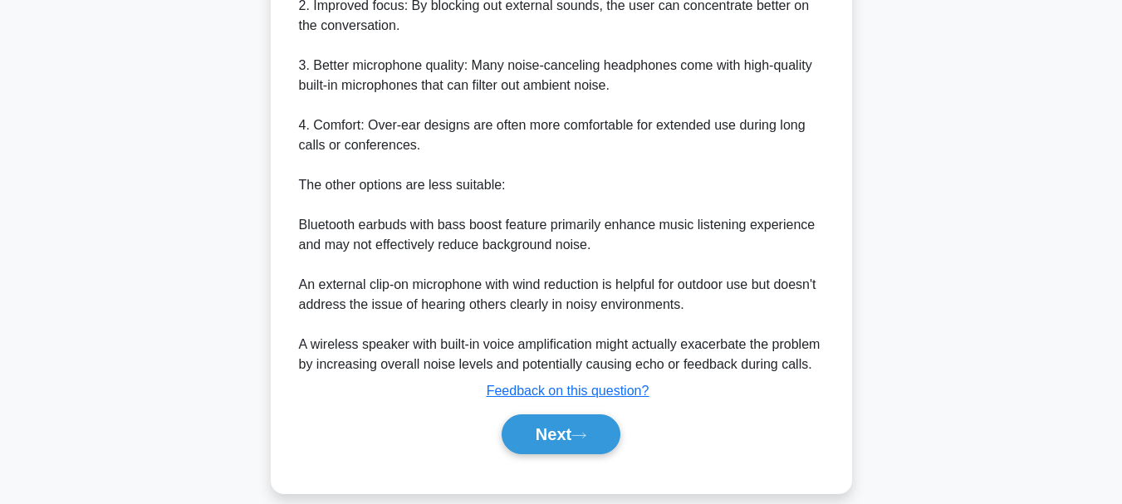
scroll to position [622, 0]
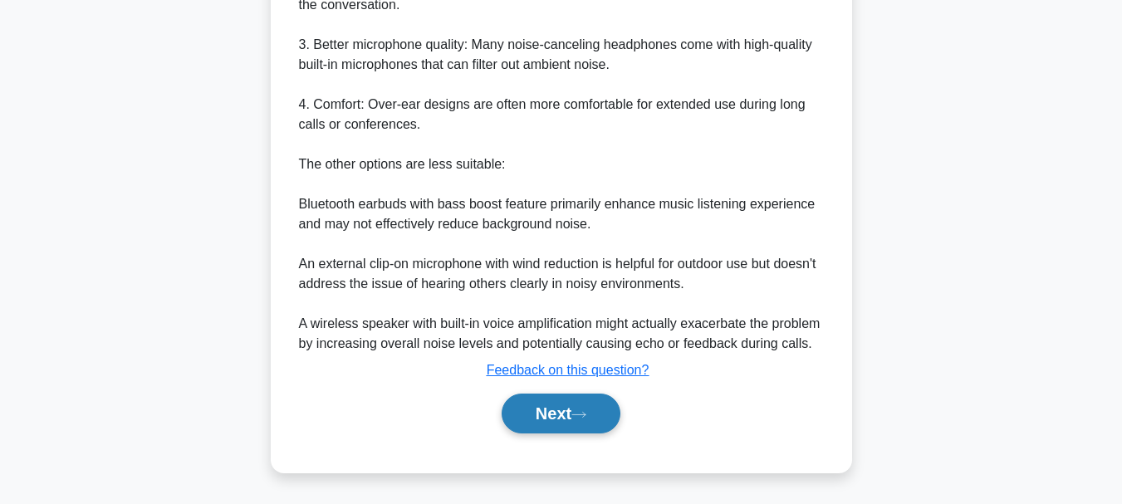
click at [575, 409] on button "Next" at bounding box center [560, 414] width 119 height 40
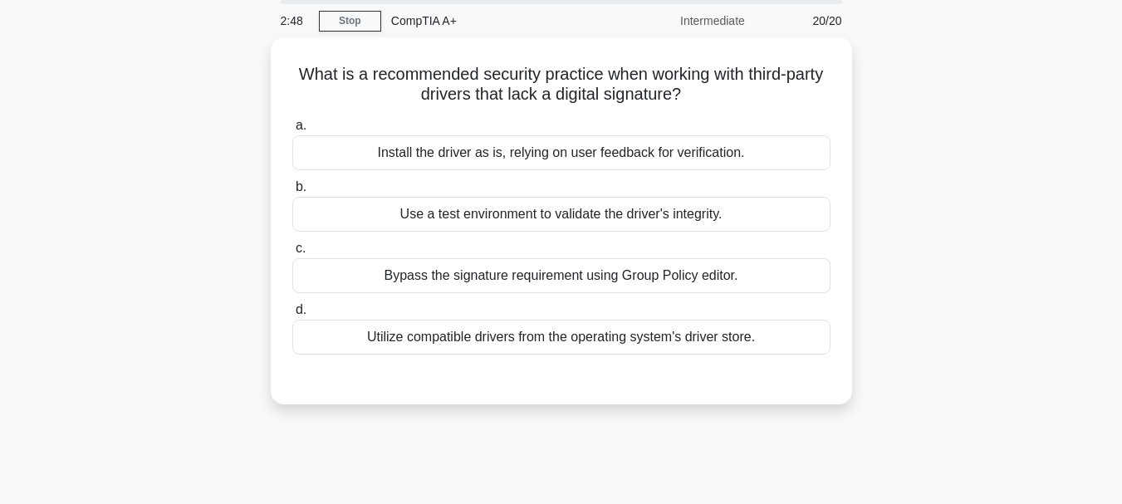
scroll to position [0, 0]
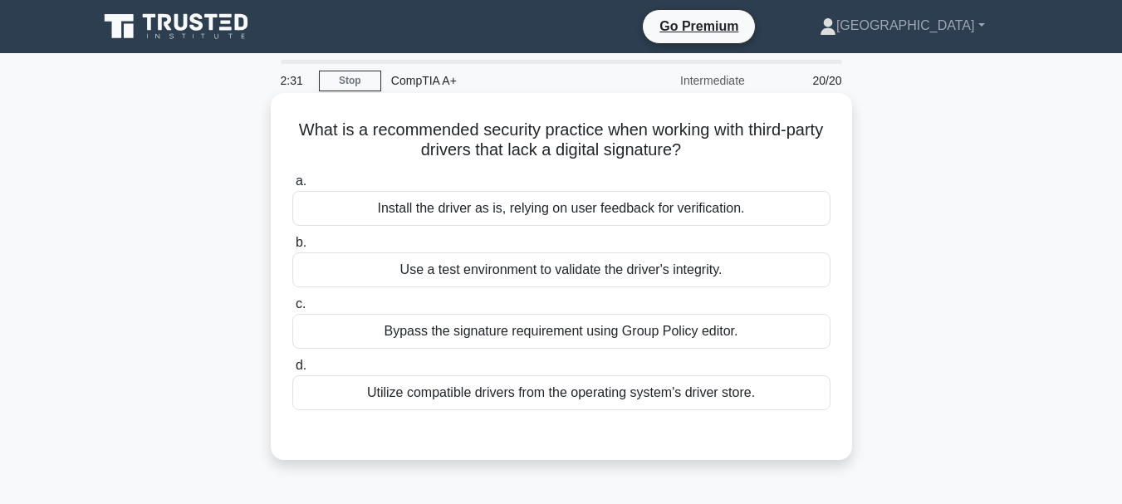
click at [517, 266] on div "Use a test environment to validate the driver's integrity." at bounding box center [561, 269] width 538 height 35
click at [292, 248] on input "b. Use a test environment to validate the driver's integrity." at bounding box center [292, 242] width 0 height 11
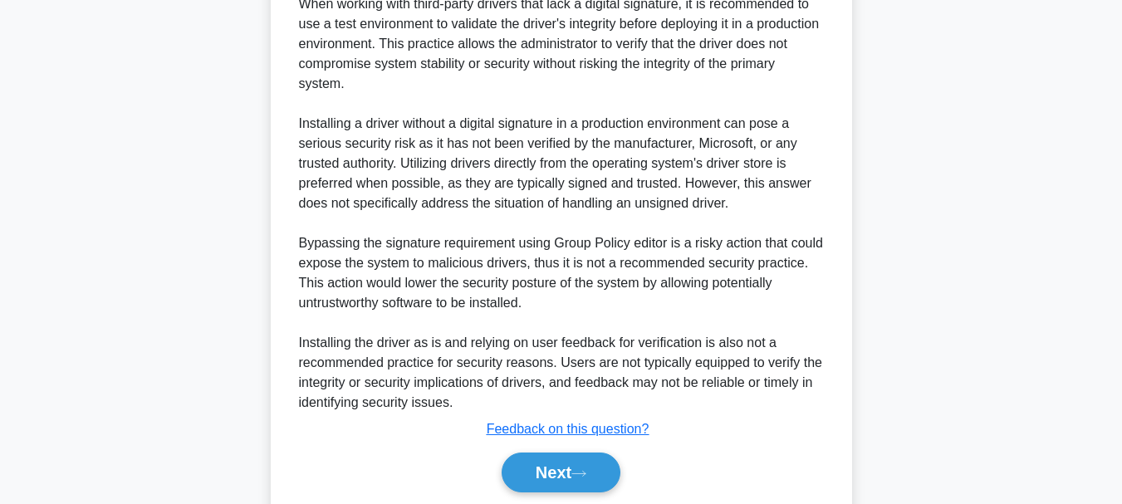
scroll to position [540, 0]
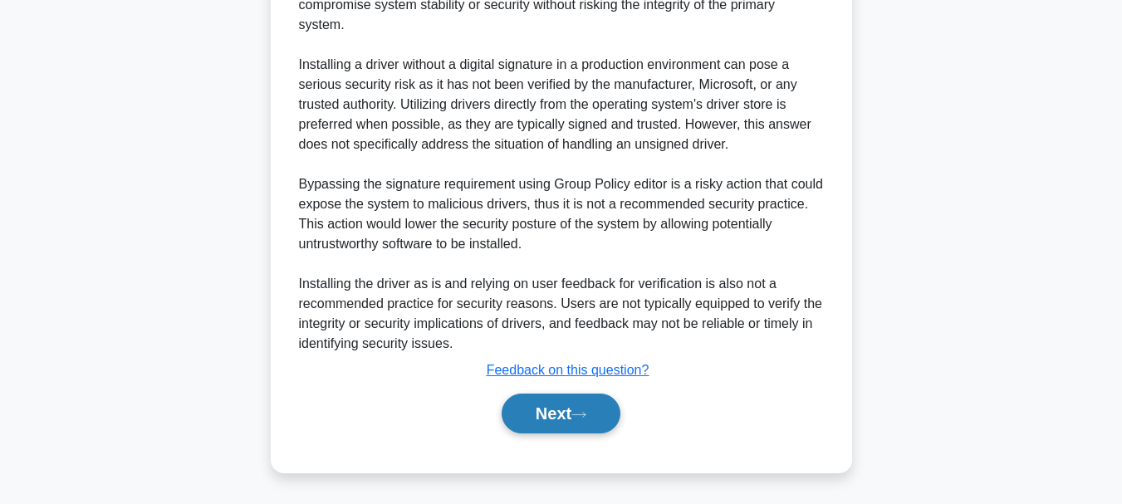
click at [571, 415] on button "Next" at bounding box center [560, 414] width 119 height 40
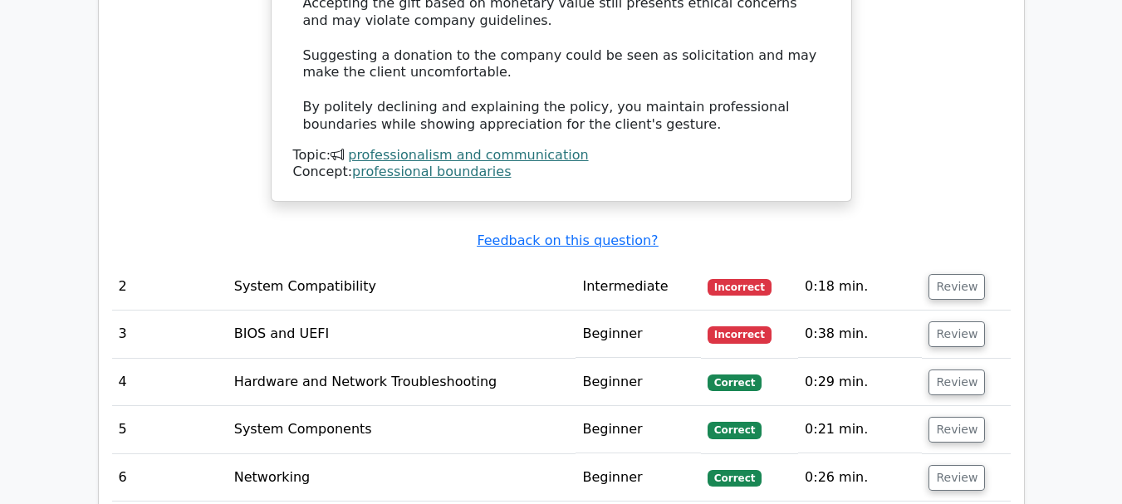
scroll to position [2491, 0]
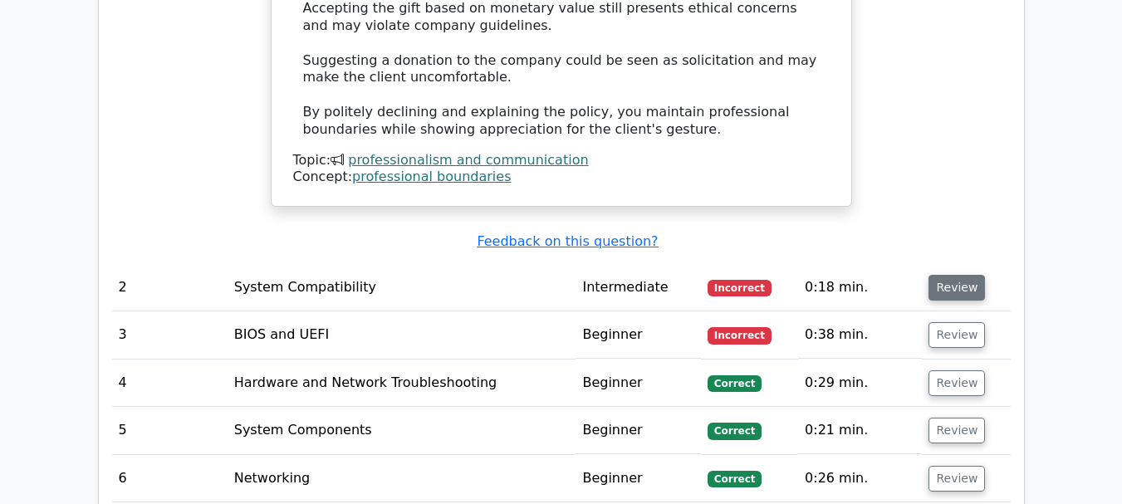
click at [930, 275] on button "Review" at bounding box center [956, 288] width 56 height 26
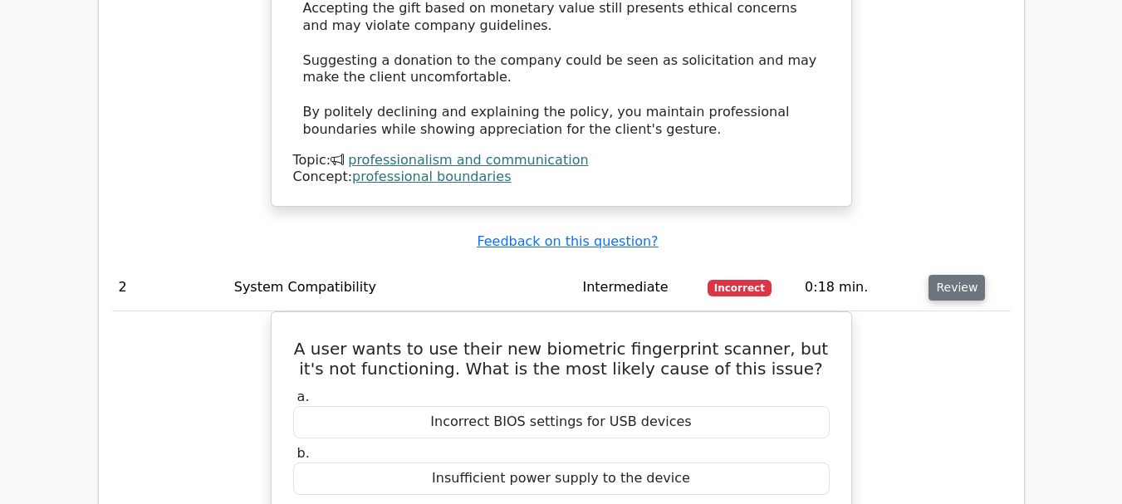
click at [939, 275] on button "Review" at bounding box center [956, 288] width 56 height 26
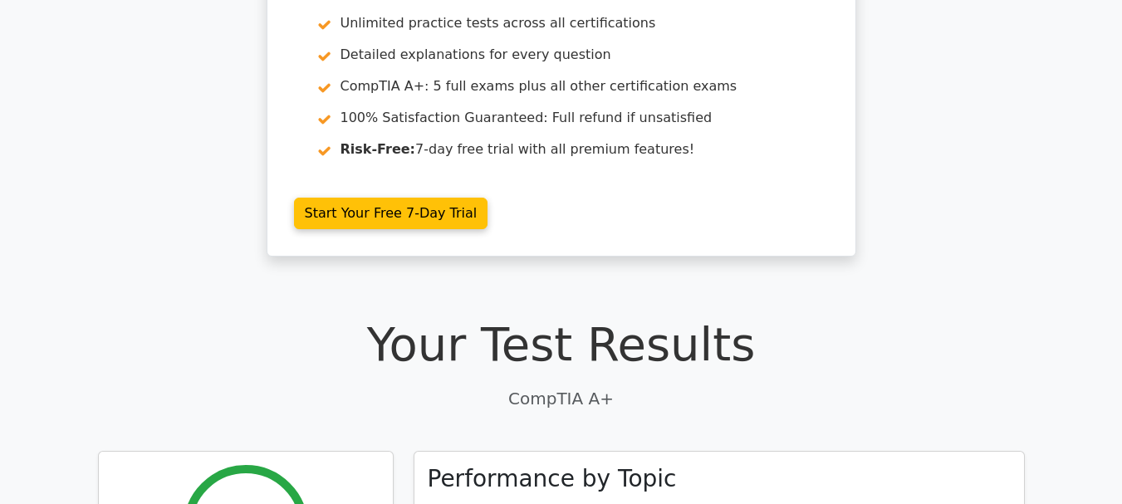
scroll to position [0, 0]
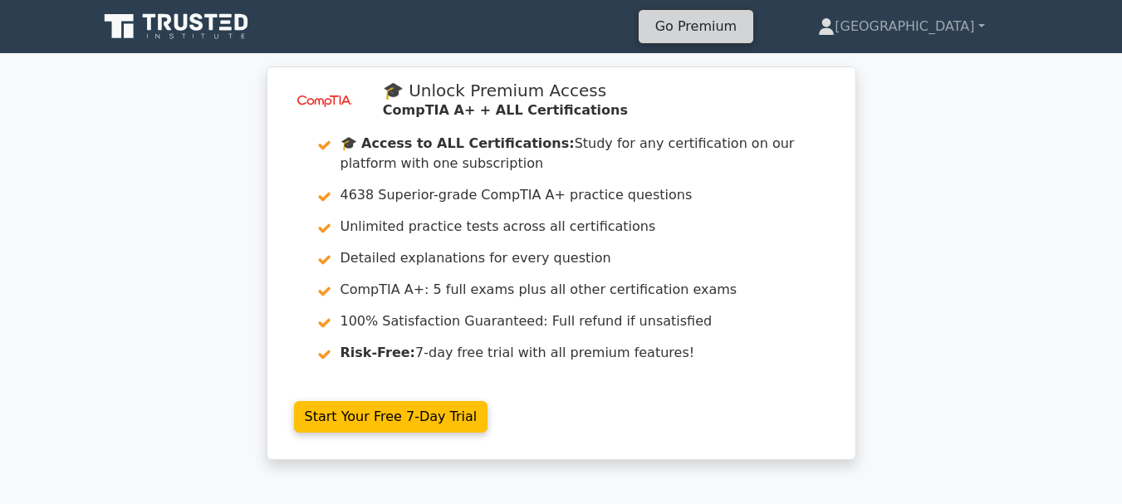
click at [746, 33] on link "Go Premium" at bounding box center [695, 26] width 101 height 22
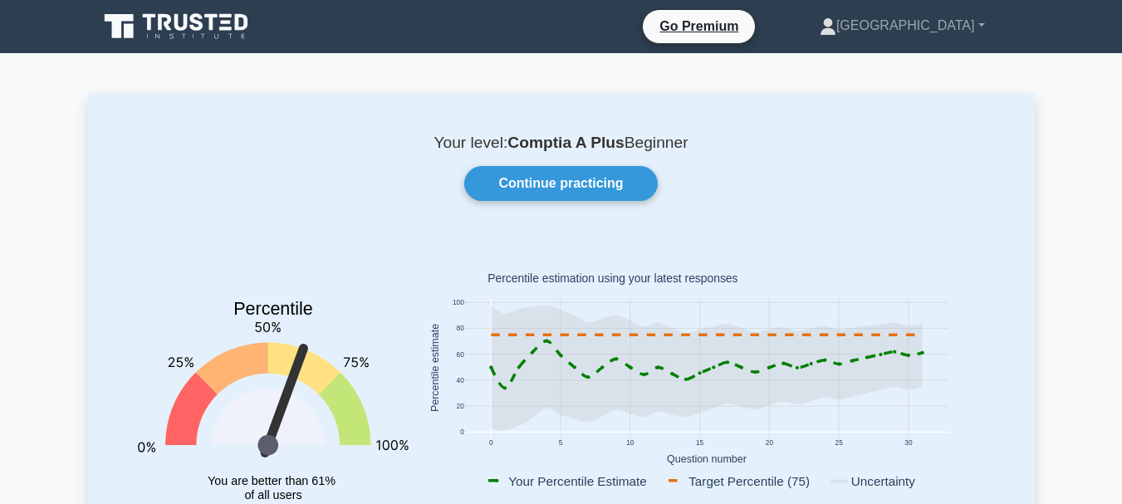
click at [237, 17] on icon at bounding box center [242, 22] width 13 height 17
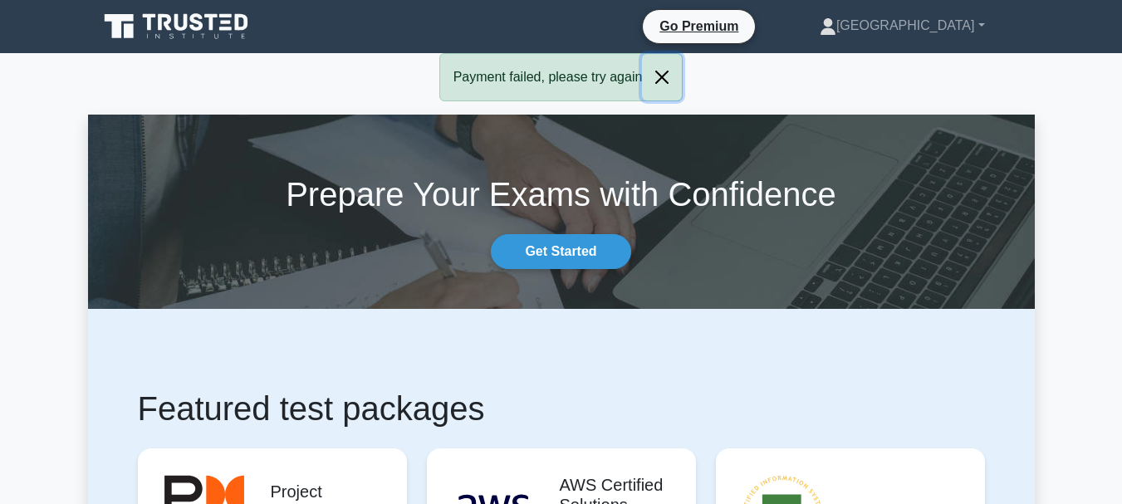
click at [663, 78] on button "Close" at bounding box center [662, 77] width 40 height 46
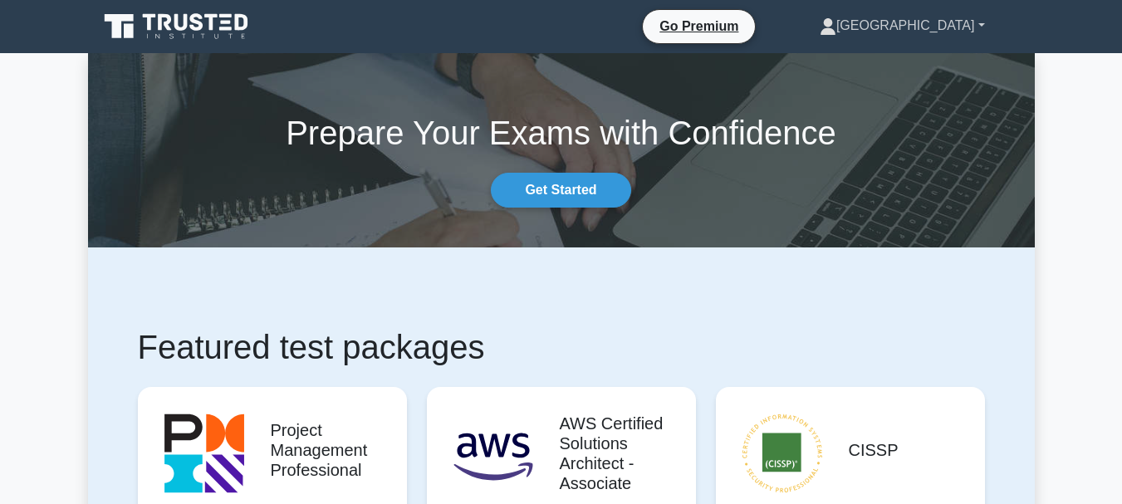
click at [940, 18] on link "[GEOGRAPHIC_DATA]" at bounding box center [902, 25] width 245 height 33
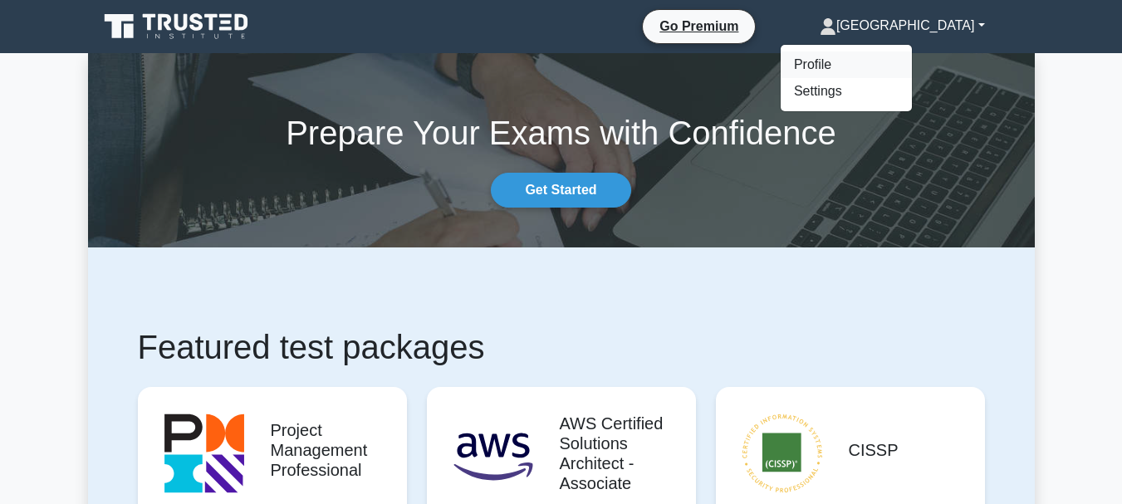
click at [912, 62] on link "Profile" at bounding box center [845, 64] width 131 height 27
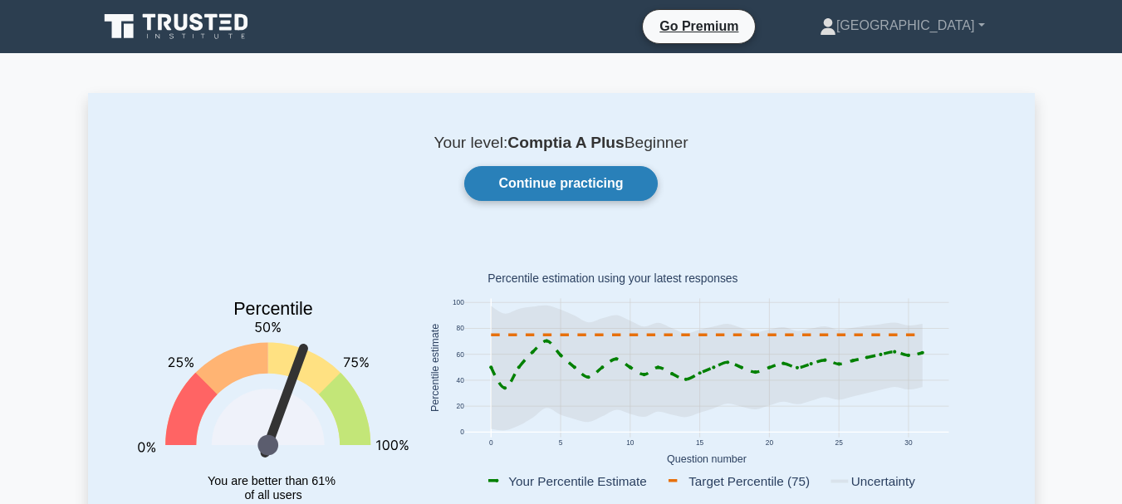
click at [638, 180] on link "Continue practicing" at bounding box center [560, 183] width 193 height 35
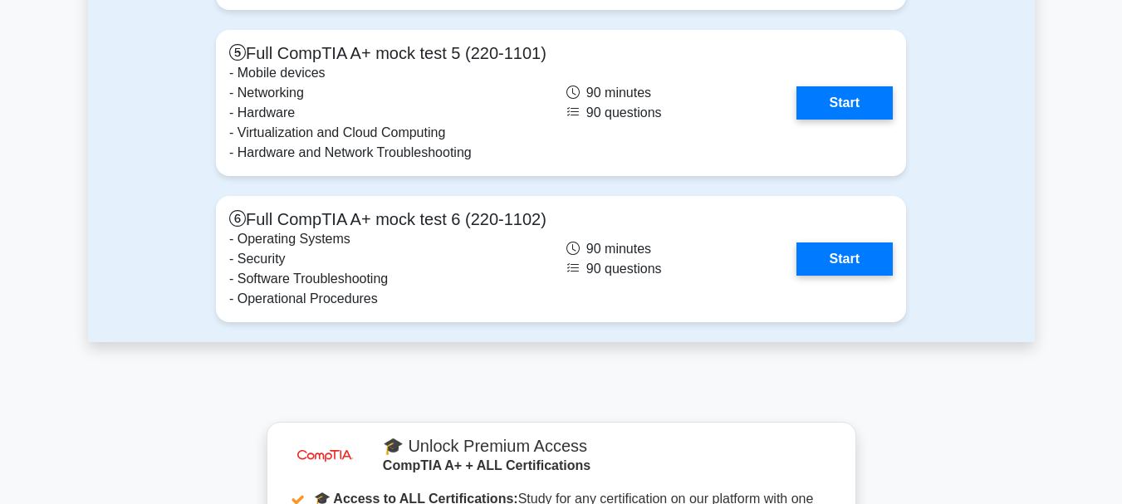
scroll to position [5132, 0]
